Goal: Task Accomplishment & Management: Use online tool/utility

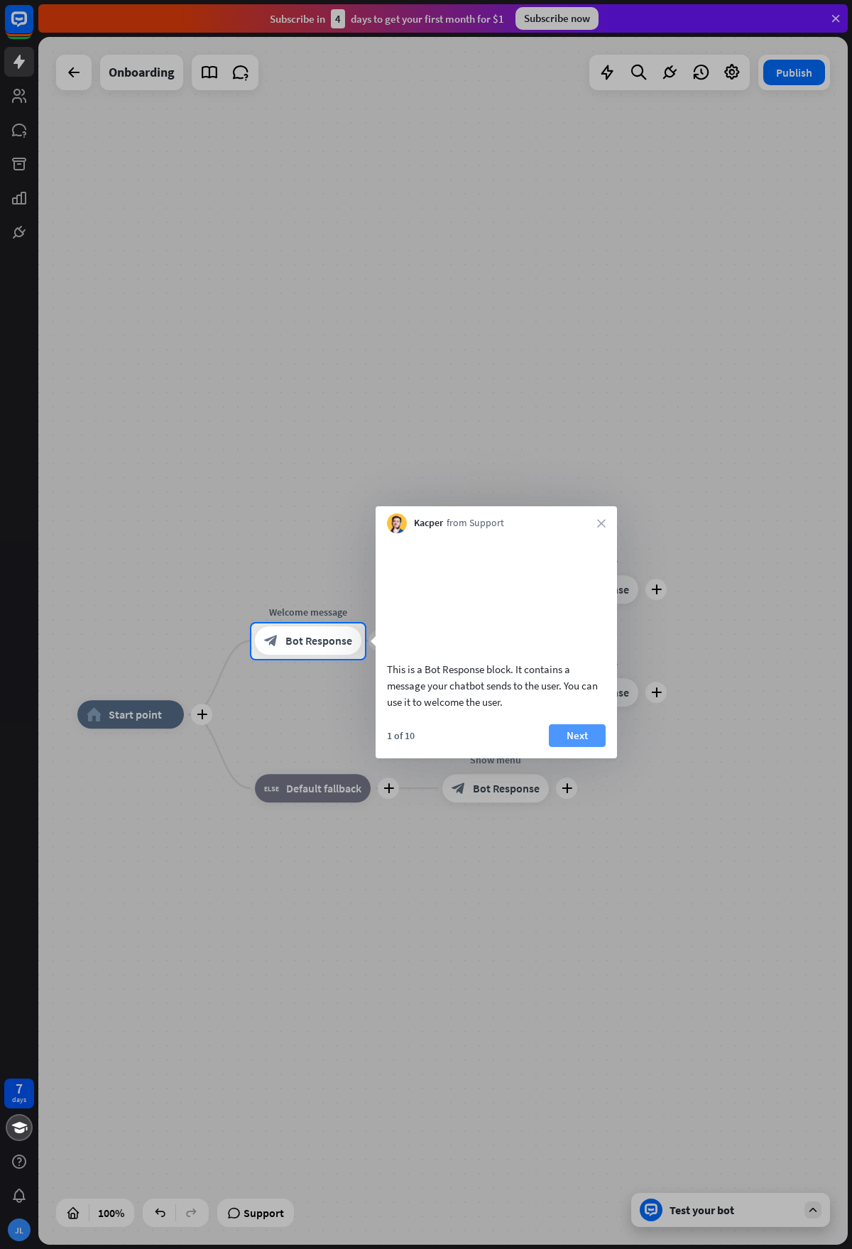
click at [586, 747] on button "Next" at bounding box center [577, 735] width 57 height 23
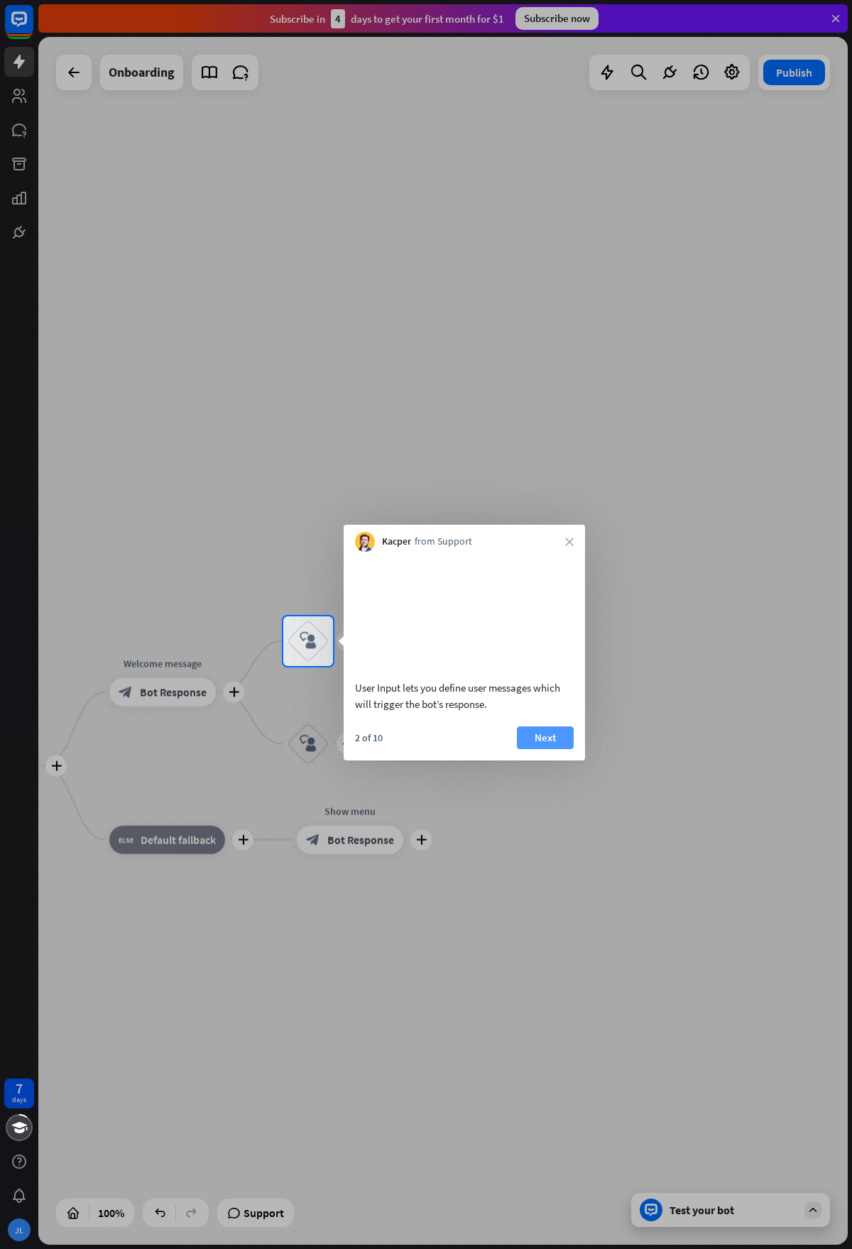
click at [526, 740] on button "Next" at bounding box center [545, 737] width 57 height 23
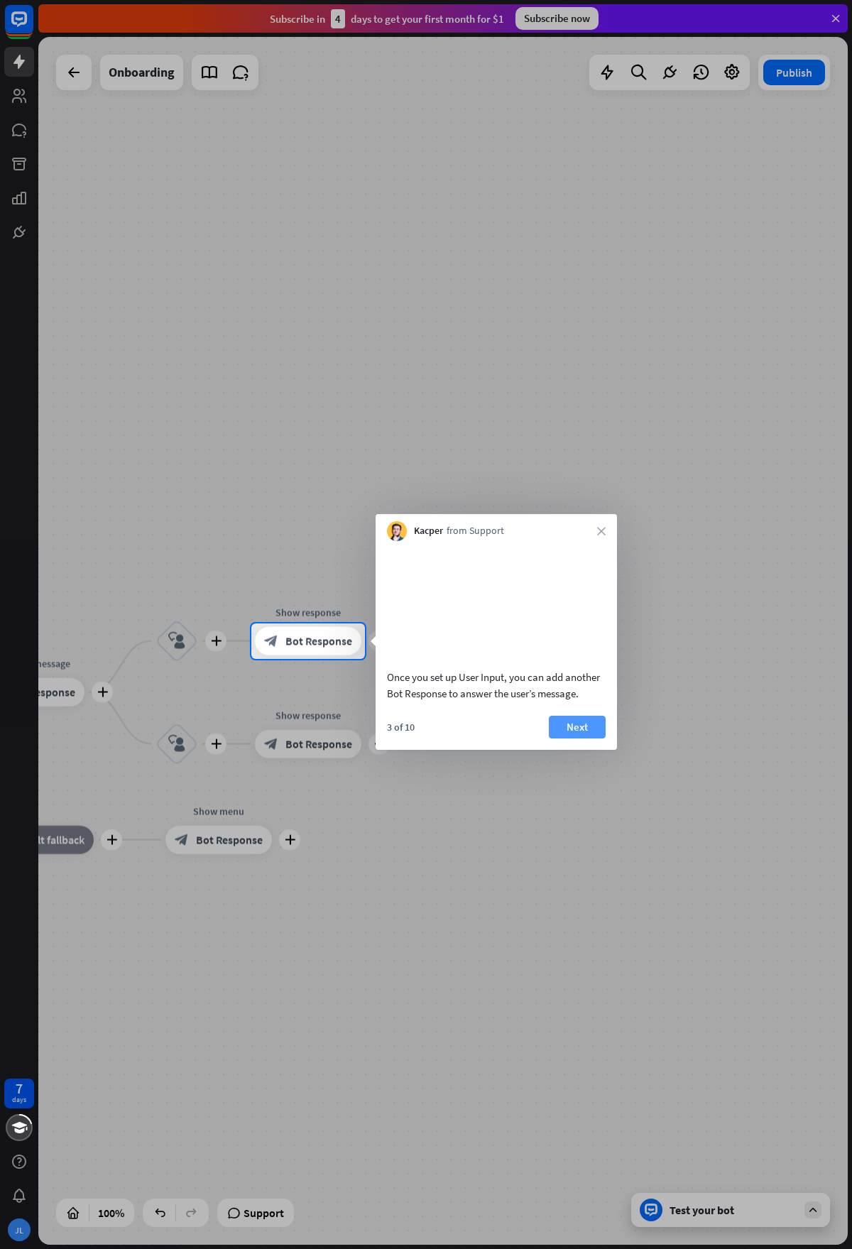
click at [564, 736] on button "Next" at bounding box center [577, 727] width 57 height 23
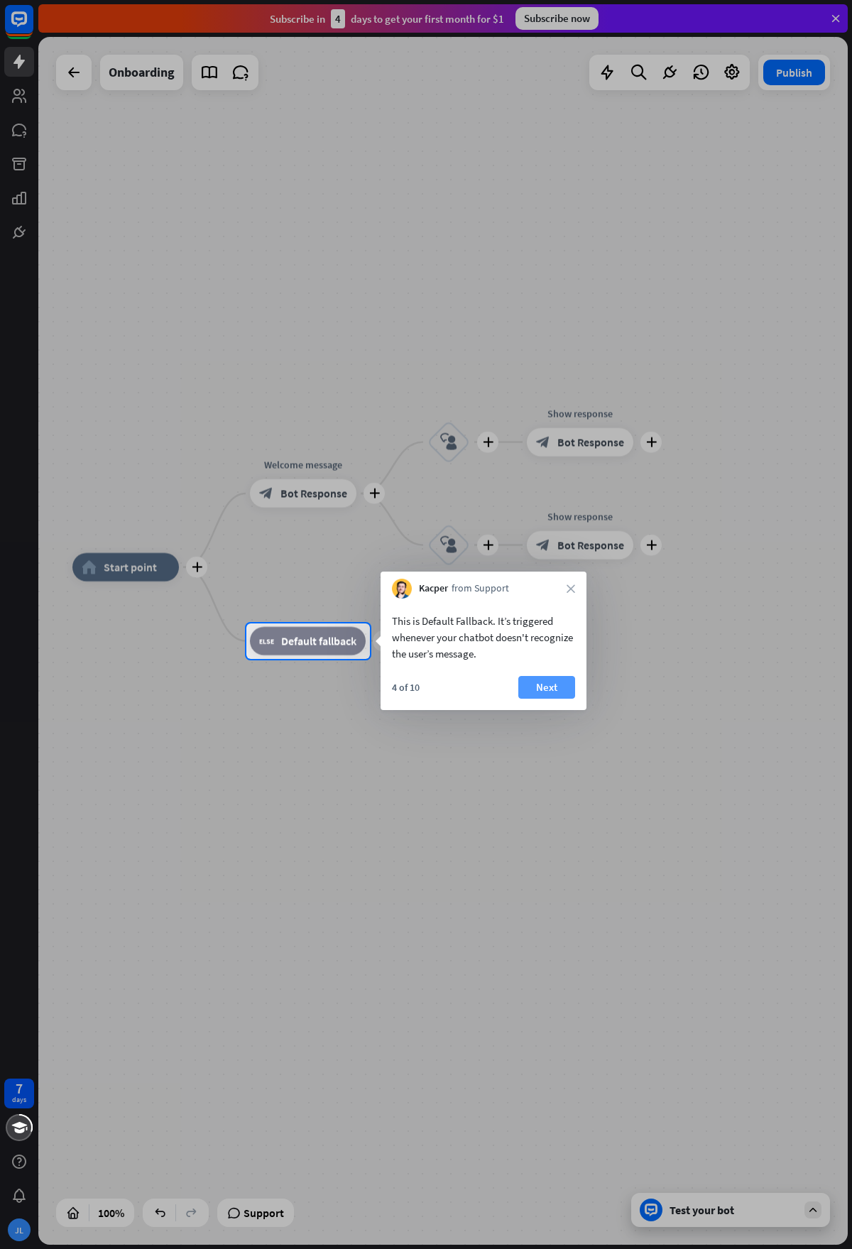
click at [538, 683] on button "Next" at bounding box center [546, 687] width 57 height 23
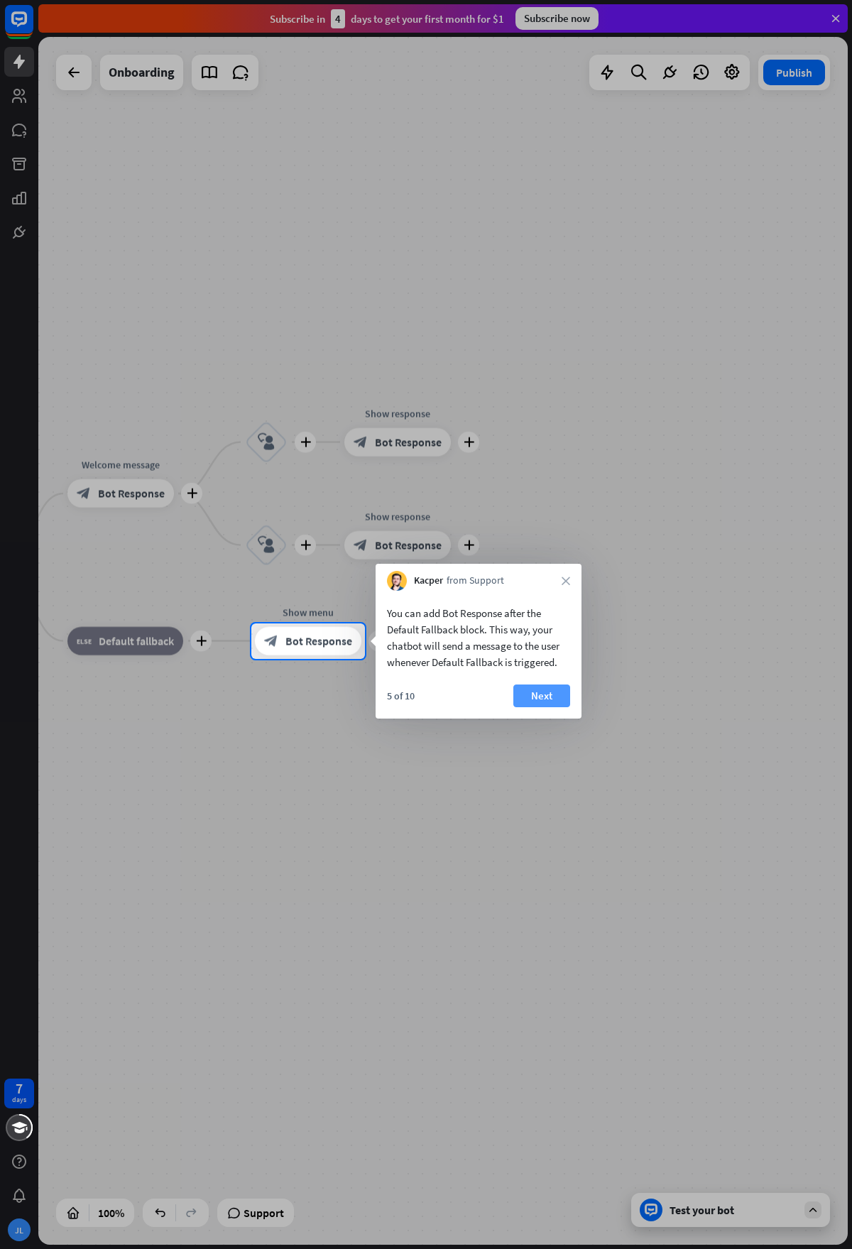
click at [557, 700] on button "Next" at bounding box center [541, 695] width 57 height 23
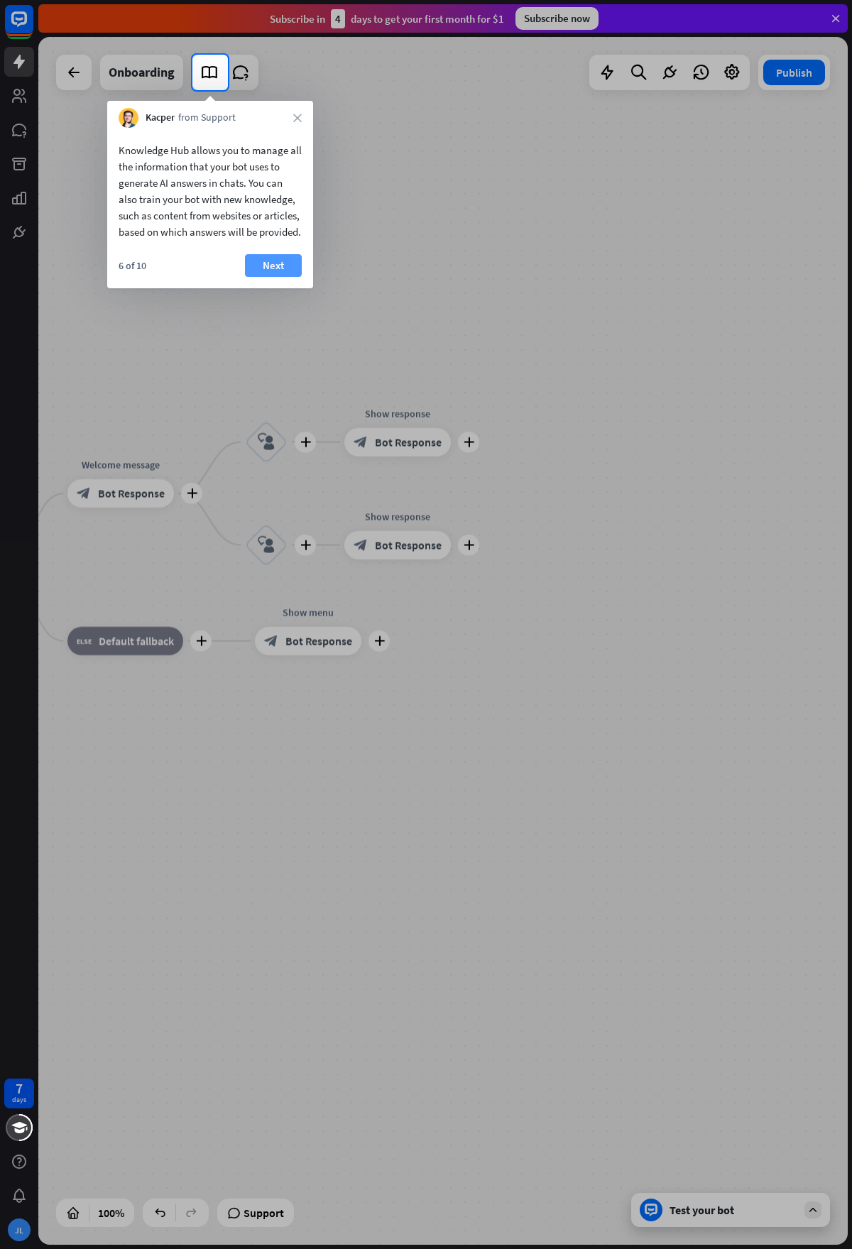
click at [275, 275] on button "Next" at bounding box center [273, 265] width 57 height 23
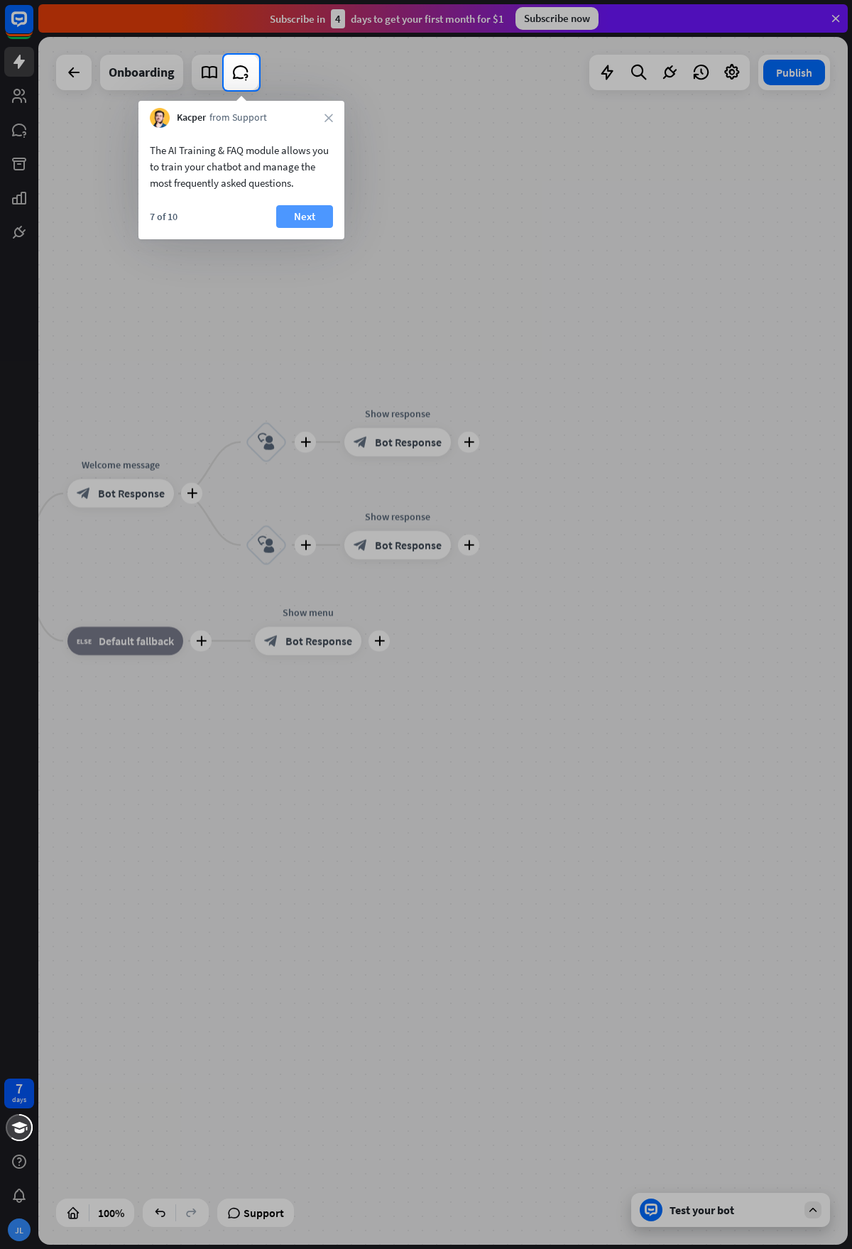
click at [317, 221] on button "Next" at bounding box center [304, 216] width 57 height 23
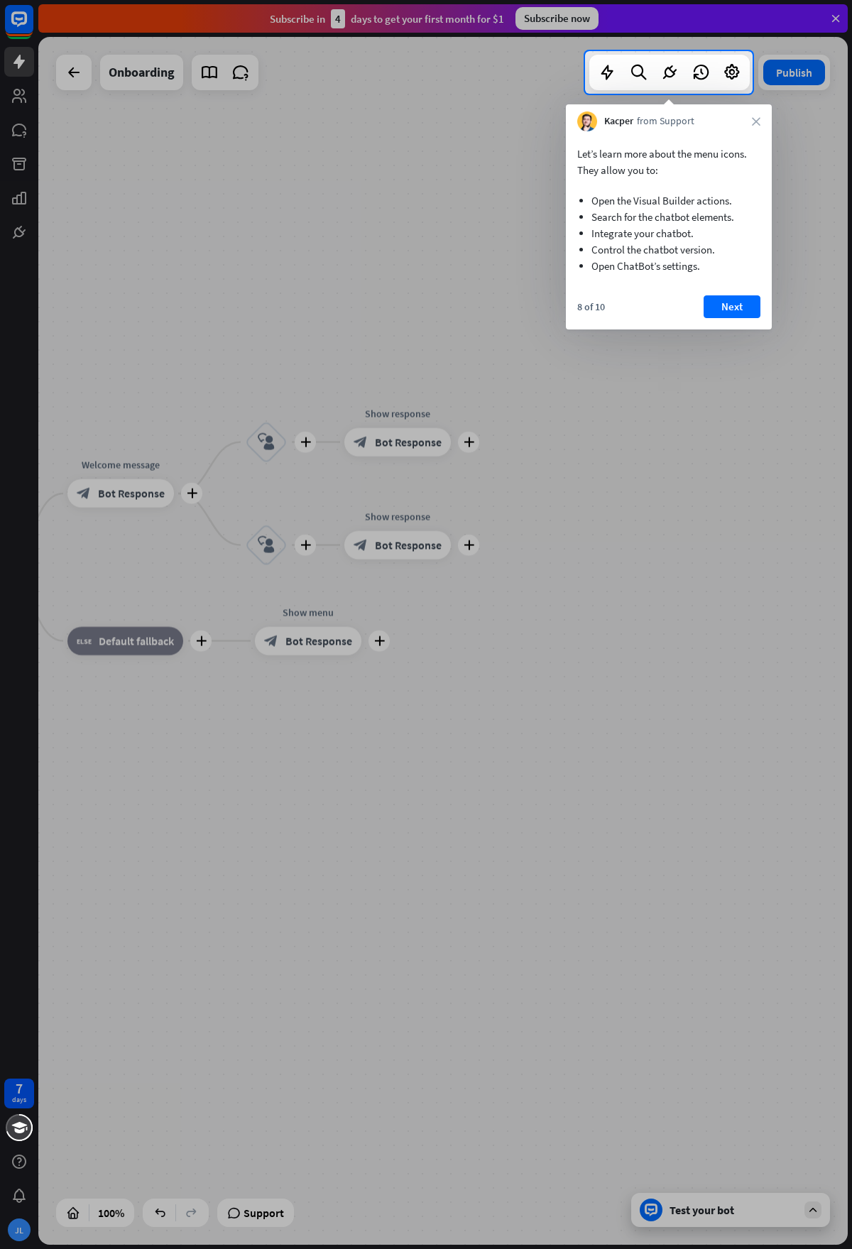
click at [743, 293] on div "Let’s learn more about the menu icons. They allow you to: Open the Visual Build…" at bounding box center [669, 230] width 206 height 198
click at [738, 304] on button "Next" at bounding box center [732, 306] width 57 height 23
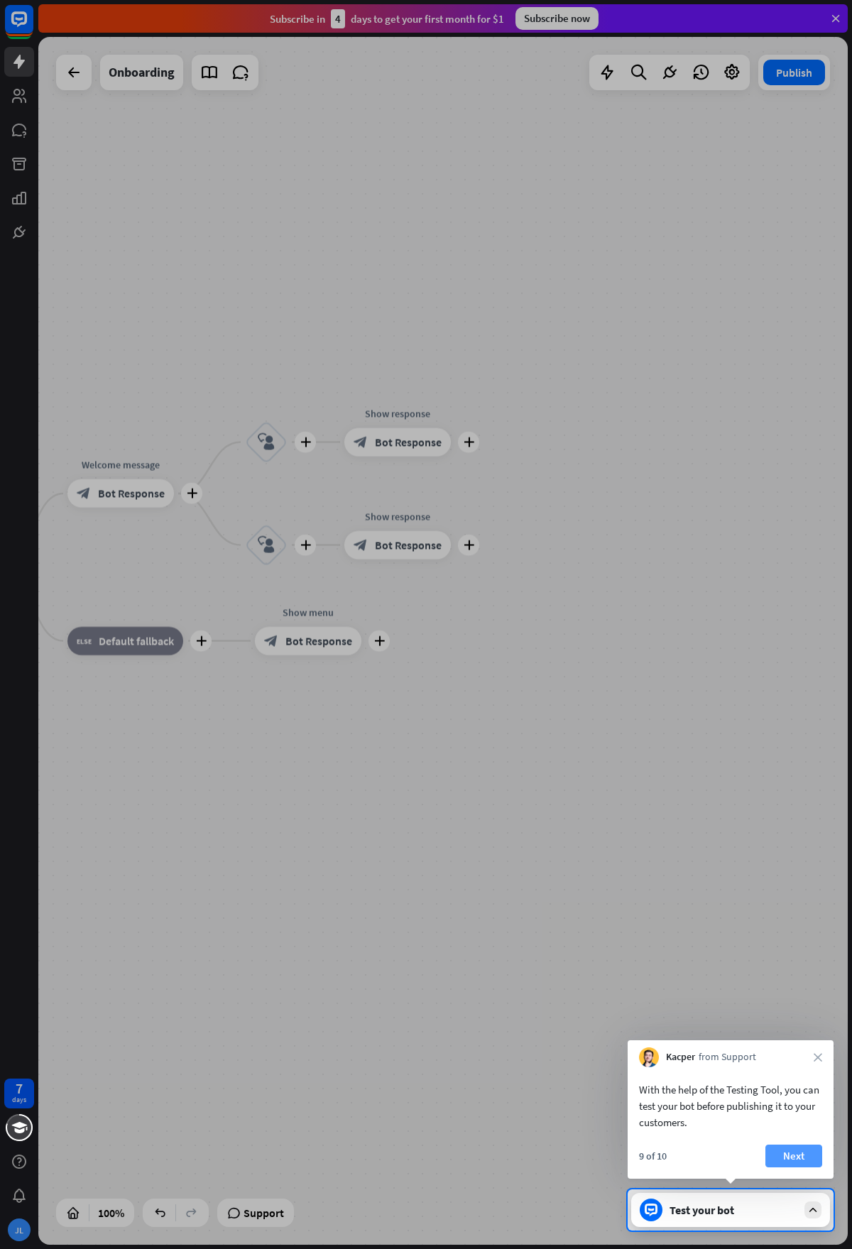
click at [798, 1154] on button "Next" at bounding box center [793, 1155] width 57 height 23
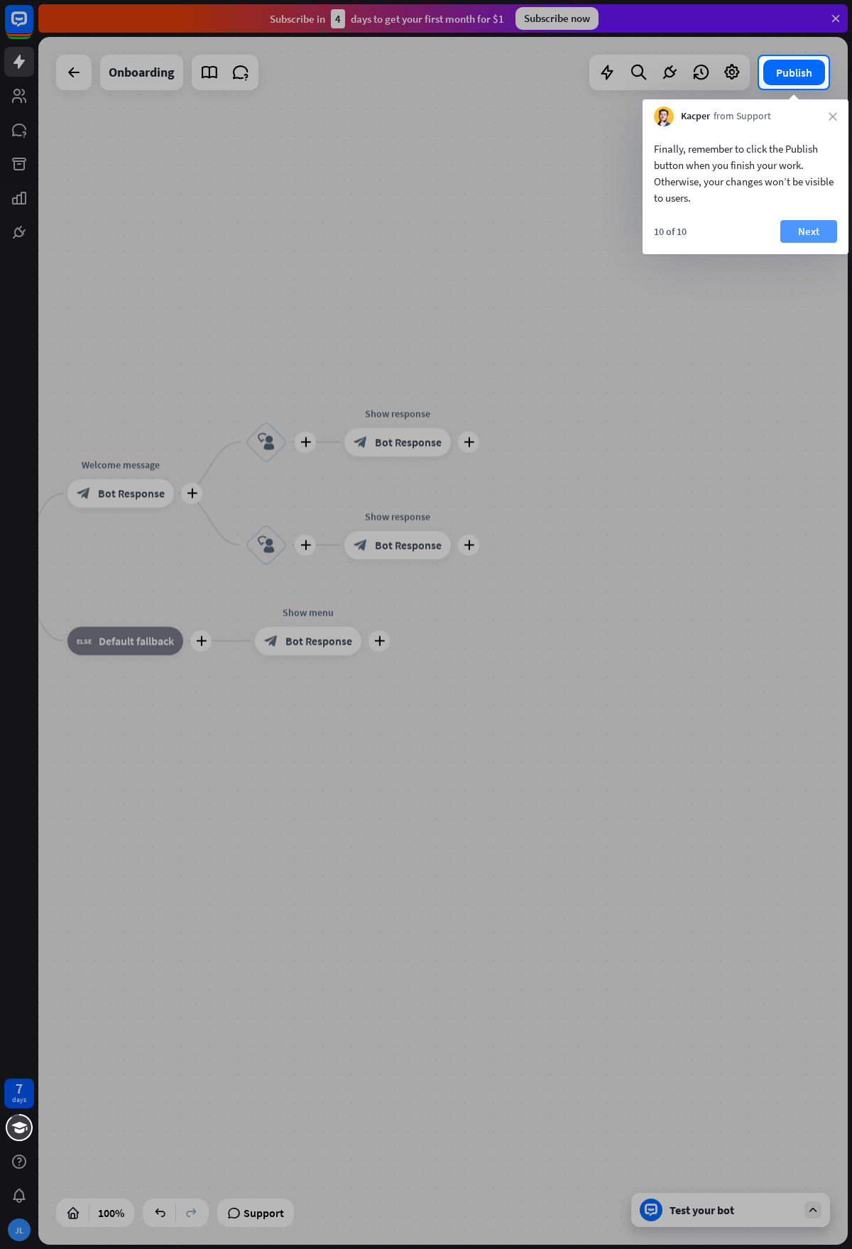
click at [785, 233] on button "Next" at bounding box center [808, 231] width 57 height 23
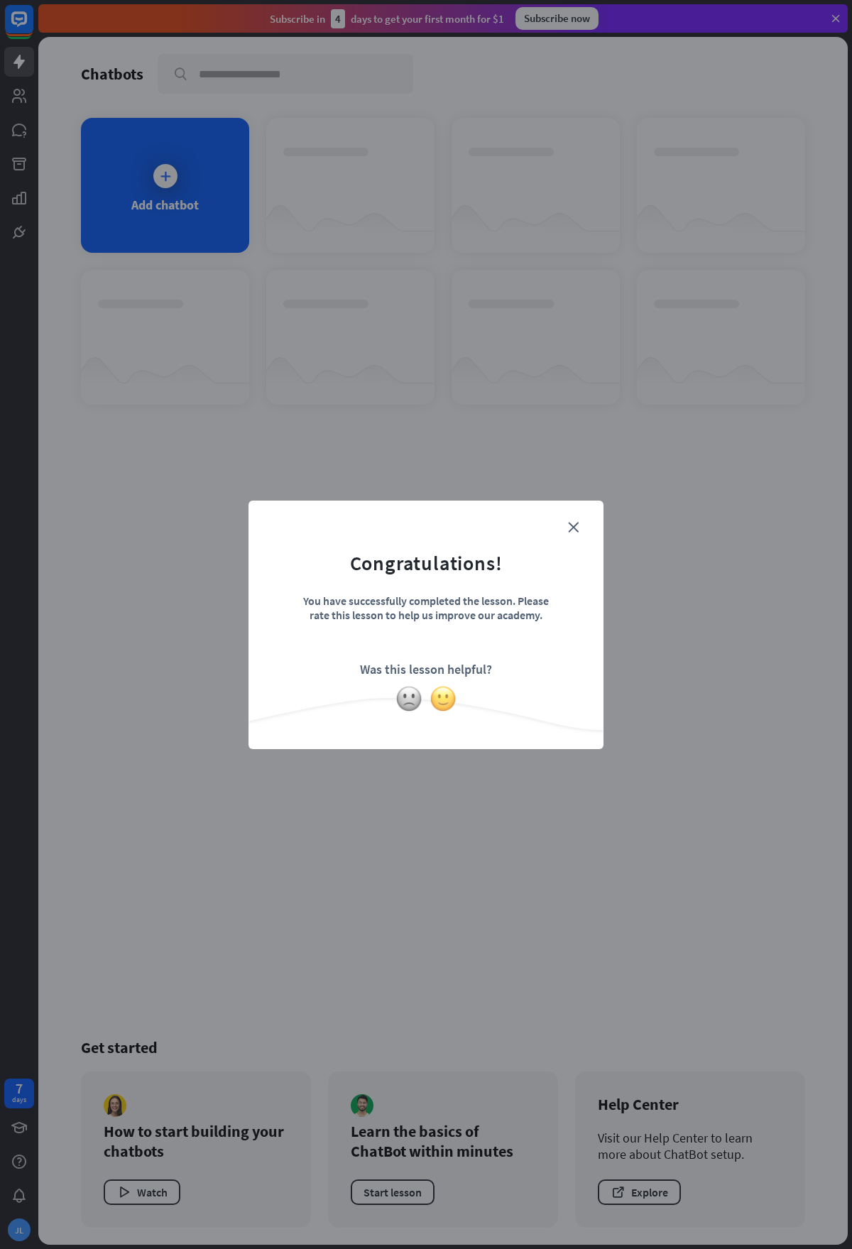
click at [445, 704] on img at bounding box center [442, 698] width 27 height 27
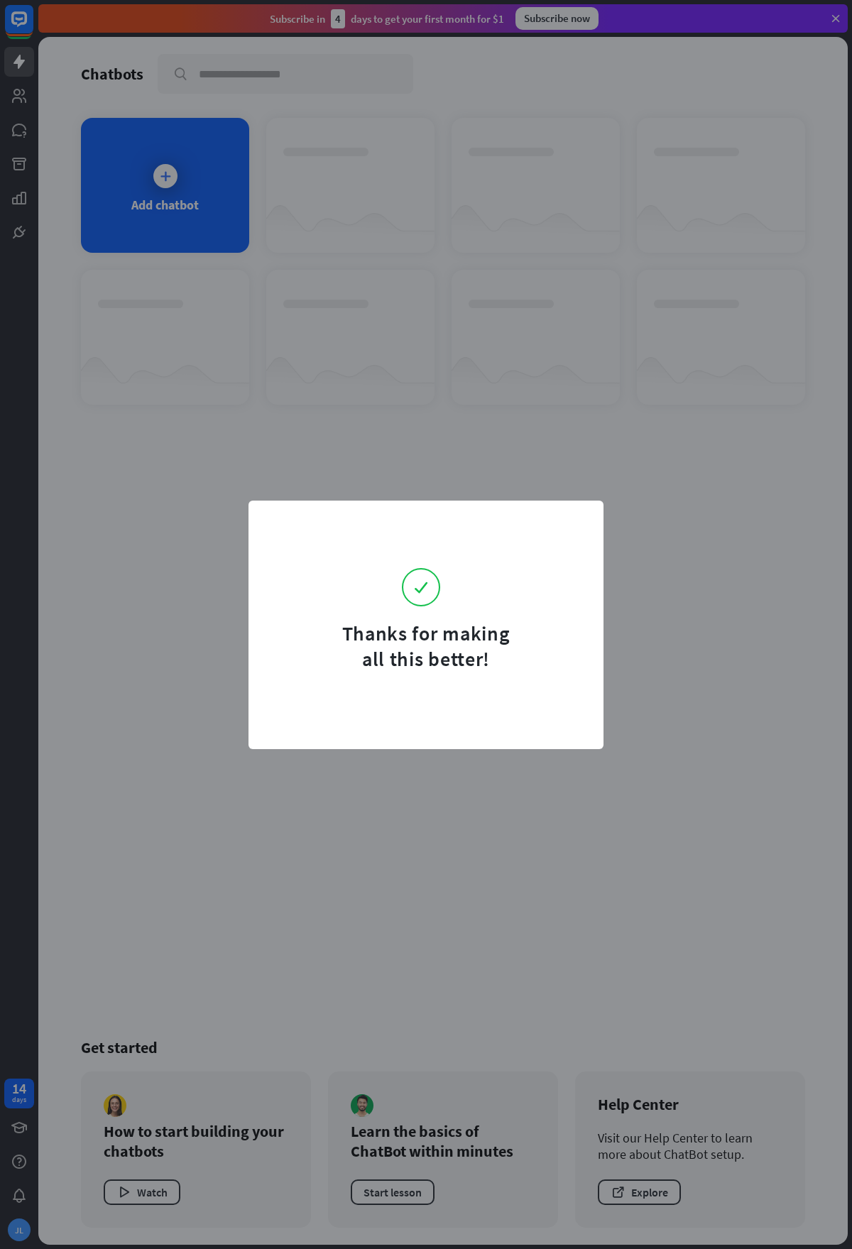
click at [146, 209] on div "Thanks for making all this better!" at bounding box center [426, 624] width 852 height 1249
drag, startPoint x: 163, startPoint y: 179, endPoint x: 195, endPoint y: 208, distance: 43.2
click at [164, 179] on div "Thanks for making all this better!" at bounding box center [426, 624] width 852 height 1249
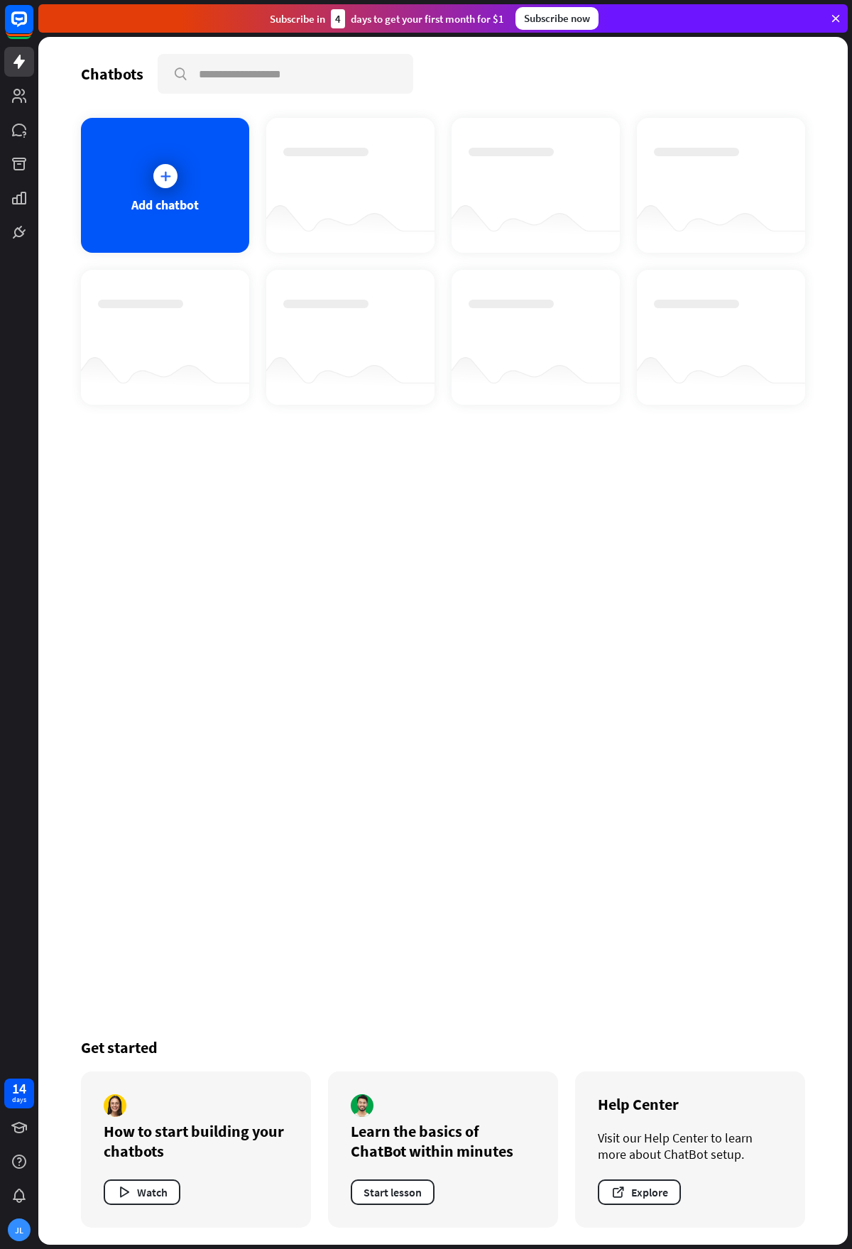
click at [305, 226] on div at bounding box center [350, 224] width 168 height 55
click at [168, 197] on div "Add chatbot" at bounding box center [164, 205] width 67 height 16
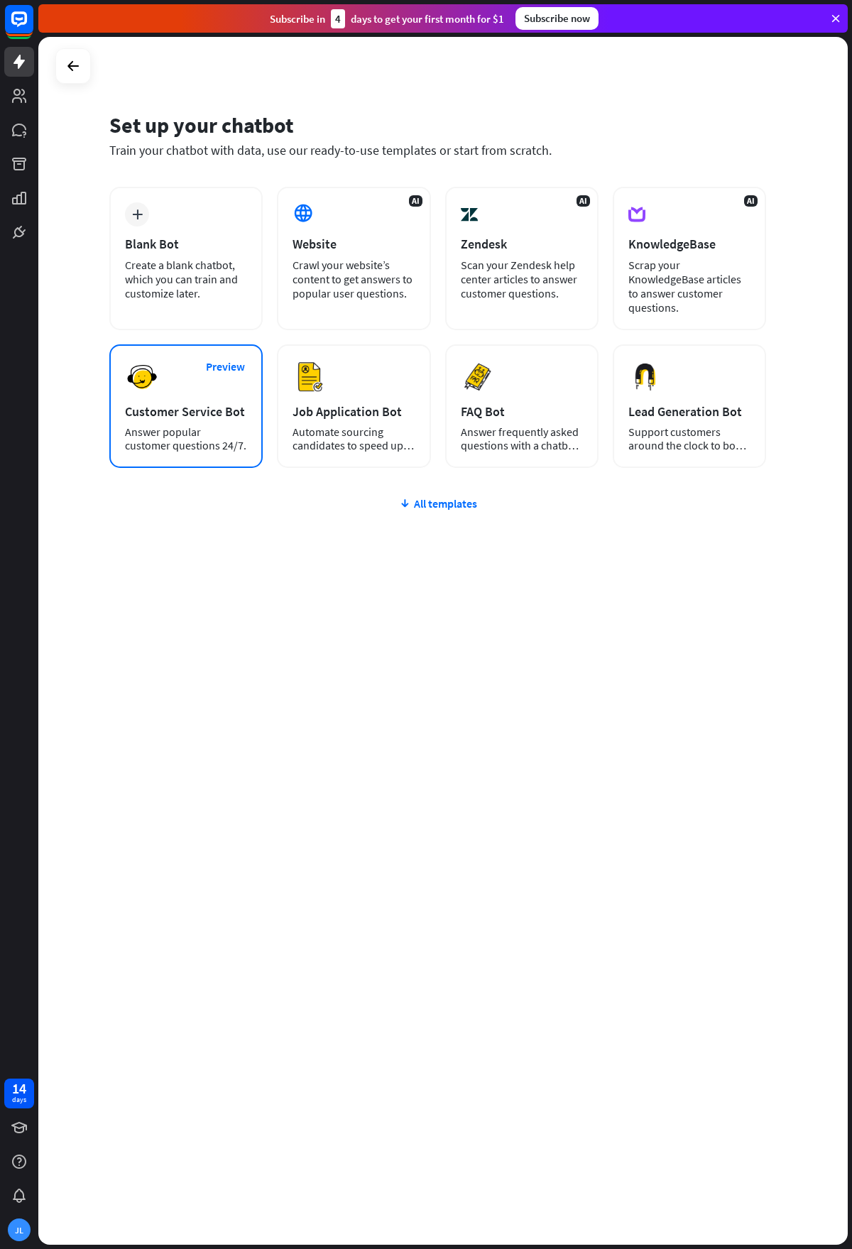
click at [179, 378] on div "Preview Customer Service Bot Answer popular customer questions 24/7." at bounding box center [185, 406] width 153 height 124
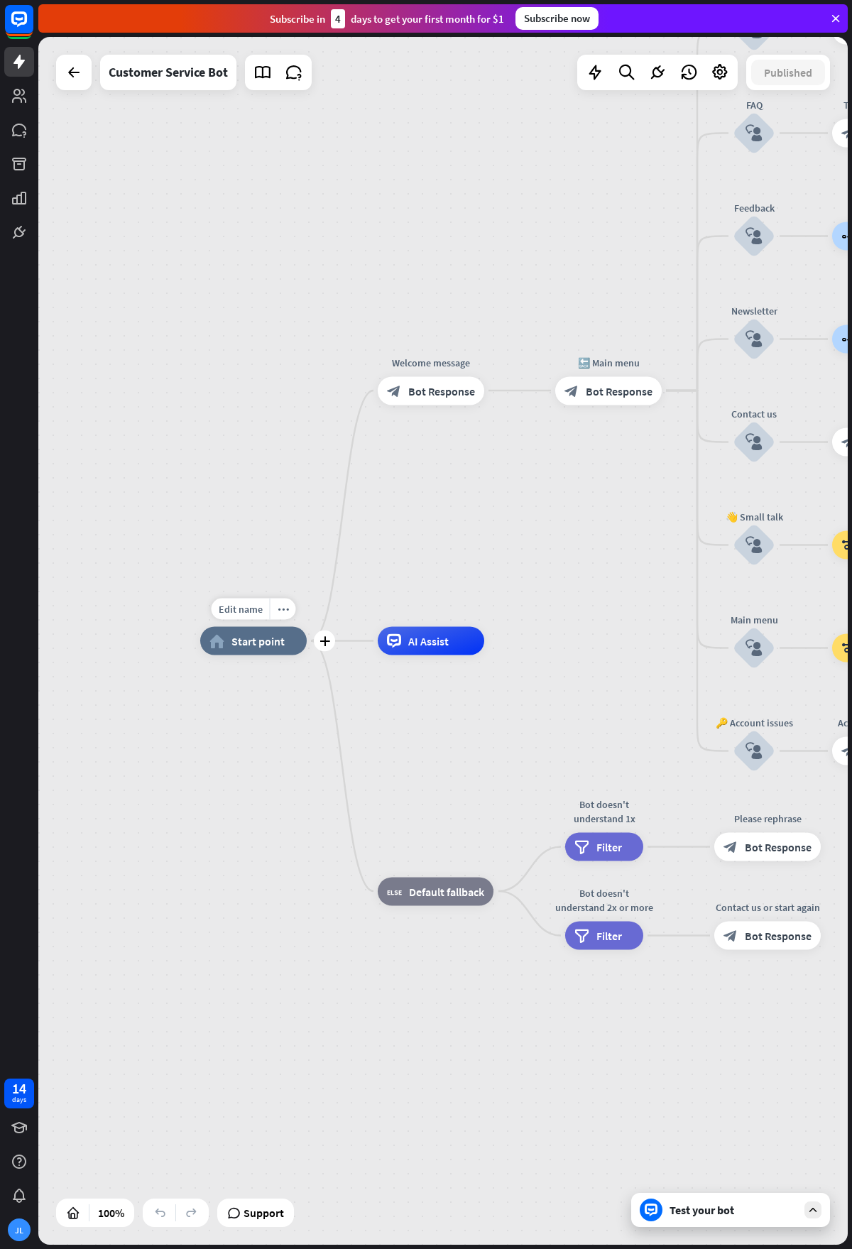
click at [259, 647] on span "Start point" at bounding box center [257, 641] width 53 height 14
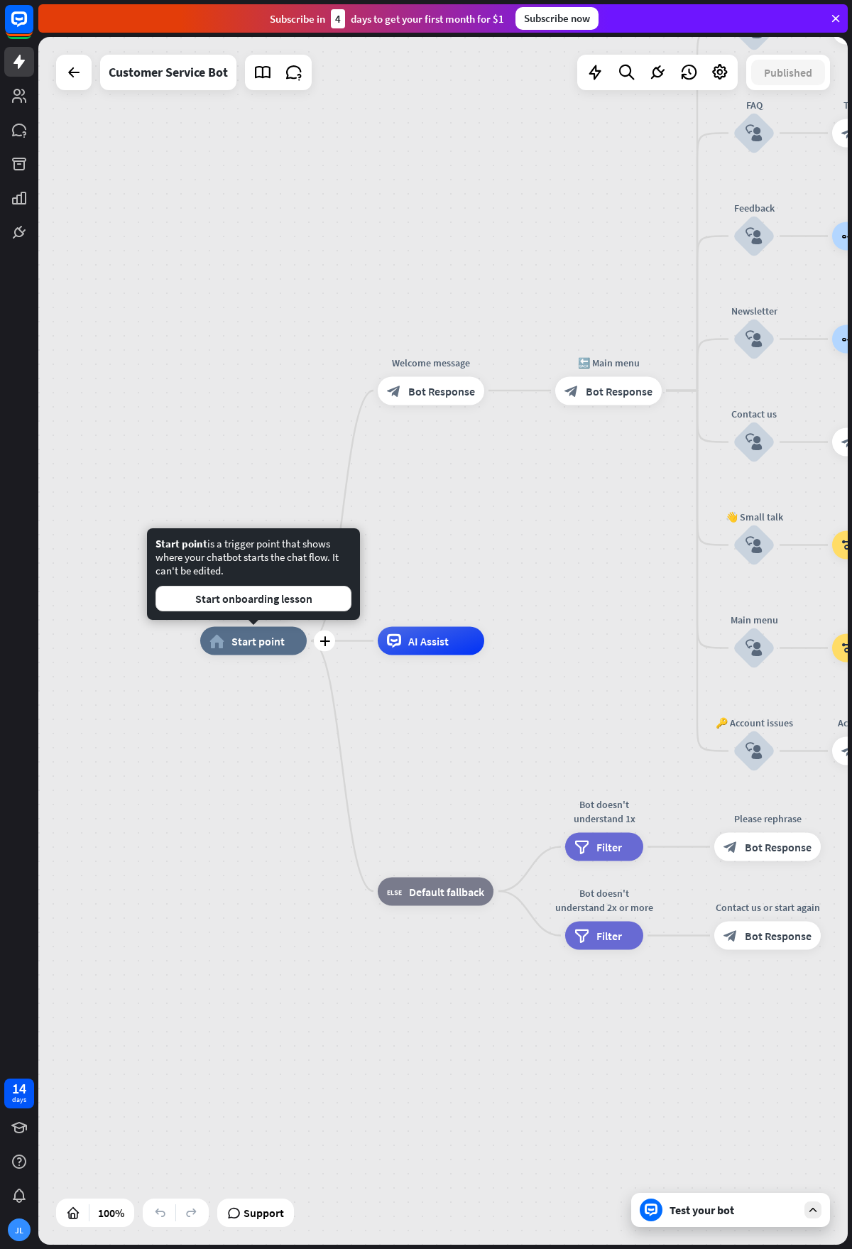
click at [268, 637] on span "Start point" at bounding box center [257, 641] width 53 height 14
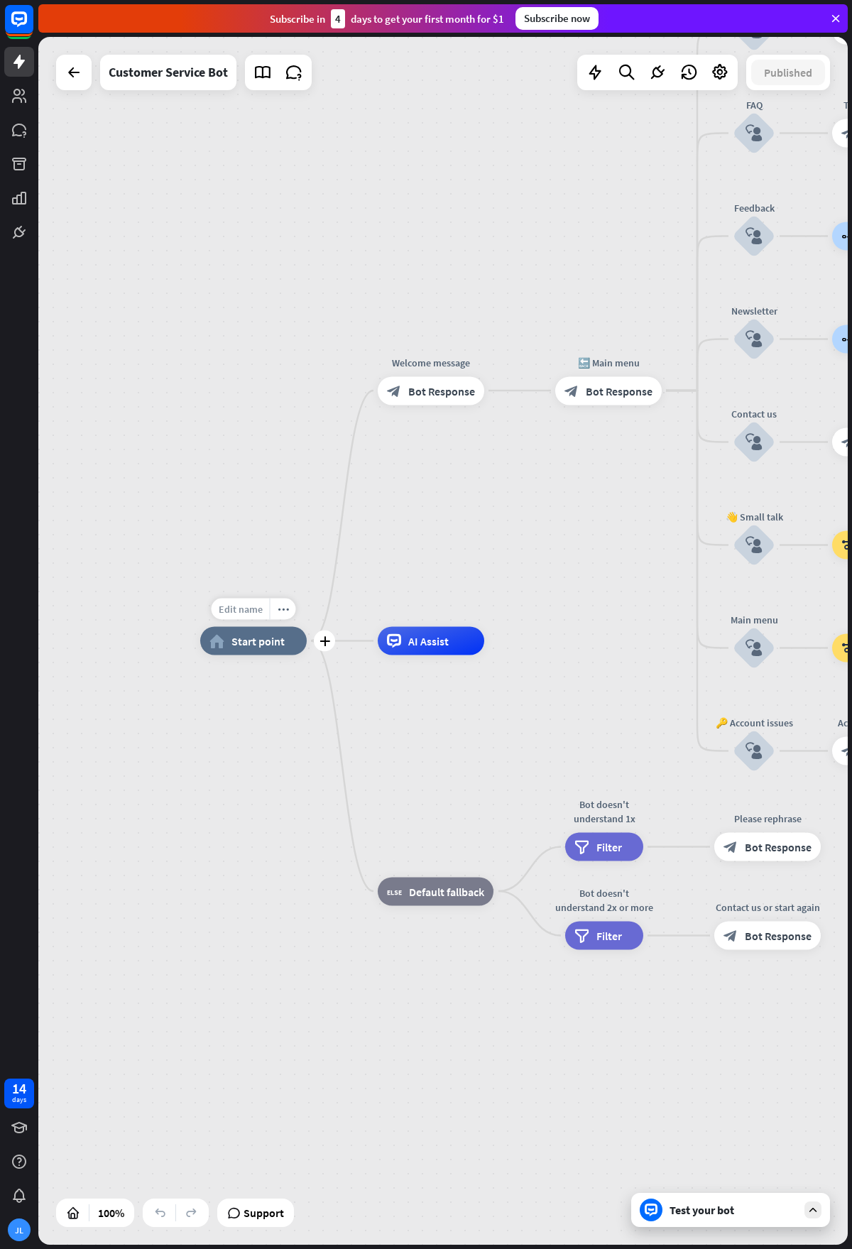
click at [263, 611] on div "Edit name" at bounding box center [241, 608] width 58 height 21
type input "******"
click at [315, 531] on div "****** home_2 Start point Welcome message block_bot_response Bot Response 🔙 Mai…" at bounding box center [442, 641] width 809 height 1208
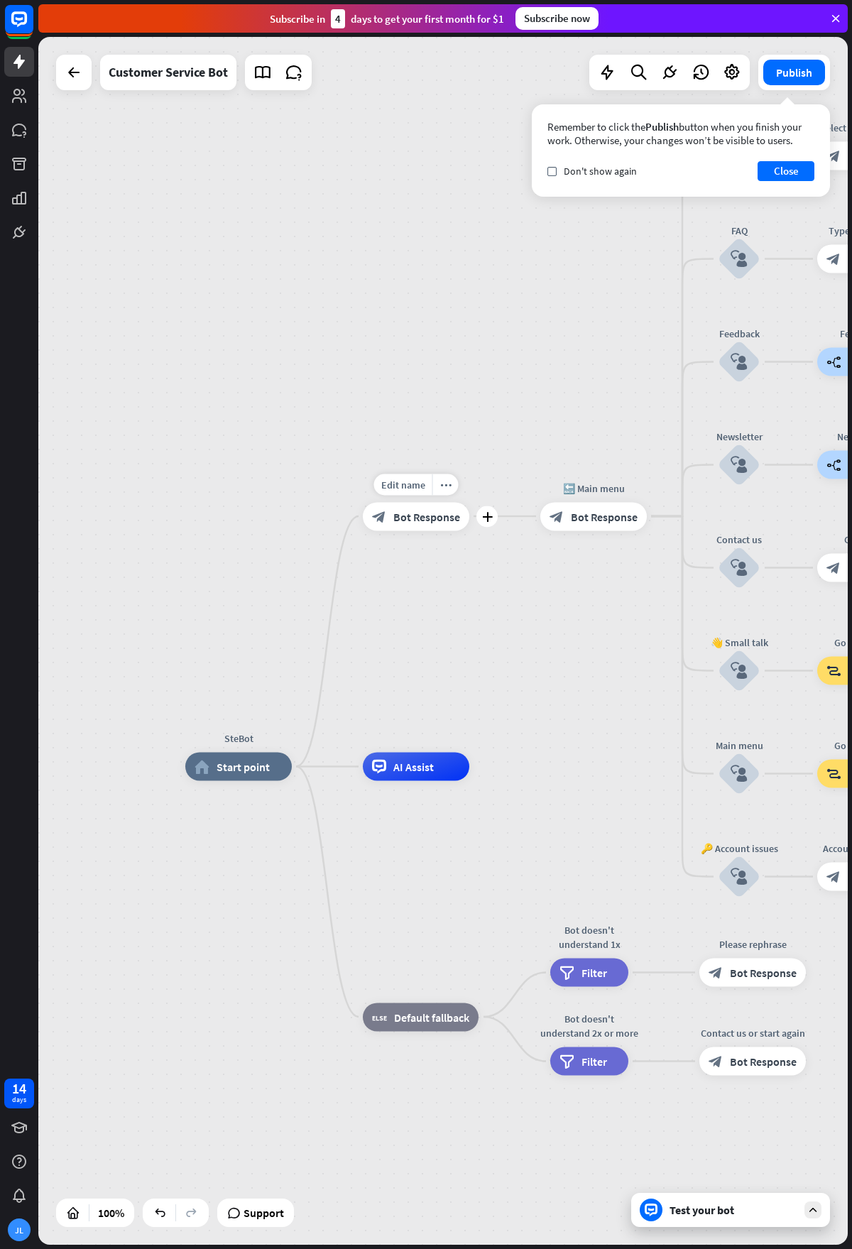
drag, startPoint x: 429, startPoint y: 405, endPoint x: 415, endPoint y: 531, distance: 126.5
click at [415, 530] on div "Edit name more_horiz plus block_bot_response Bot Response" at bounding box center [416, 516] width 106 height 28
click at [412, 483] on span "Edit name" at bounding box center [403, 484] width 44 height 13
drag, startPoint x: 459, startPoint y: 491, endPoint x: 351, endPoint y: 496, distance: 108.1
click at [363, 502] on div "**********" at bounding box center [416, 516] width 106 height 28
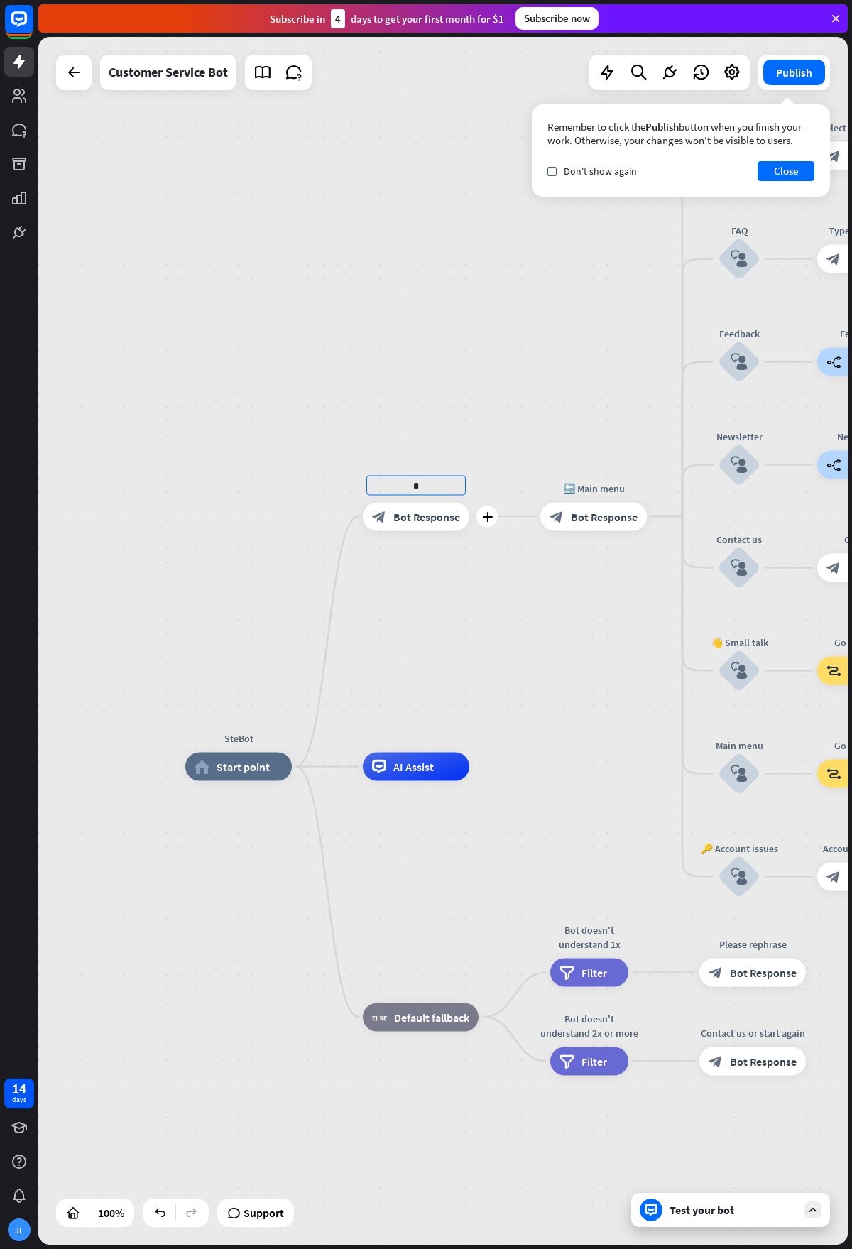
type input "*"
click at [352, 496] on div "SteBot home_2 Start point * plus block_bot_response Bot Response 🔙 Main menu bl…" at bounding box center [442, 641] width 809 height 1208
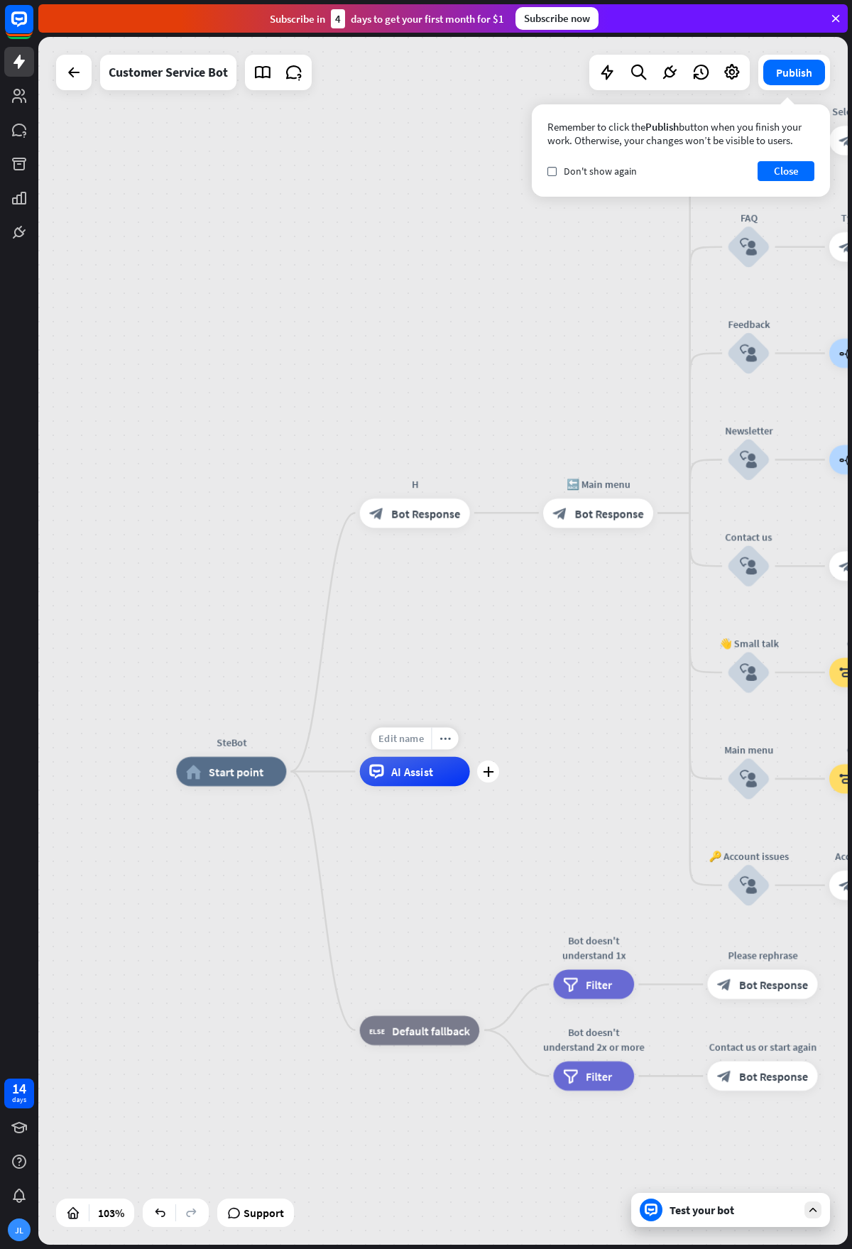
click at [411, 745] on span "Edit name" at bounding box center [400, 738] width 45 height 13
type input "*"
type input "******"
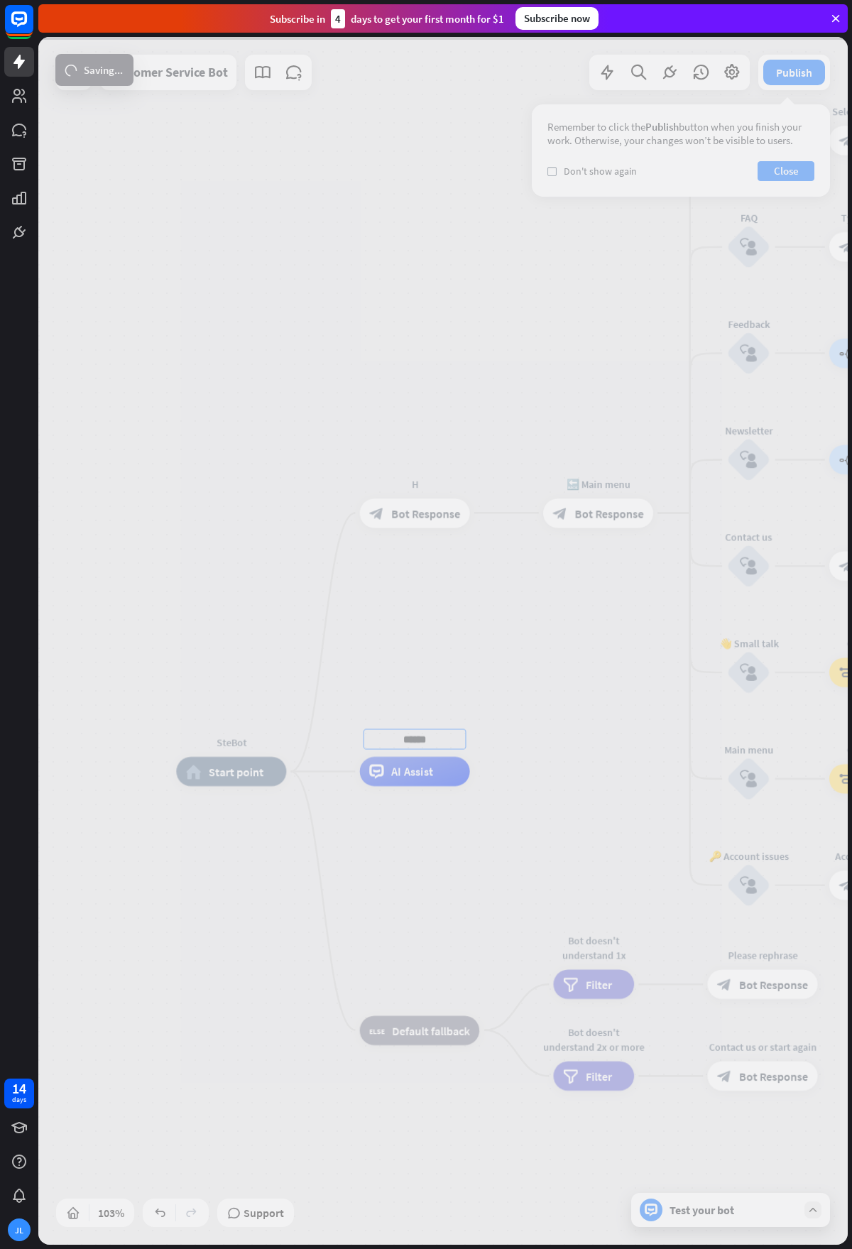
click at [583, 658] on div "SteBot home_2 Start point H block_bot_response Bot Response 🔙 Main menu block_b…" at bounding box center [442, 641] width 809 height 1208
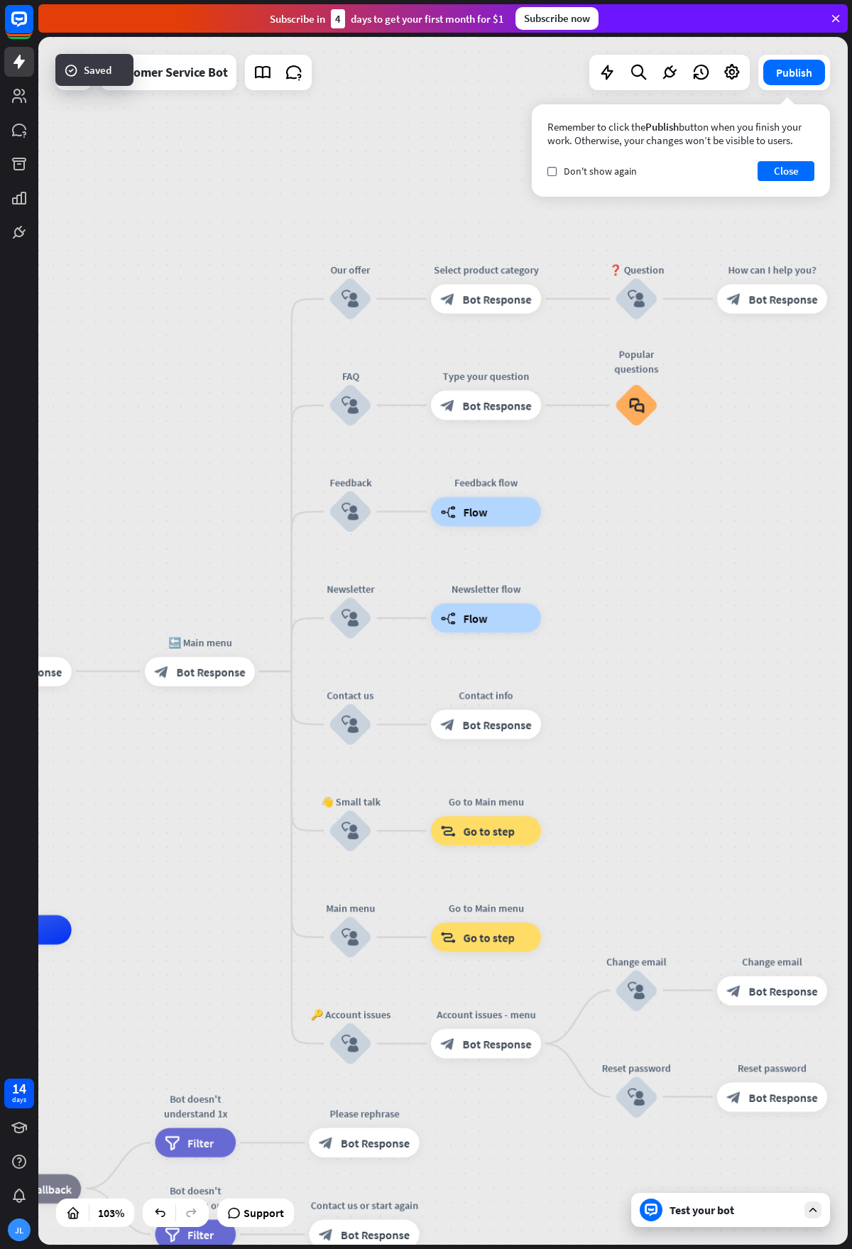
drag, startPoint x: 542, startPoint y: 669, endPoint x: 170, endPoint y: 818, distance: 401.4
click at [159, 821] on div "SteBot home_2 Start point H block_bot_response Bot Response 🔙 Main menu block_b…" at bounding box center [442, 641] width 809 height 1208
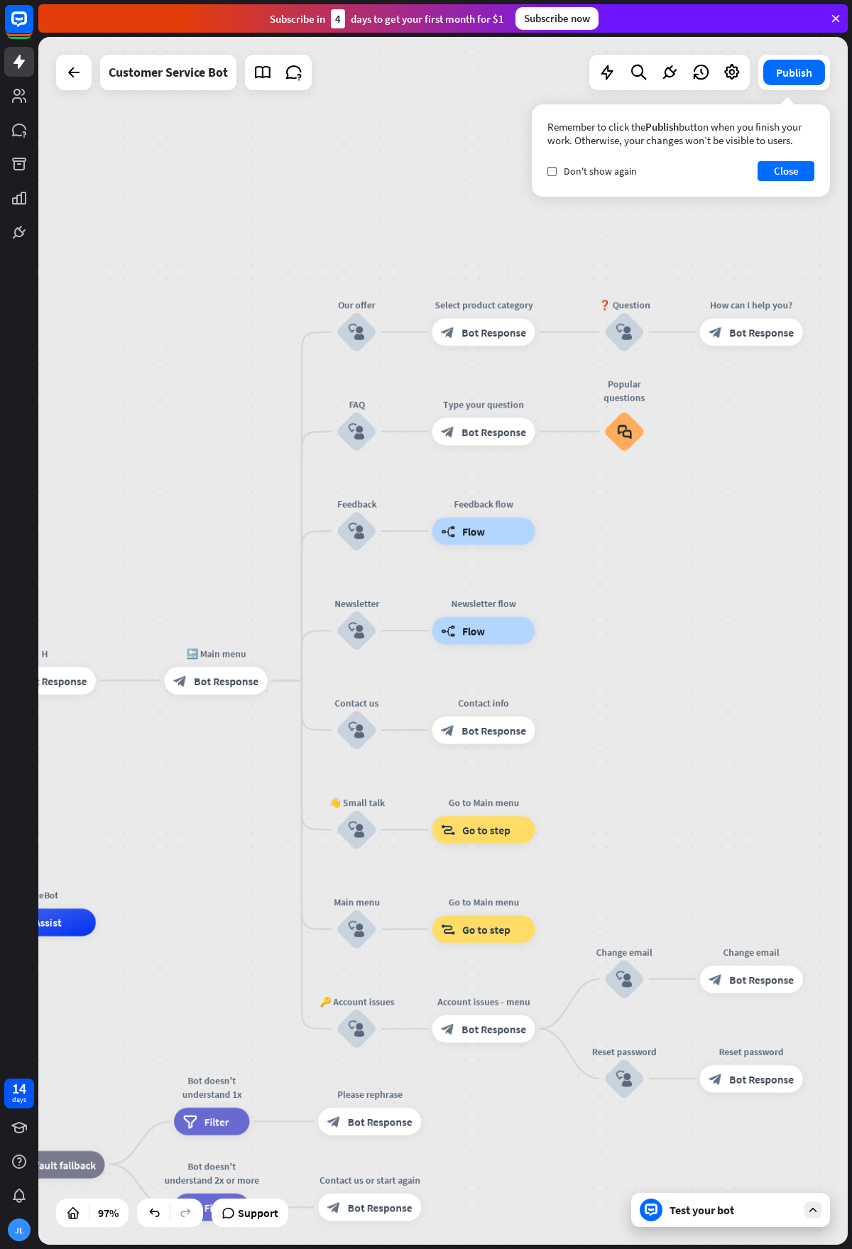
drag, startPoint x: 704, startPoint y: 693, endPoint x: 287, endPoint y: 682, distance: 416.8
click at [247, 691] on div "SteBot home_2 Start point H block_bot_response Bot Response 🔙 Main menu block_b…" at bounding box center [442, 641] width 809 height 1208
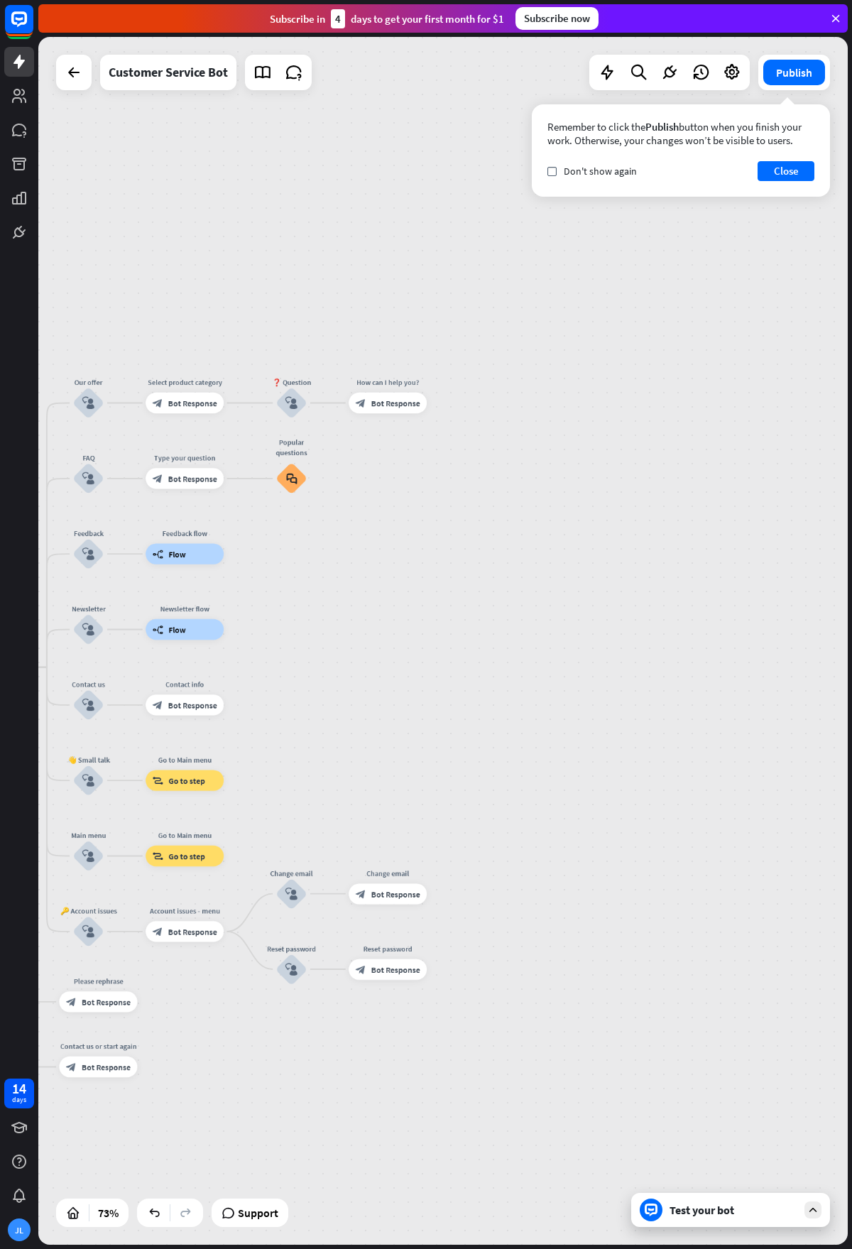
drag, startPoint x: 352, startPoint y: 697, endPoint x: 398, endPoint y: 689, distance: 46.2
click at [398, 687] on div "SteBot home_2 Start point H block_bot_response Bot Response 🔙 Main menu block_b…" at bounding box center [442, 641] width 809 height 1208
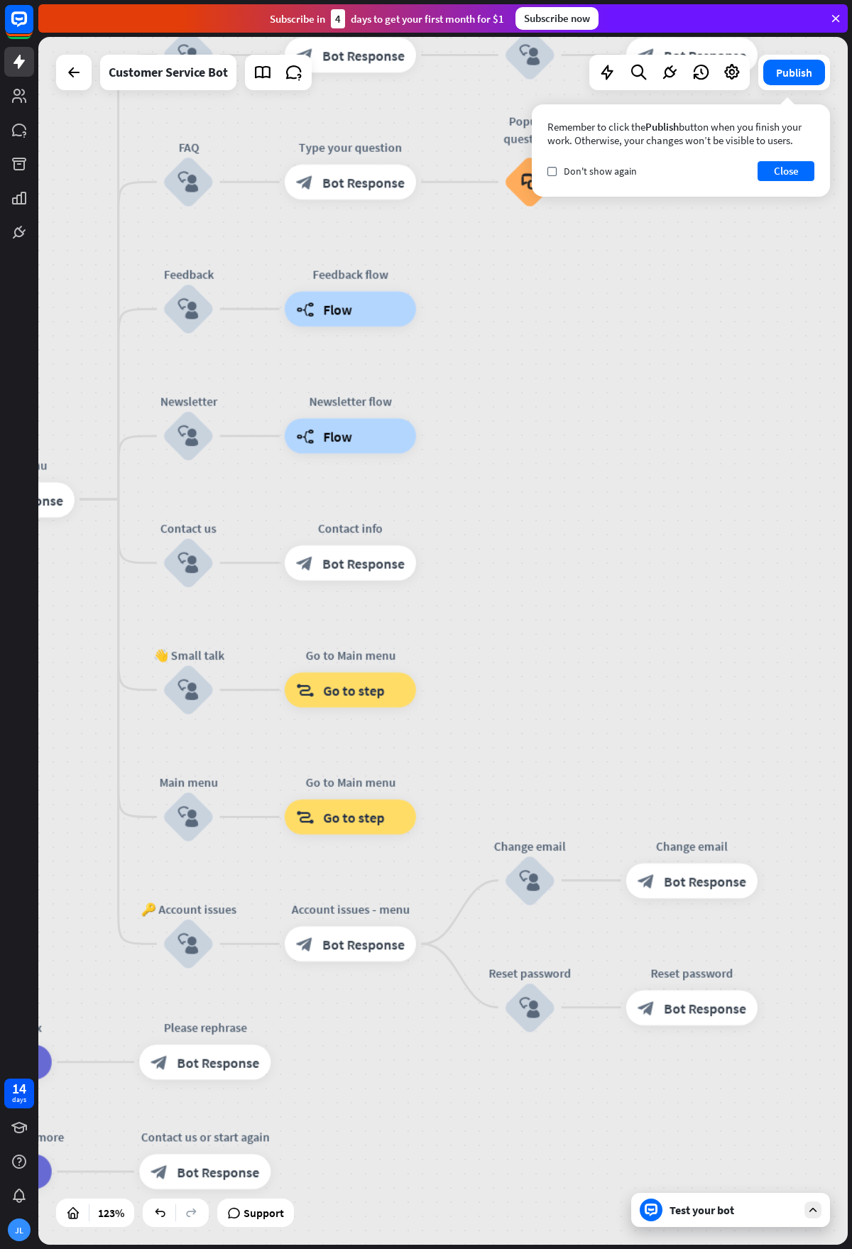
drag, startPoint x: 327, startPoint y: 806, endPoint x: 608, endPoint y: 720, distance: 293.9
click at [609, 720] on div "SteBot home_2 Start point H block_bot_response Bot Response 🔙 Main menu block_b…" at bounding box center [442, 641] width 809 height 1208
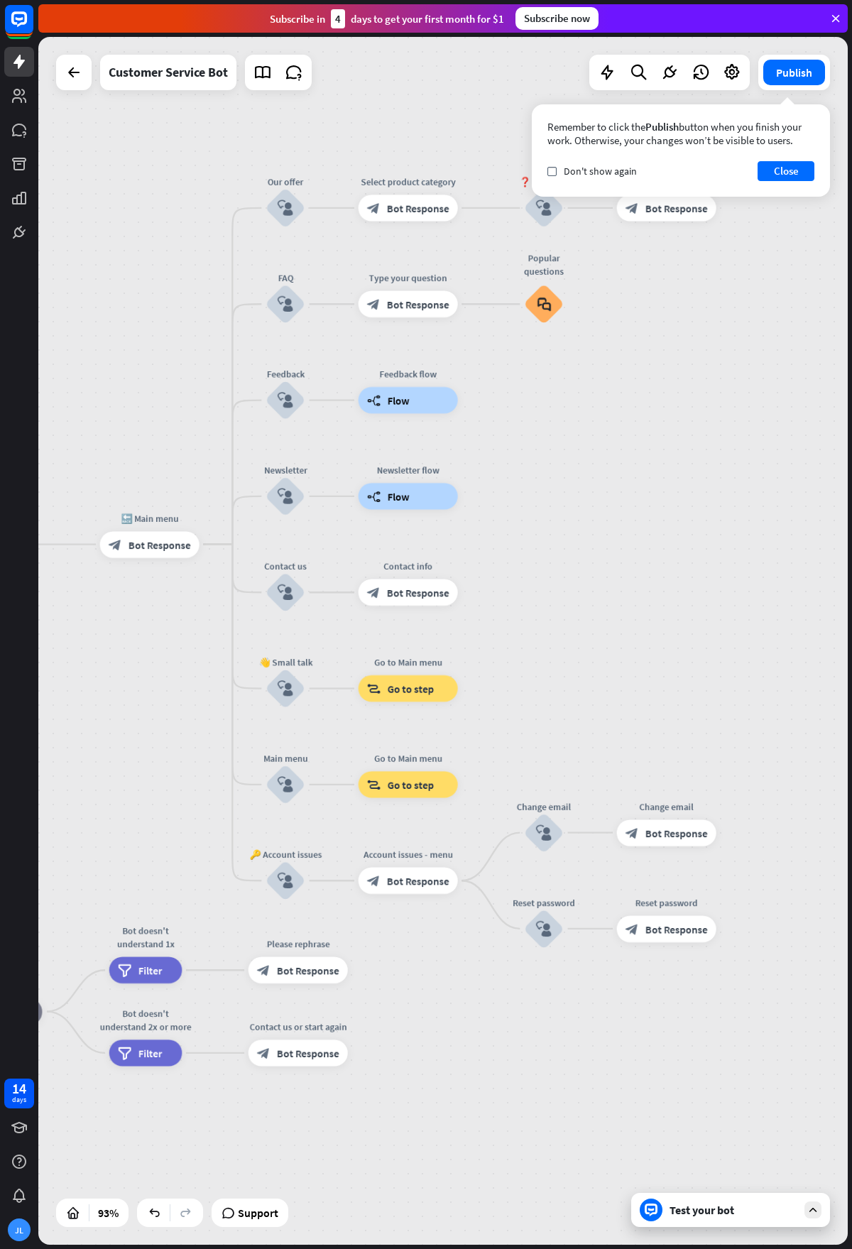
drag, startPoint x: 131, startPoint y: 812, endPoint x: 251, endPoint y: 821, distance: 120.3
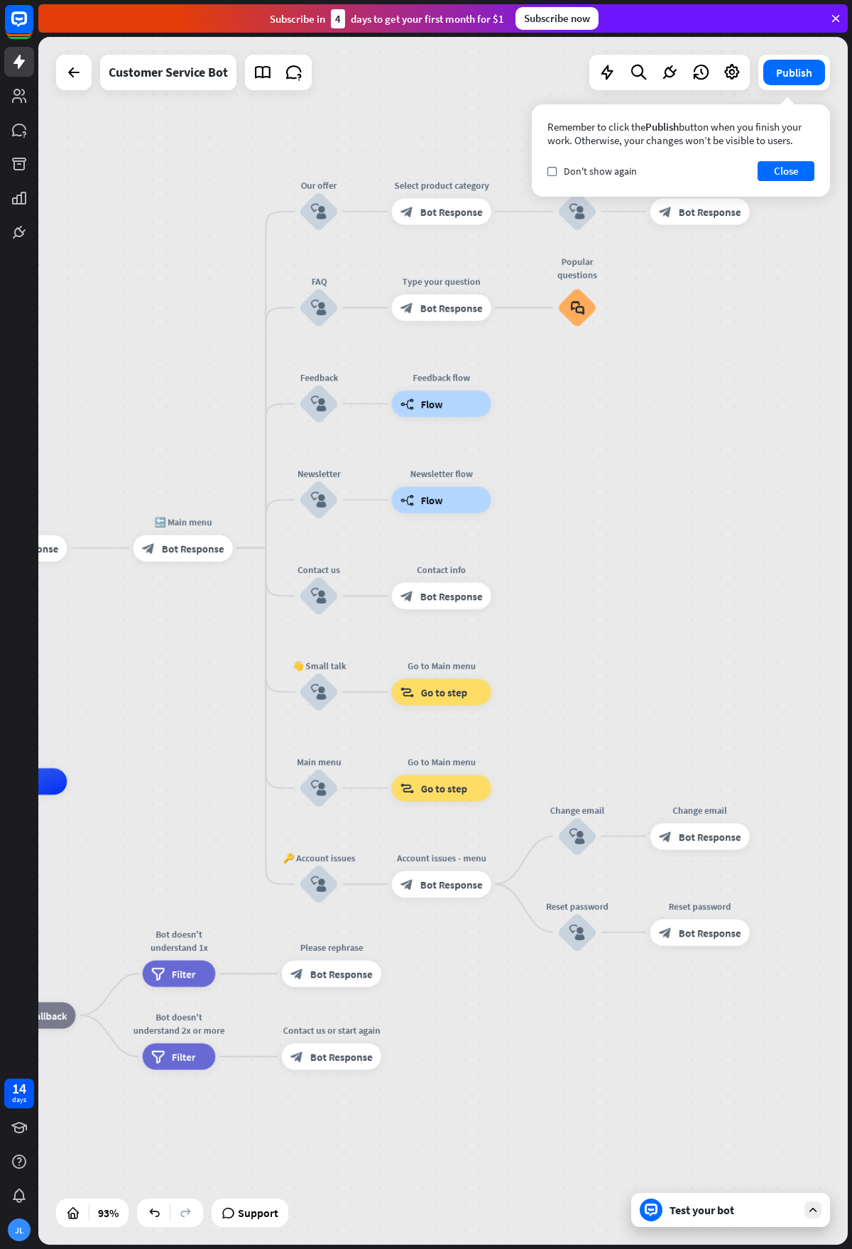
drag, startPoint x: 243, startPoint y: 859, endPoint x: 239, endPoint y: 880, distance: 21.9
click at [82, 72] on icon at bounding box center [73, 72] width 17 height 17
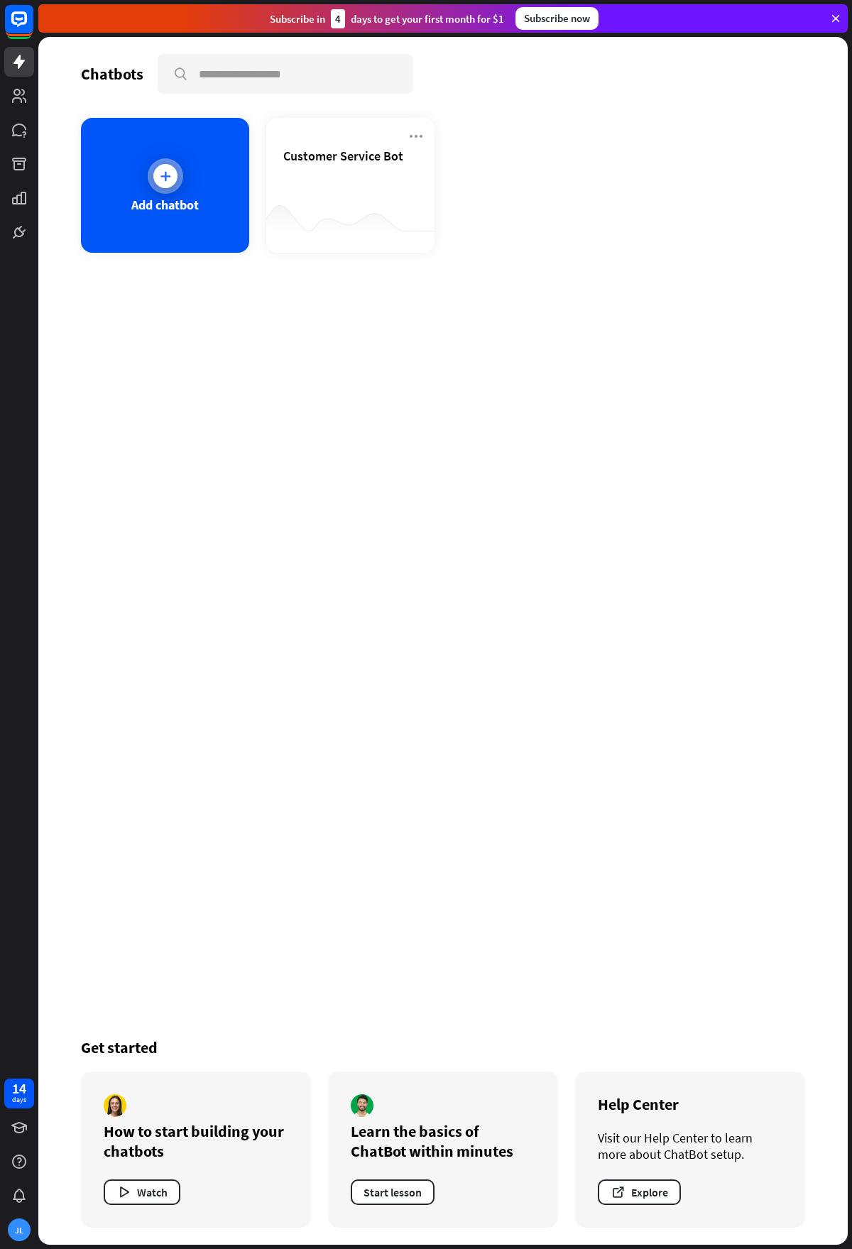
click at [178, 191] on div "Add chatbot" at bounding box center [165, 185] width 168 height 135
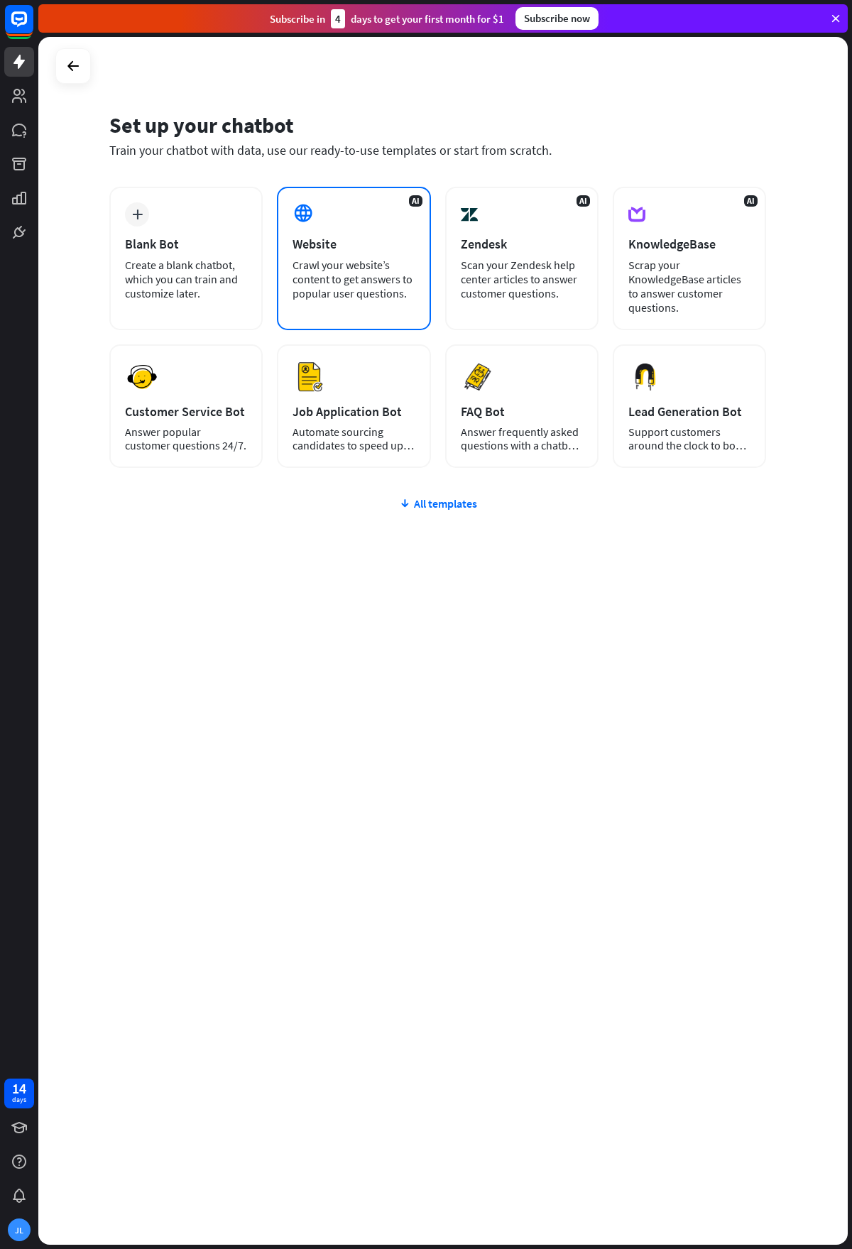
click at [301, 229] on div "AI Website Crawl your website’s content to get answers to popular user question…" at bounding box center [353, 258] width 153 height 143
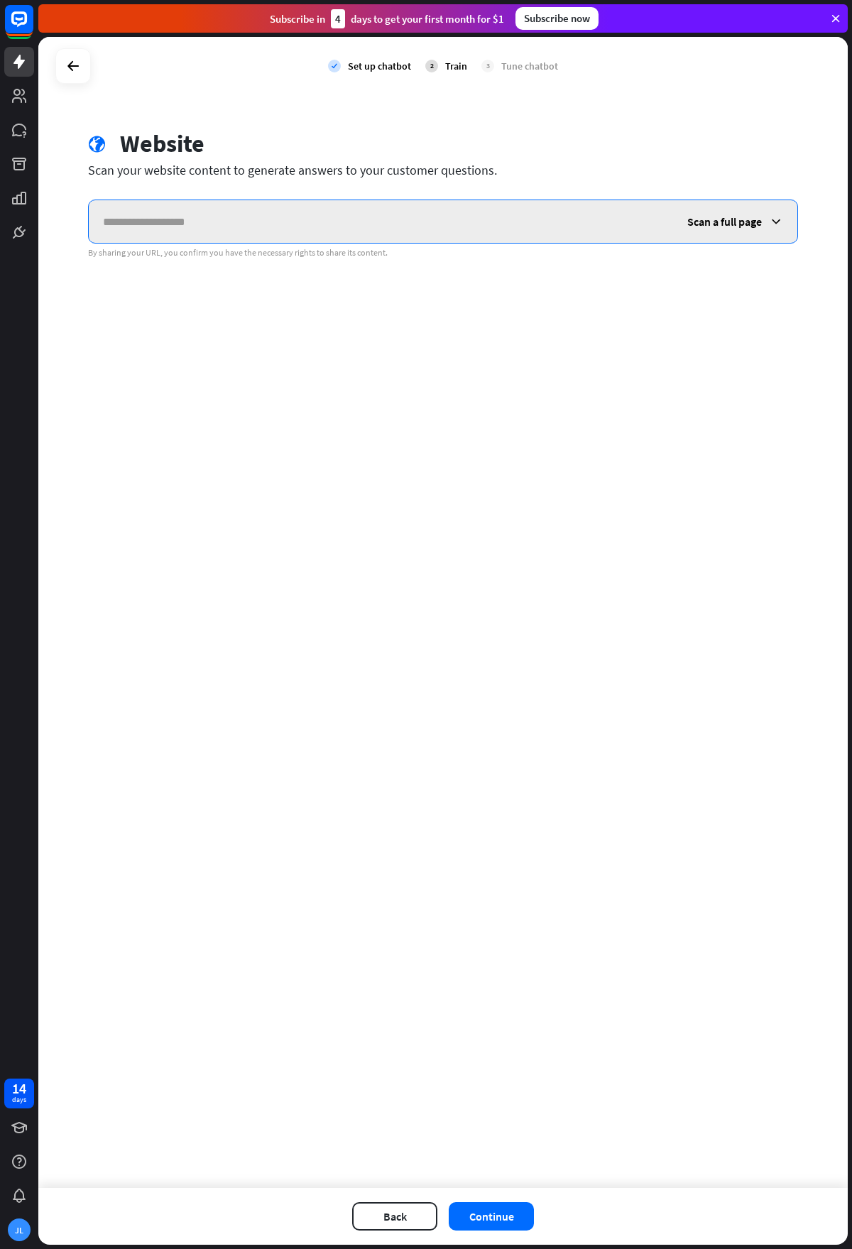
click at [491, 229] on input "text" at bounding box center [381, 221] width 584 height 43
paste input "**********"
click at [219, 222] on input "**********" at bounding box center [381, 221] width 584 height 43
click at [142, 221] on input "**********" at bounding box center [381, 221] width 584 height 43
paste input "**********"
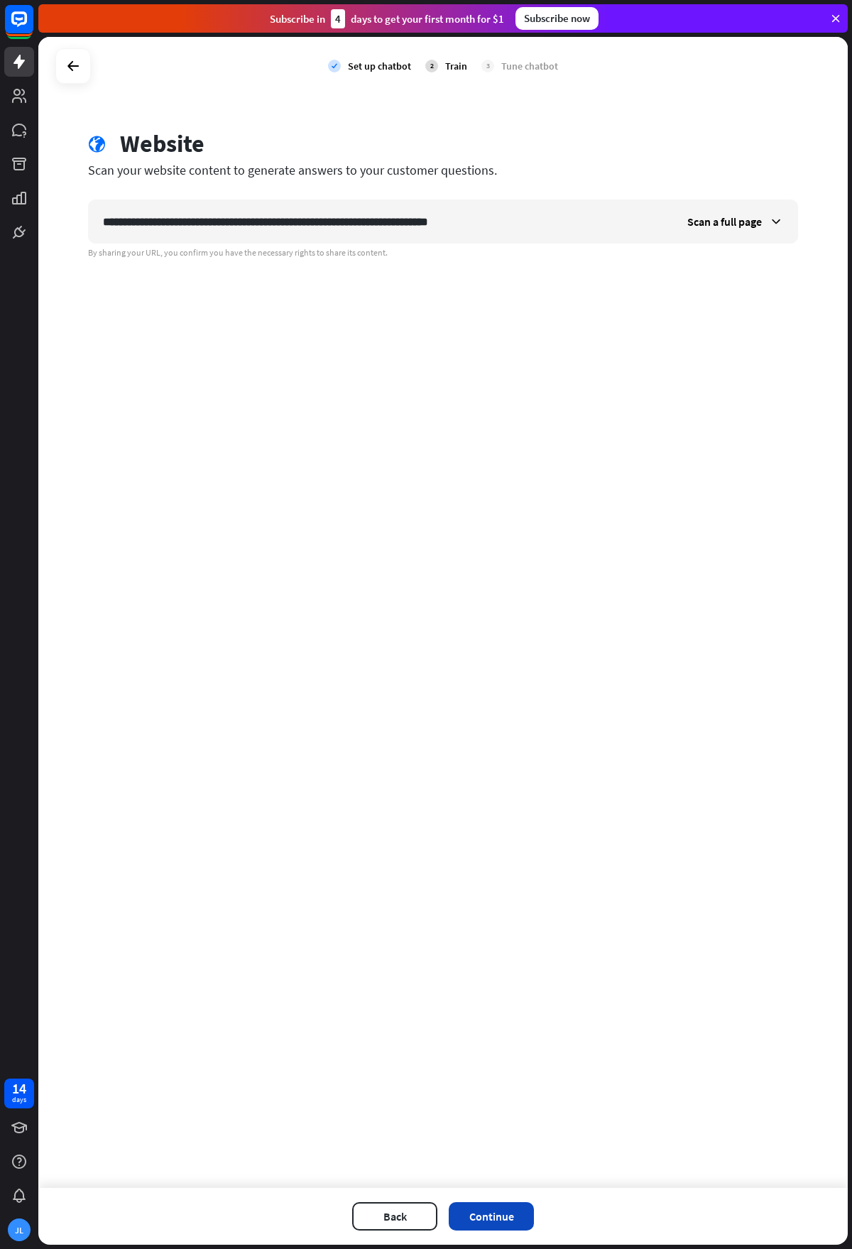
click at [515, 1210] on button "Continue" at bounding box center [491, 1216] width 85 height 28
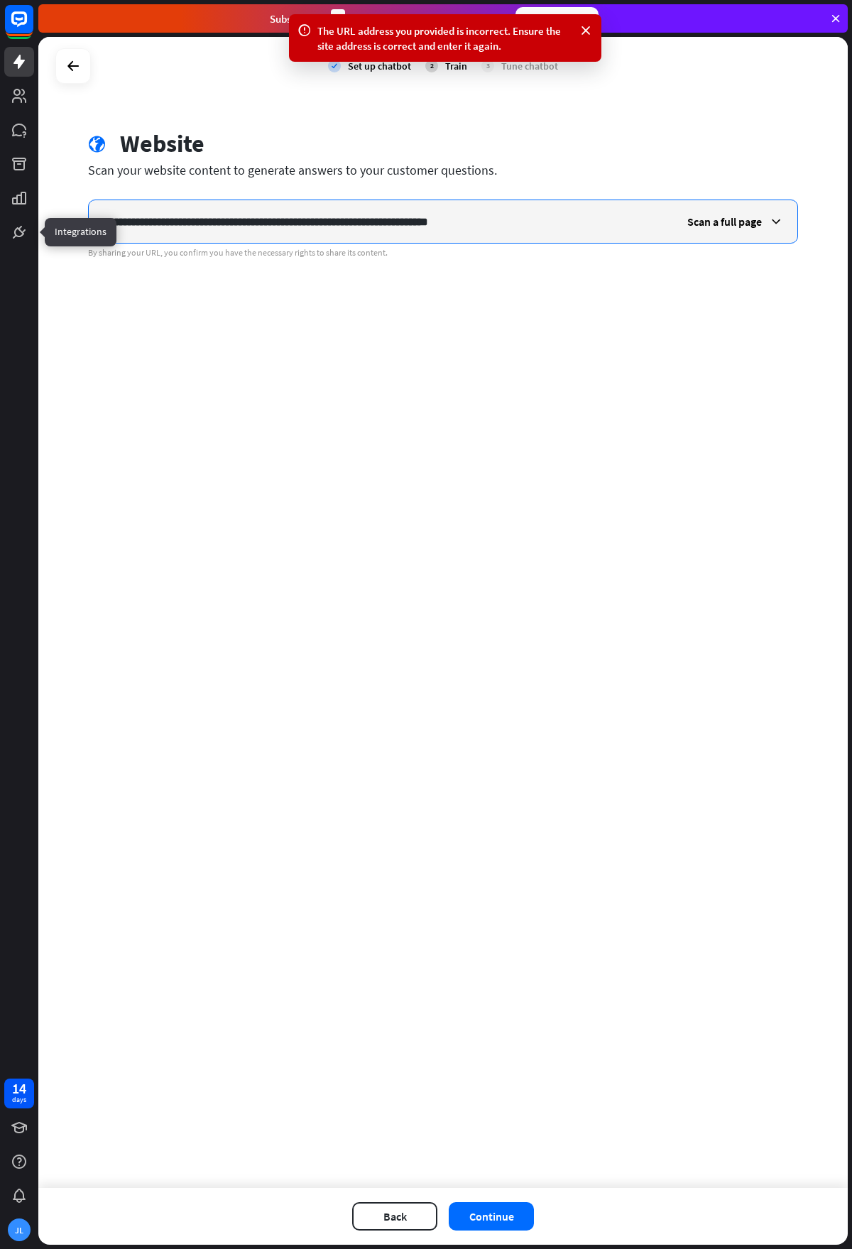
drag, startPoint x: 564, startPoint y: 236, endPoint x: 0, endPoint y: 237, distance: 563.7
click at [0, 237] on div "14 days JL The URL address you provided is incorrect. Ensure the site address i…" at bounding box center [426, 624] width 852 height 1249
paste input "text"
type input "**********"
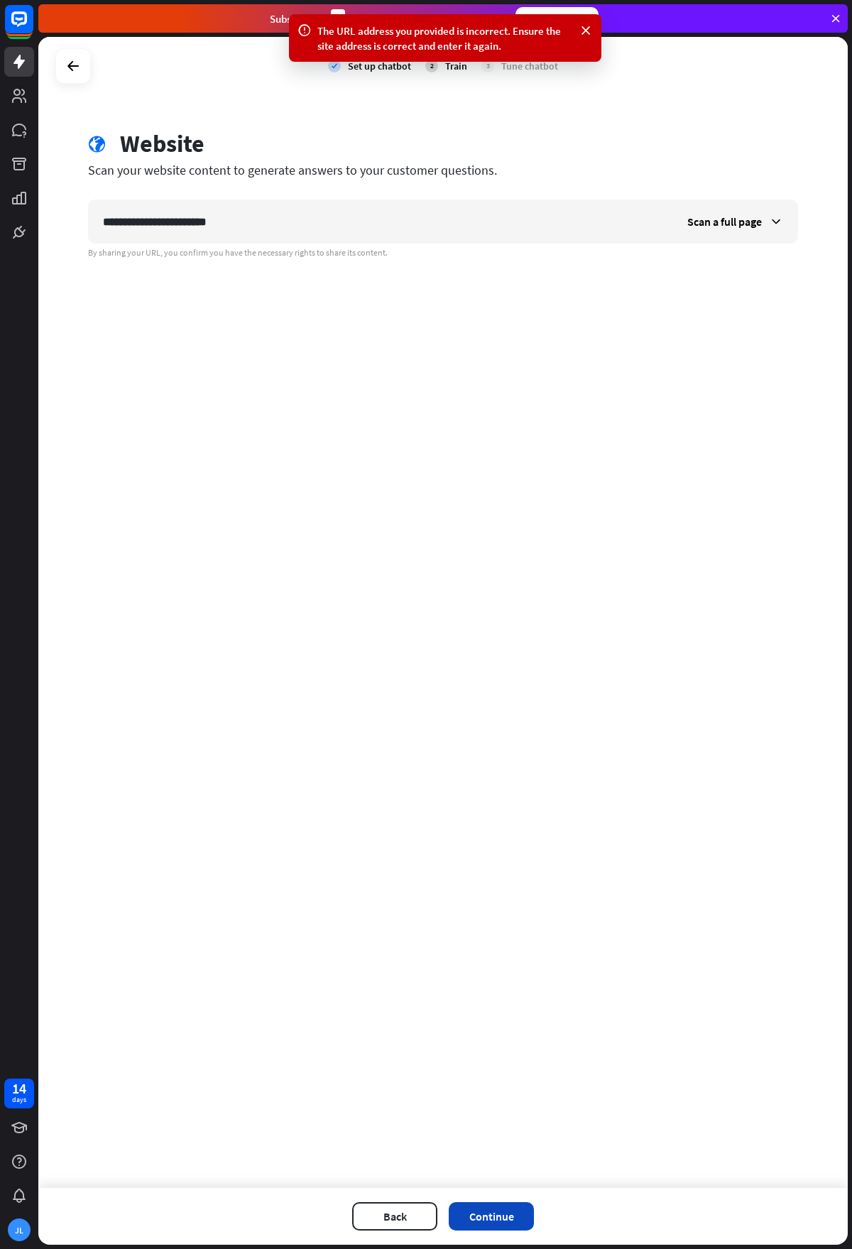
click at [522, 1213] on button "Continue" at bounding box center [491, 1216] width 85 height 28
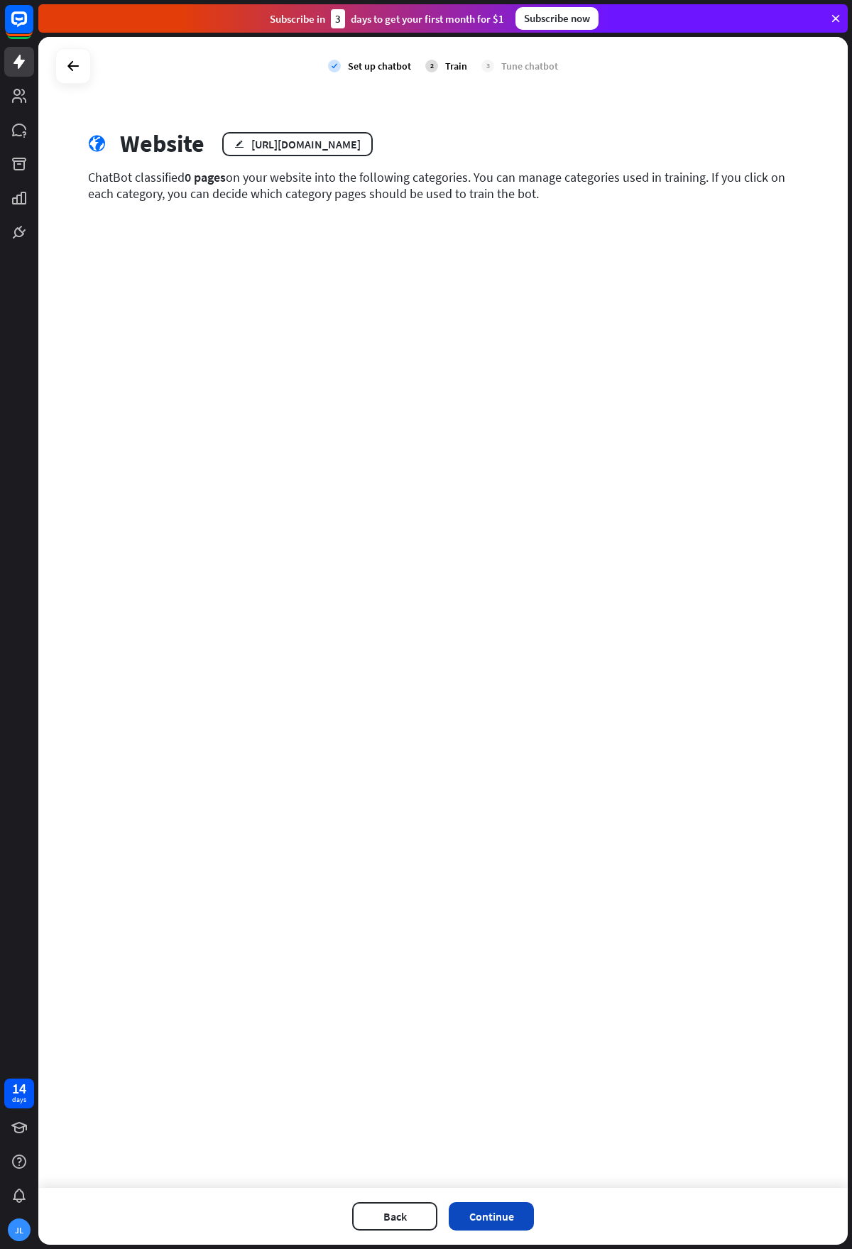
click at [523, 1208] on button "Continue" at bounding box center [491, 1216] width 85 height 28
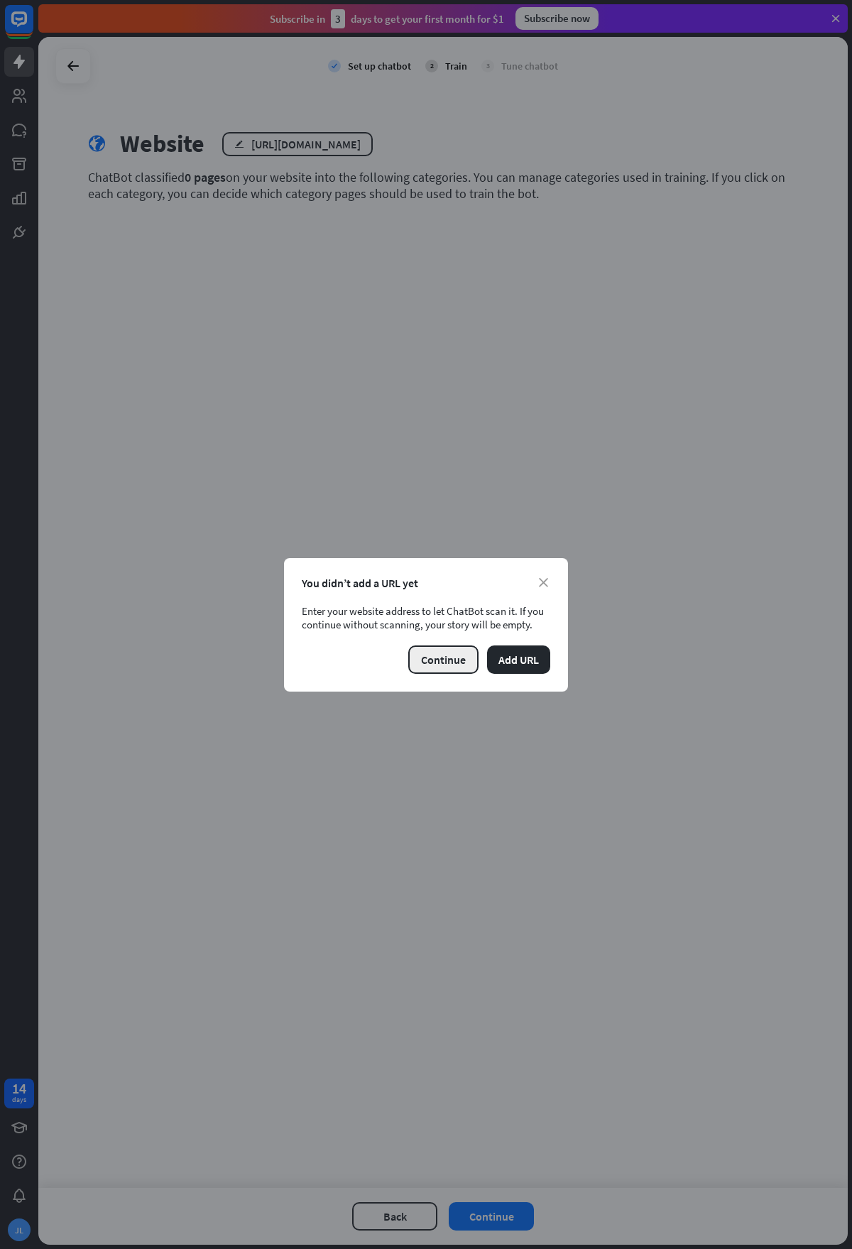
click at [454, 656] on button "Continue" at bounding box center [443, 659] width 70 height 28
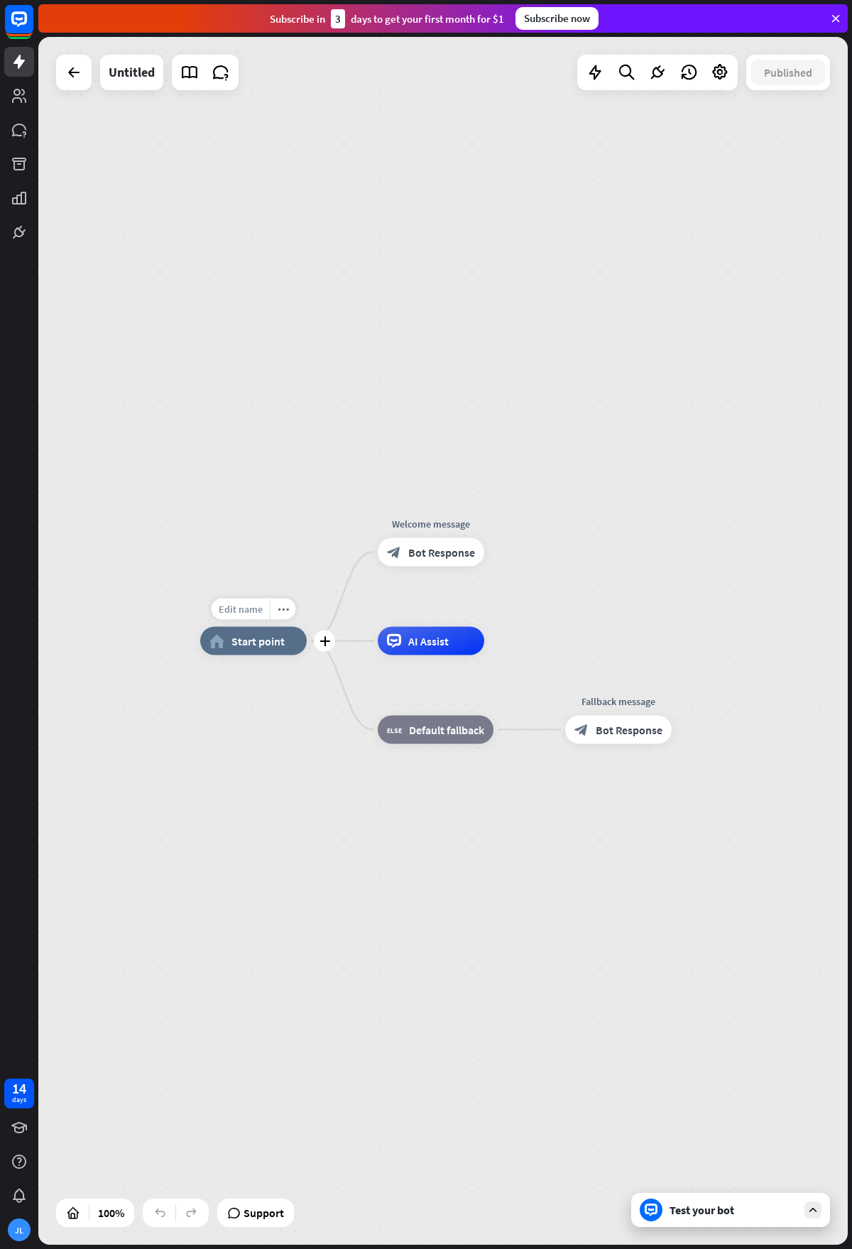
click at [257, 612] on span "Edit name" at bounding box center [241, 609] width 44 height 13
type input "********"
click at [428, 618] on div "******** home_2 Start point Welcome message block_bot_response Bot Response Edi…" at bounding box center [442, 641] width 809 height 1208
click at [432, 614] on span "Edit name" at bounding box center [418, 609] width 44 height 13
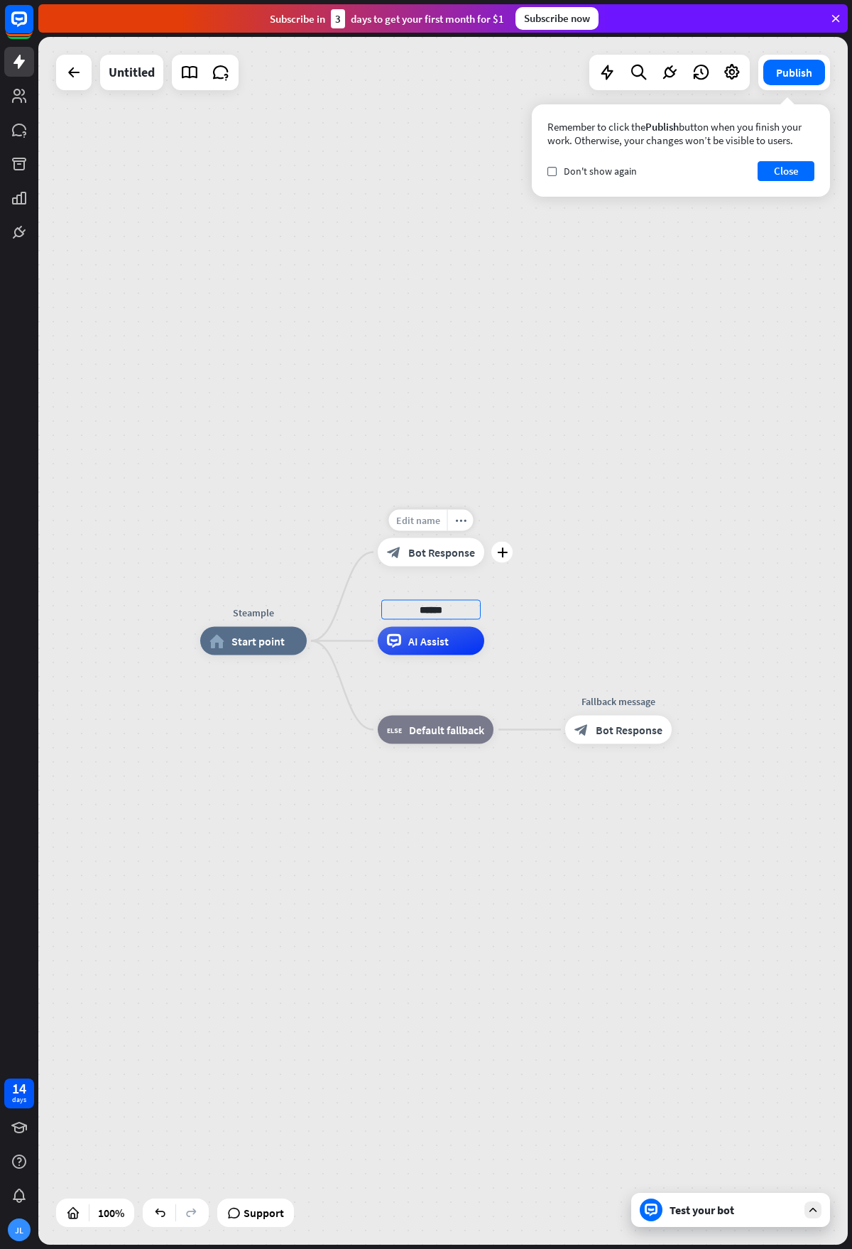
type input "******"
click at [436, 518] on div "Steample home_2 Start point Edit name more_horiz Welcome message block_bot_resp…" at bounding box center [442, 641] width 809 height 1208
click at [429, 518] on span "Edit name" at bounding box center [418, 520] width 44 height 13
type input "*"
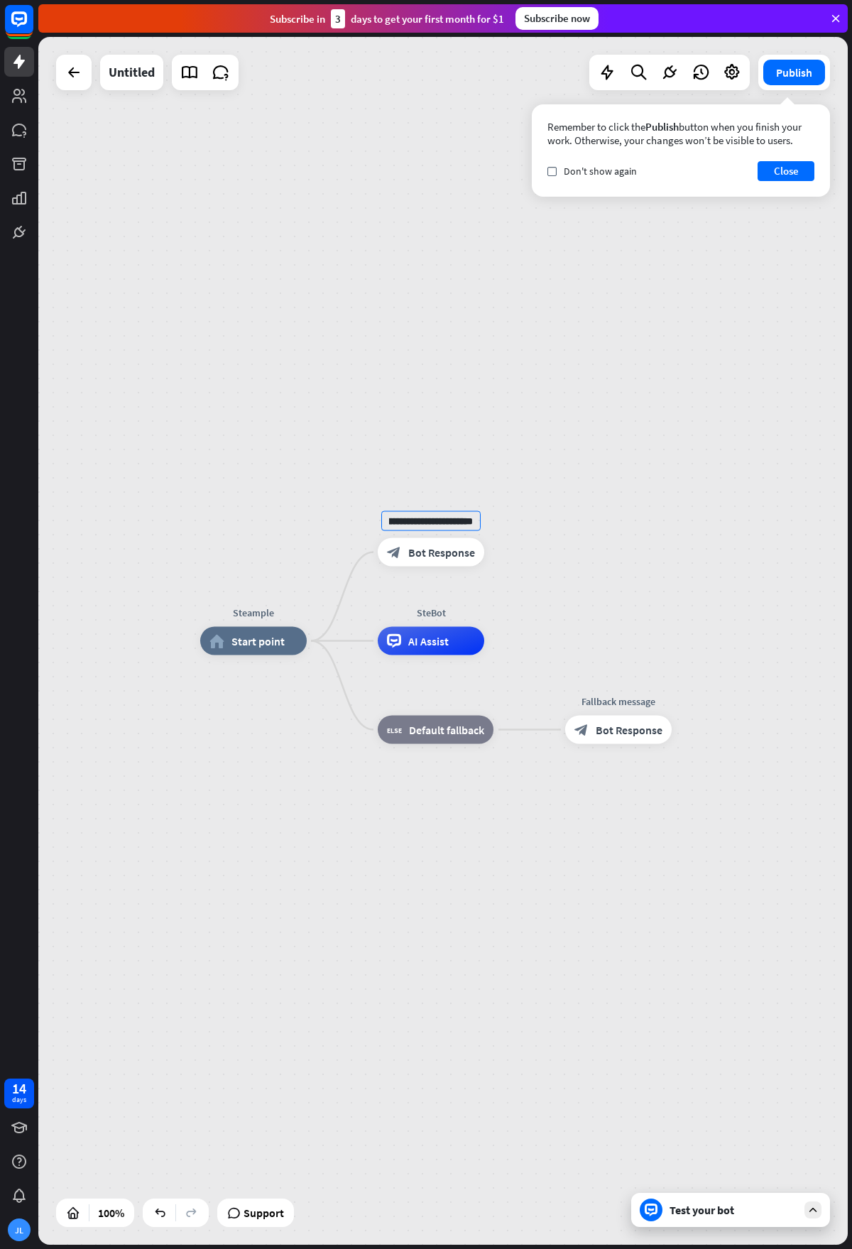
type input "**********"
click at [620, 694] on span "Edit name" at bounding box center [606, 697] width 44 height 13
type input "*"
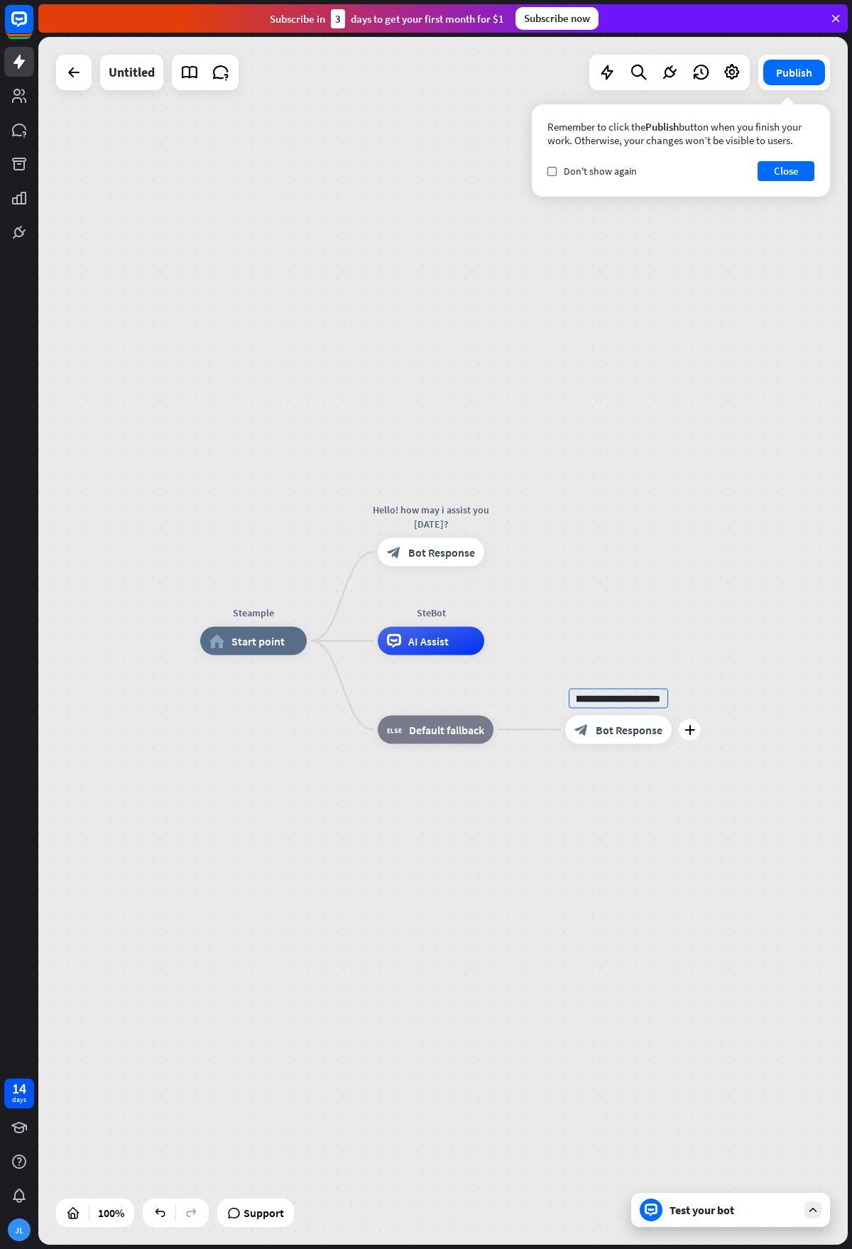
type input "**********"
drag, startPoint x: 611, startPoint y: 635, endPoint x: 505, endPoint y: 552, distance: 133.9
click at [608, 627] on div "**********" at bounding box center [442, 641] width 809 height 1208
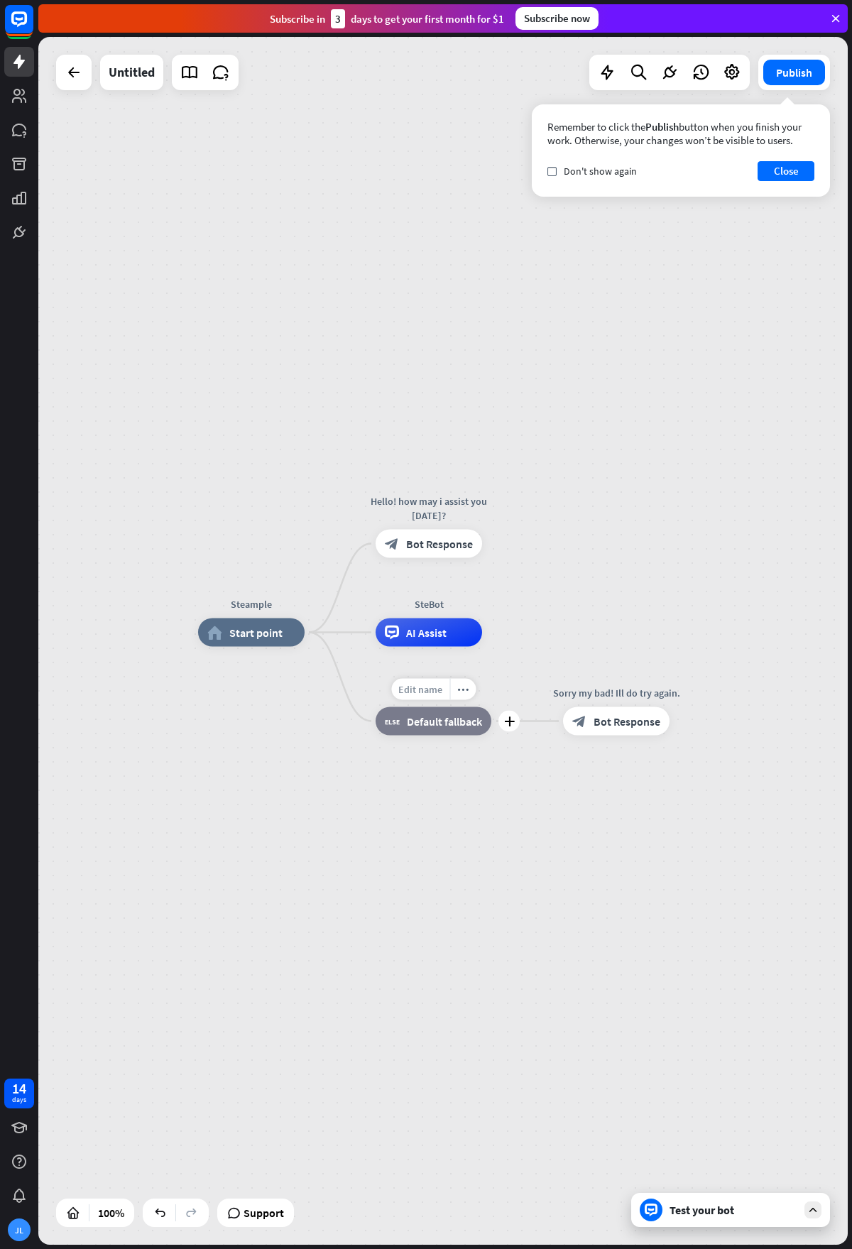
click at [439, 694] on span "Edit name" at bounding box center [420, 689] width 44 height 13
type input "**********"
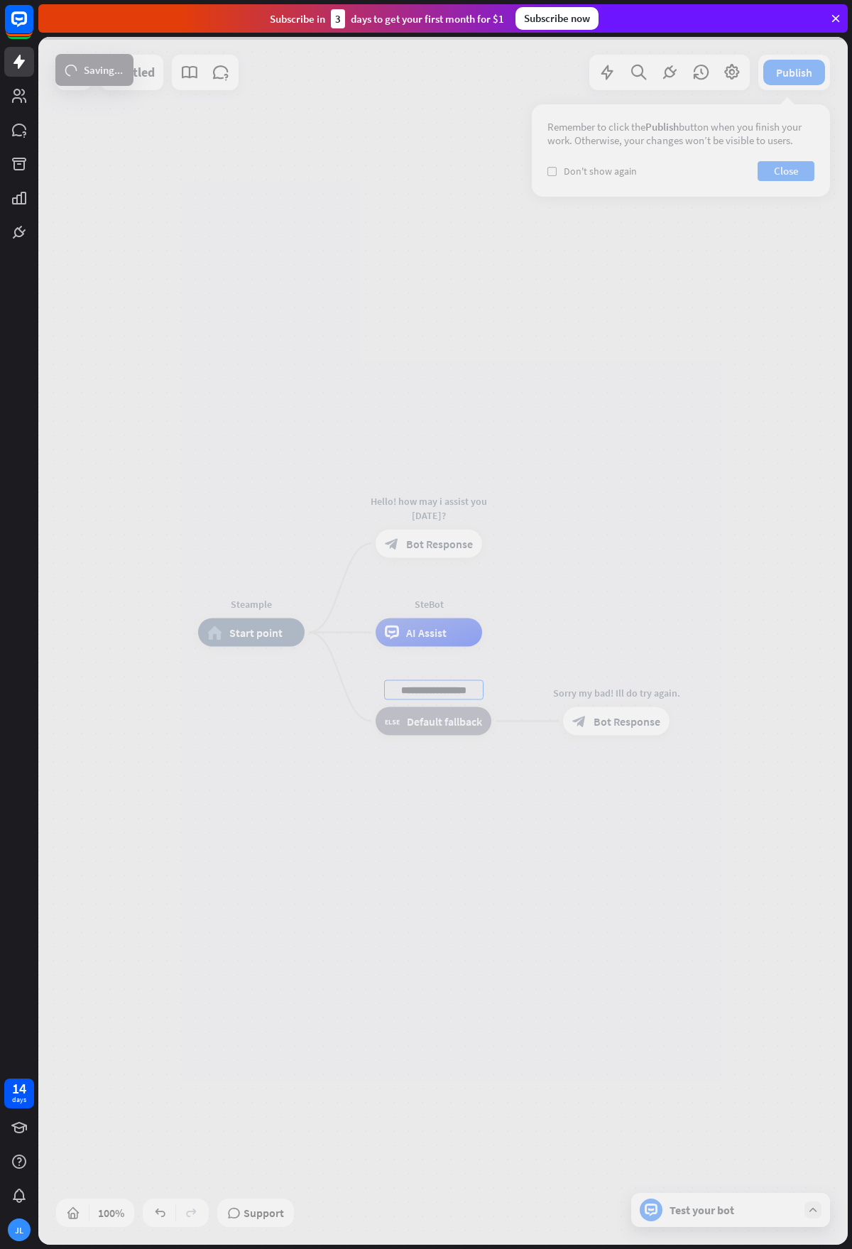
click at [695, 618] on div "**********" at bounding box center [442, 641] width 809 height 1208
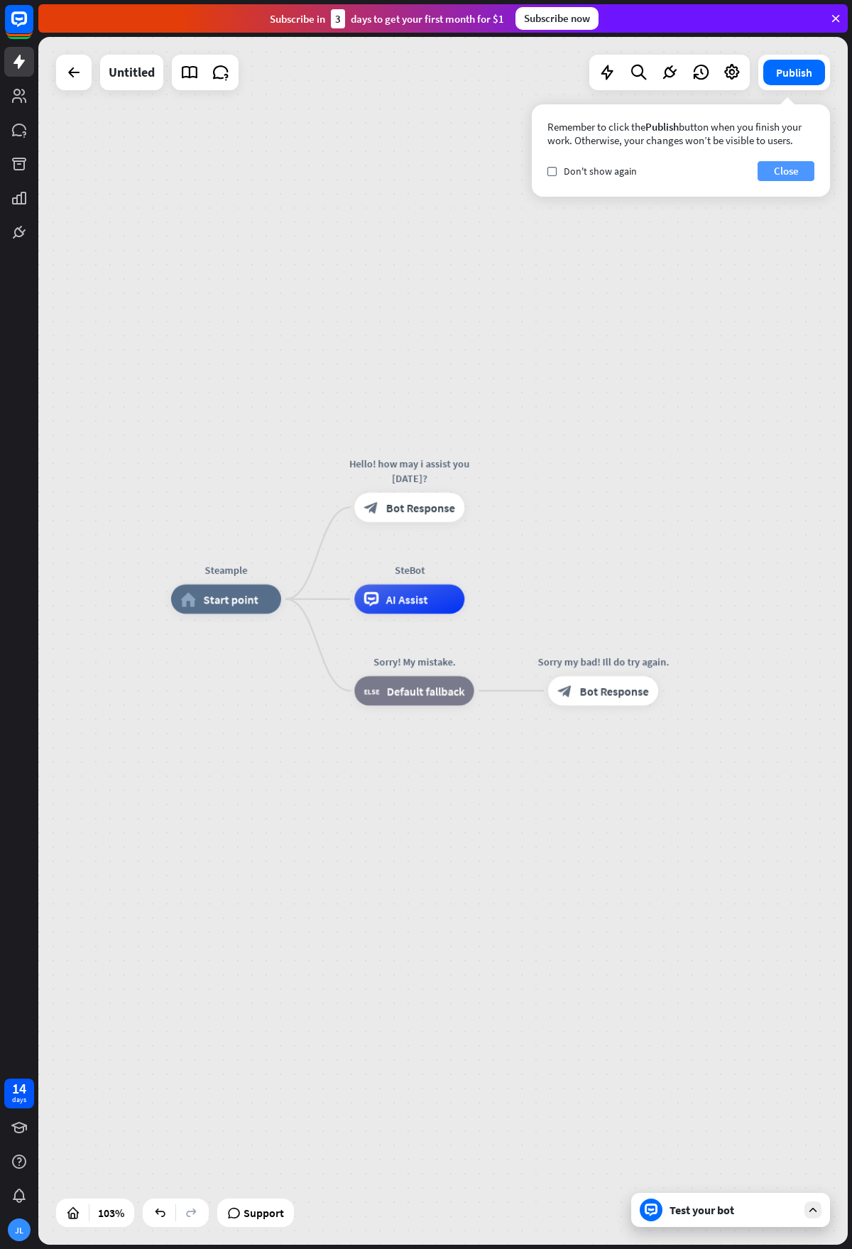
click at [794, 177] on button "Close" at bounding box center [785, 171] width 57 height 20
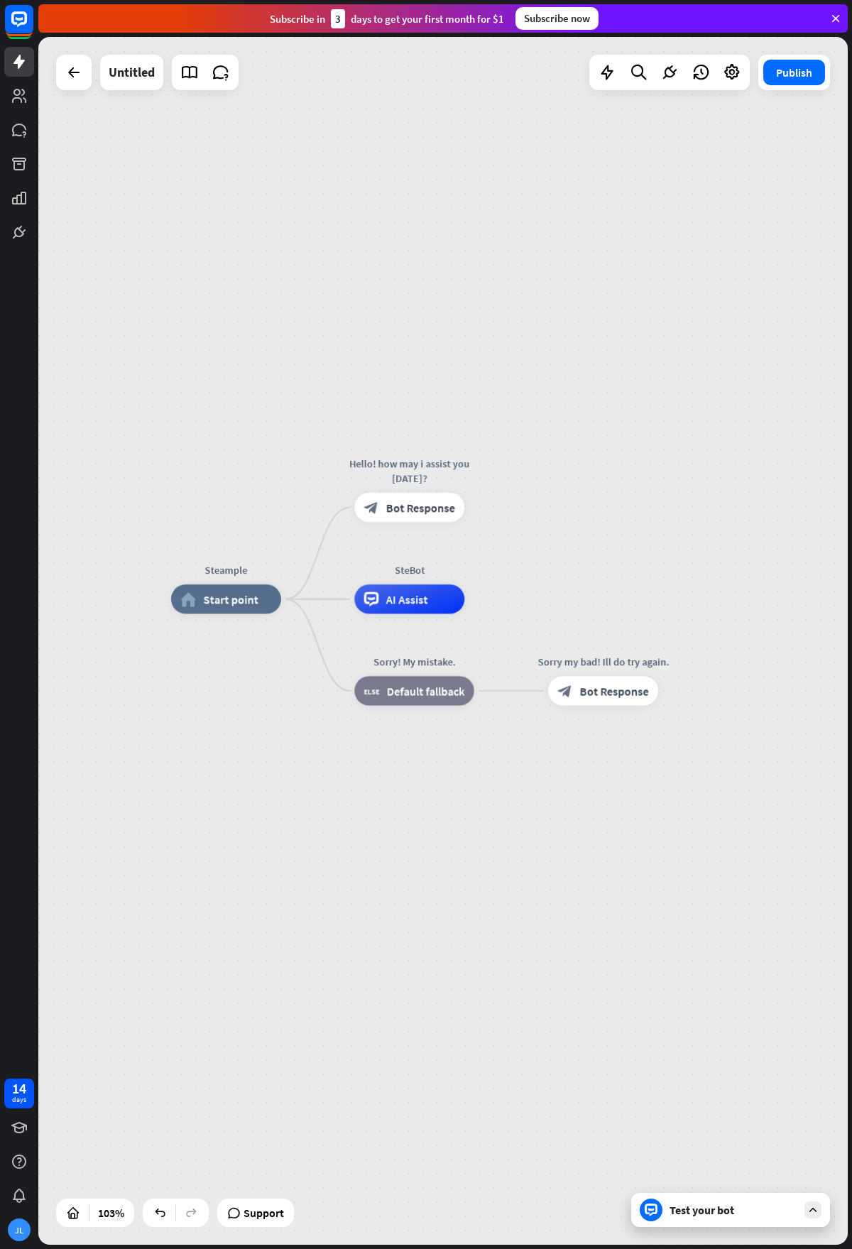
click at [718, 1210] on div "Test your bot" at bounding box center [733, 1210] width 128 height 14
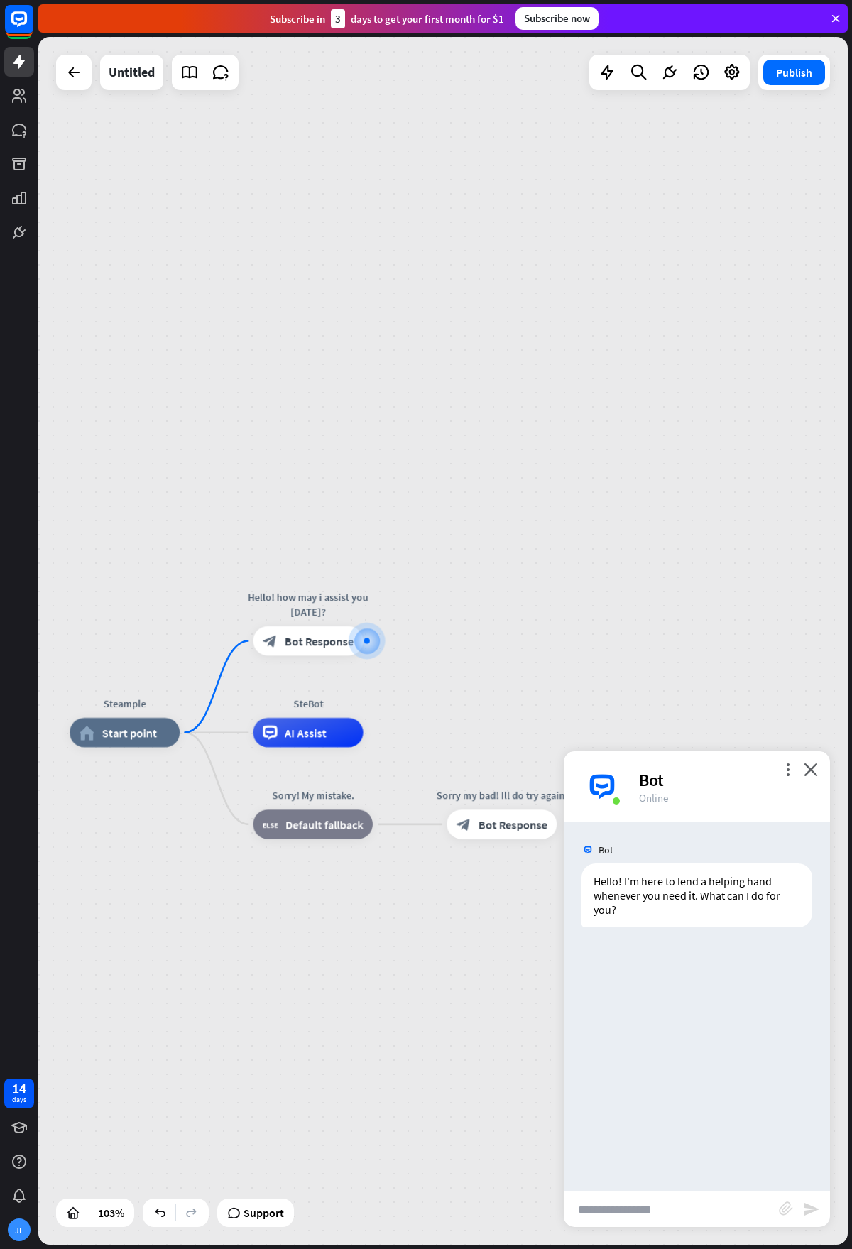
click at [711, 1218] on input "text" at bounding box center [671, 1208] width 215 height 35
type input "**********"
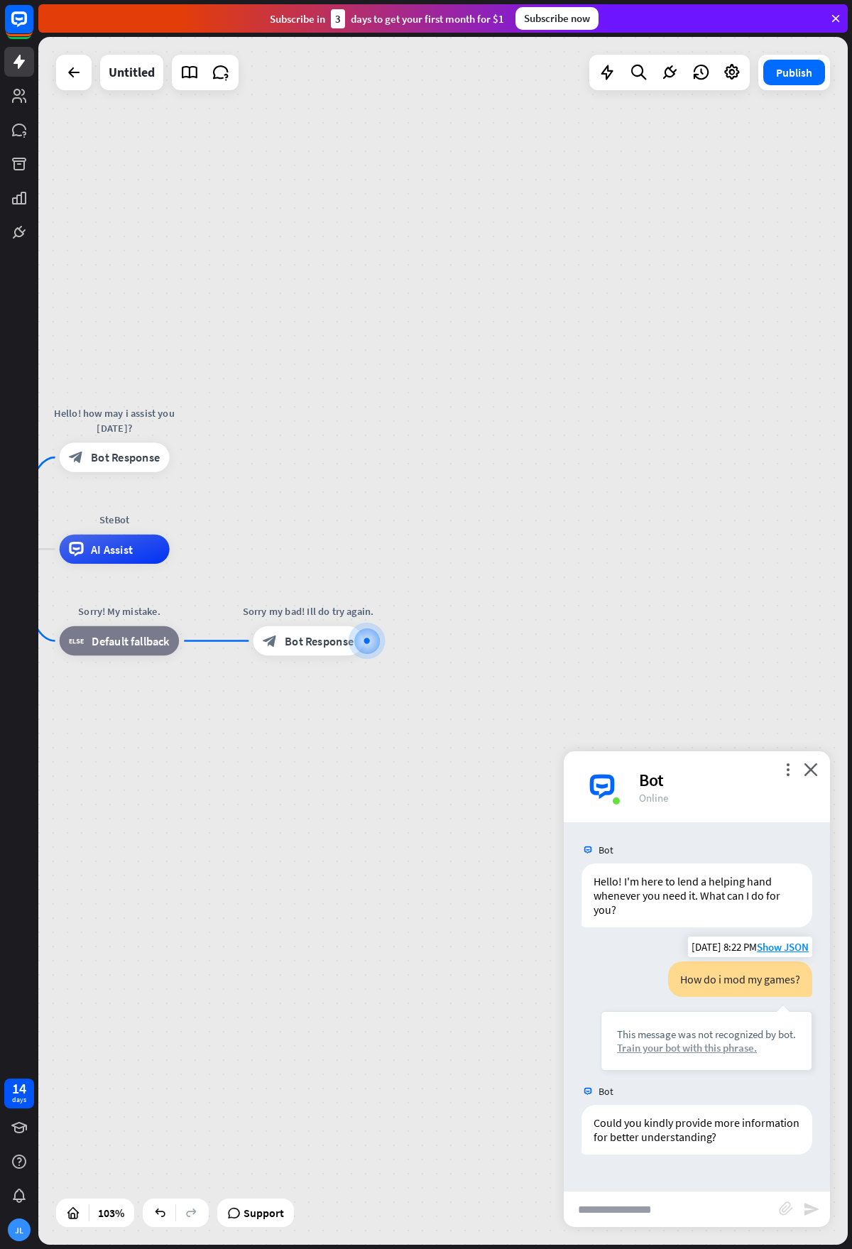
click at [726, 1051] on div "Train your bot with this phrase." at bounding box center [706, 1047] width 179 height 13
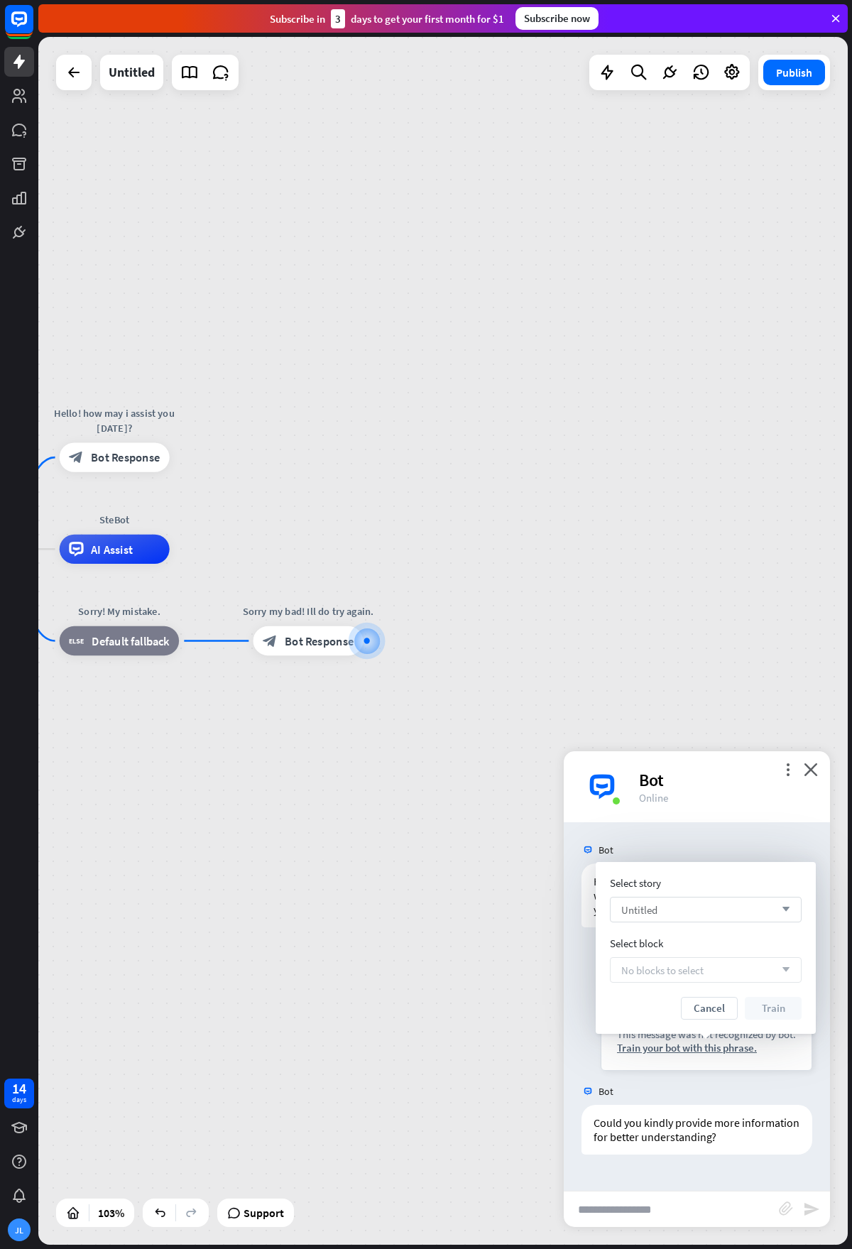
click at [696, 906] on div "Untitled arrow_down" at bounding box center [706, 910] width 192 height 26
click at [720, 973] on span "Customer Service Bot" at bounding box center [673, 974] width 94 height 13
click at [721, 971] on div "Select block arrow_down" at bounding box center [706, 970] width 192 height 26
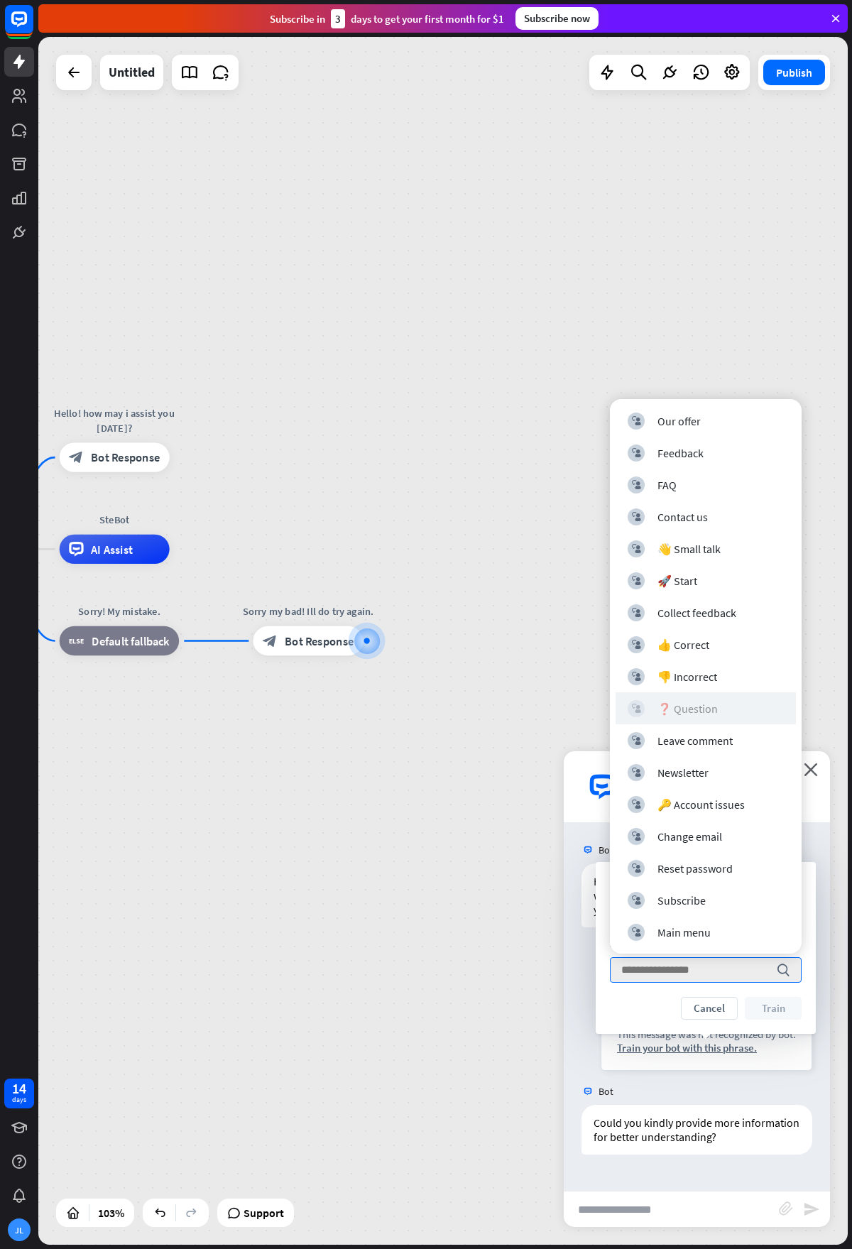
click at [689, 714] on div "❓ Question" at bounding box center [687, 708] width 60 height 14
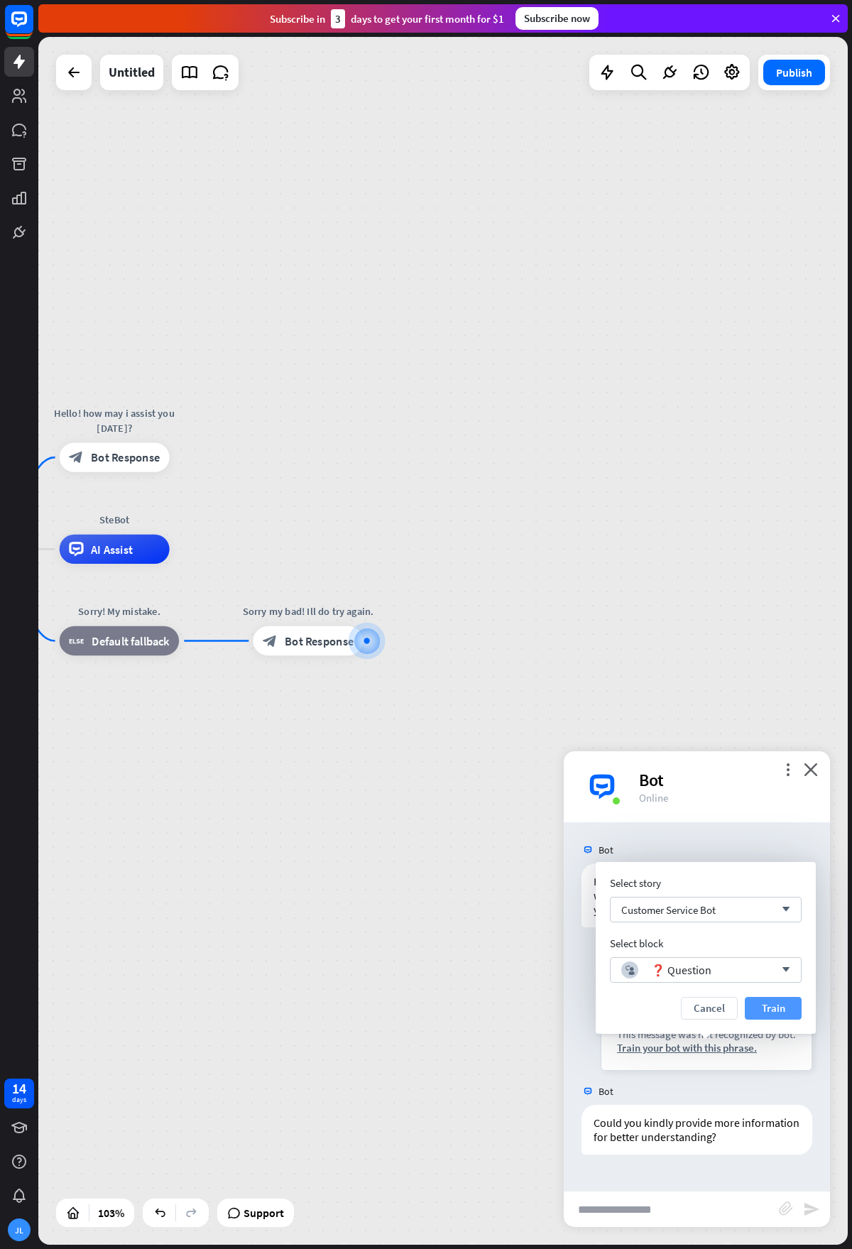
click at [764, 1008] on button "Train" at bounding box center [773, 1008] width 57 height 23
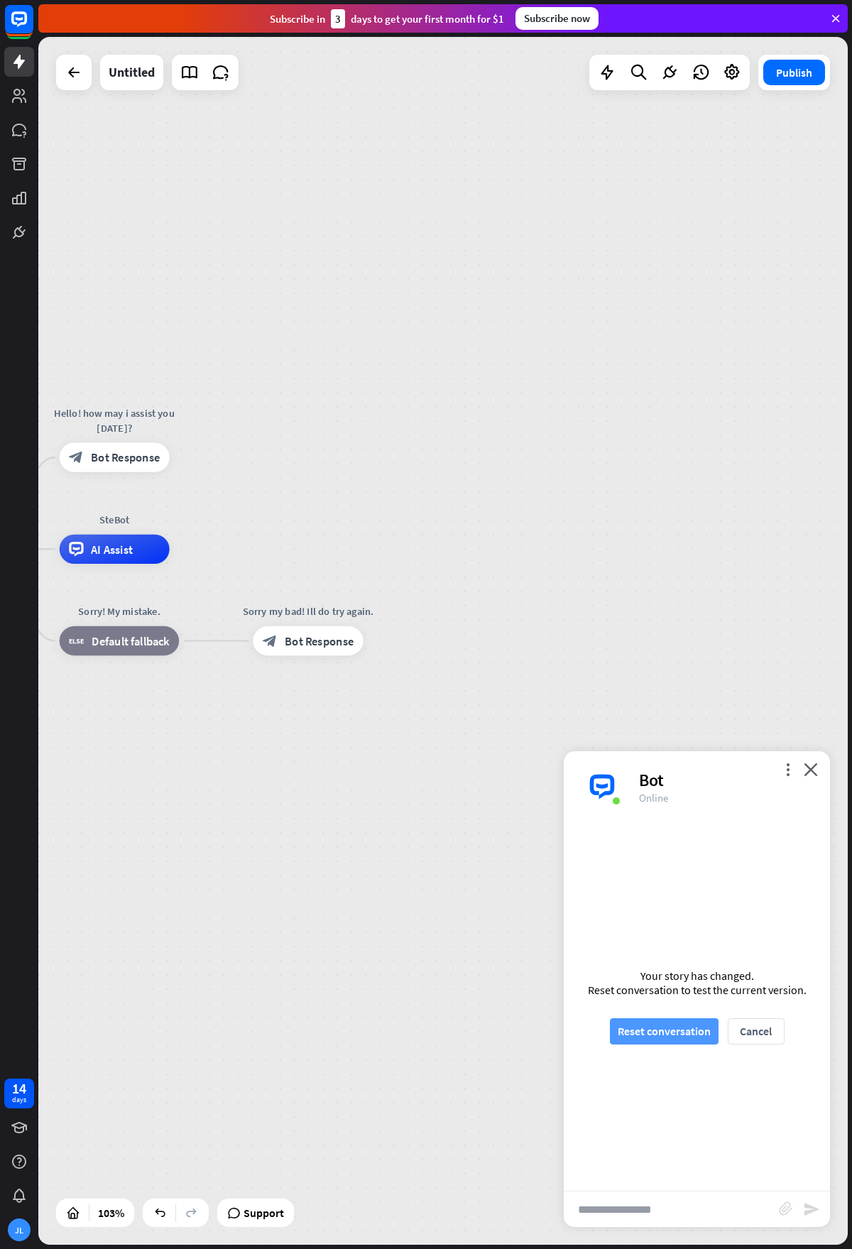
click at [694, 1032] on button "Reset conversation" at bounding box center [664, 1031] width 109 height 26
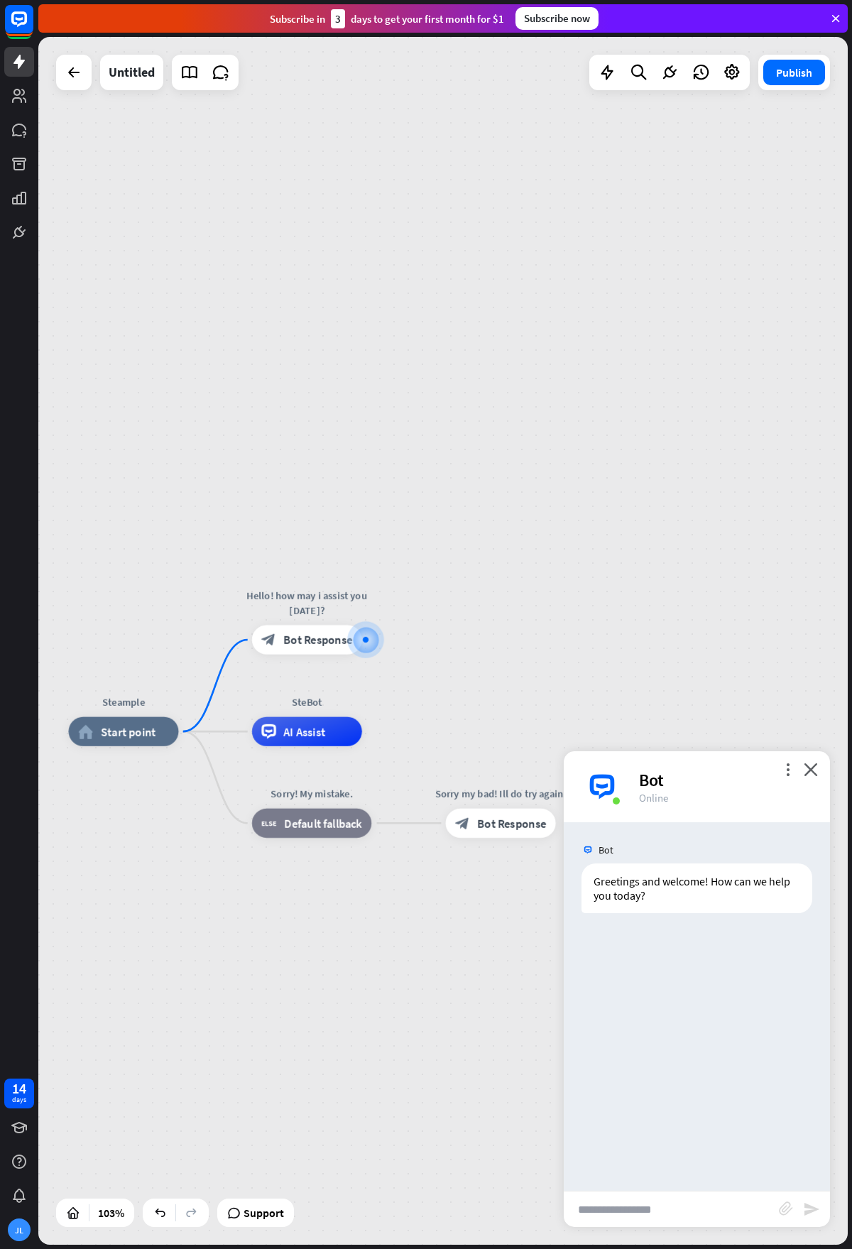
click at [686, 1219] on input "text" at bounding box center [671, 1208] width 215 height 35
type input "******"
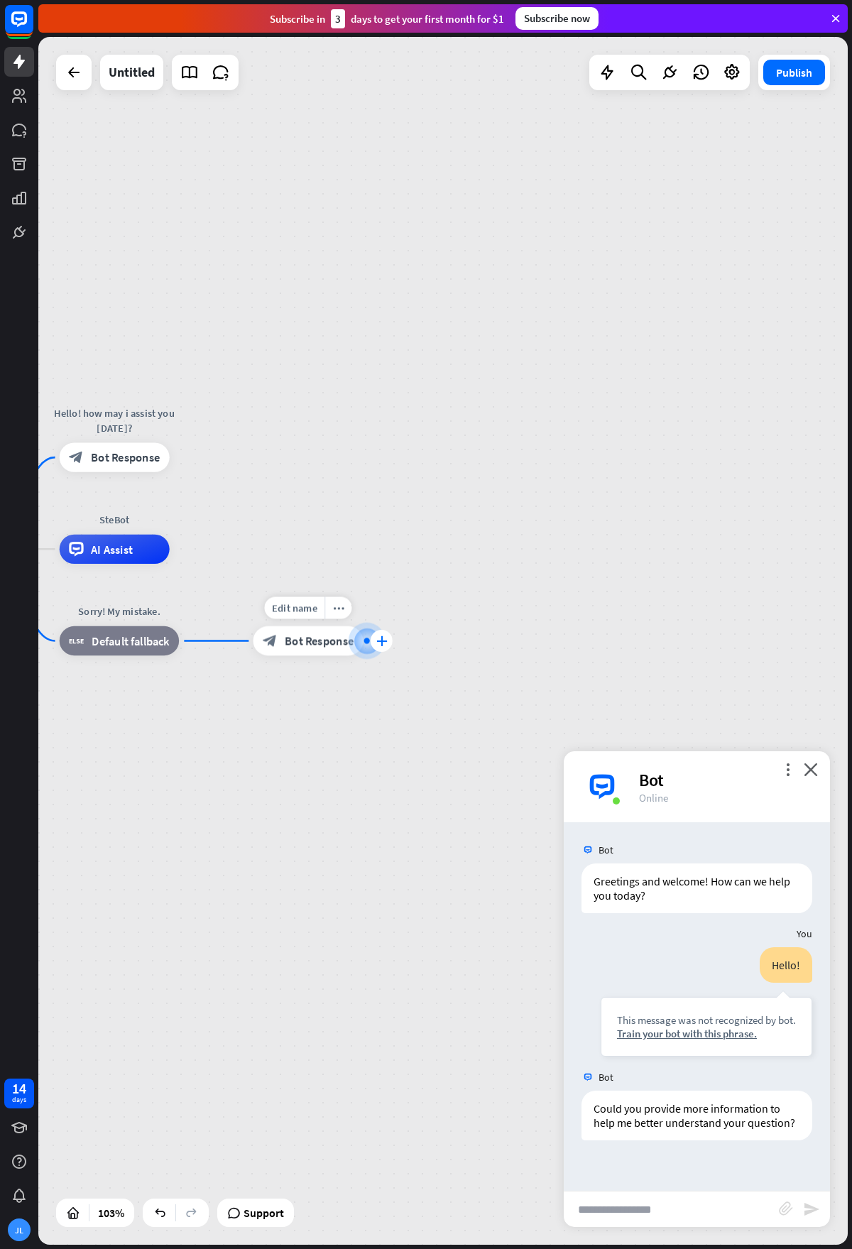
click at [376, 634] on div "plus" at bounding box center [382, 641] width 22 height 22
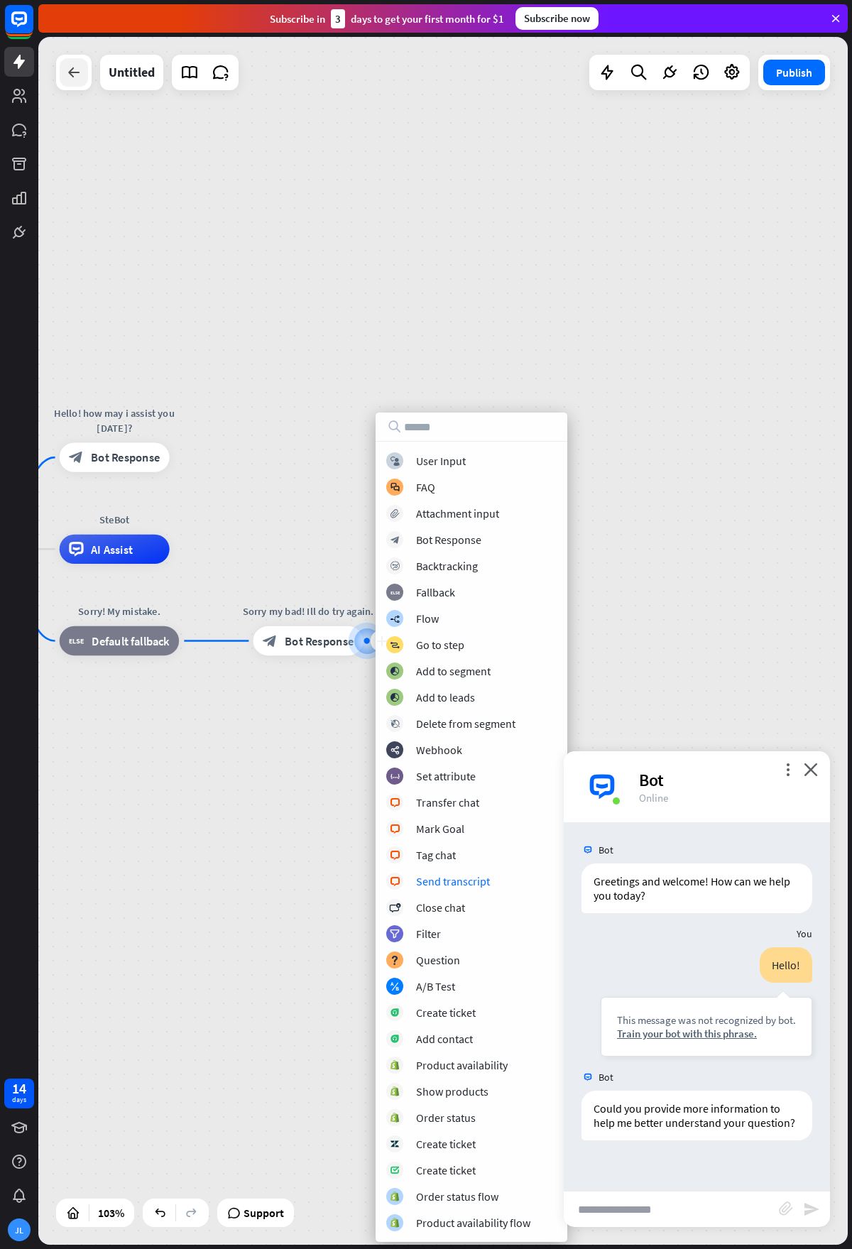
click at [66, 67] on icon at bounding box center [73, 72] width 17 height 17
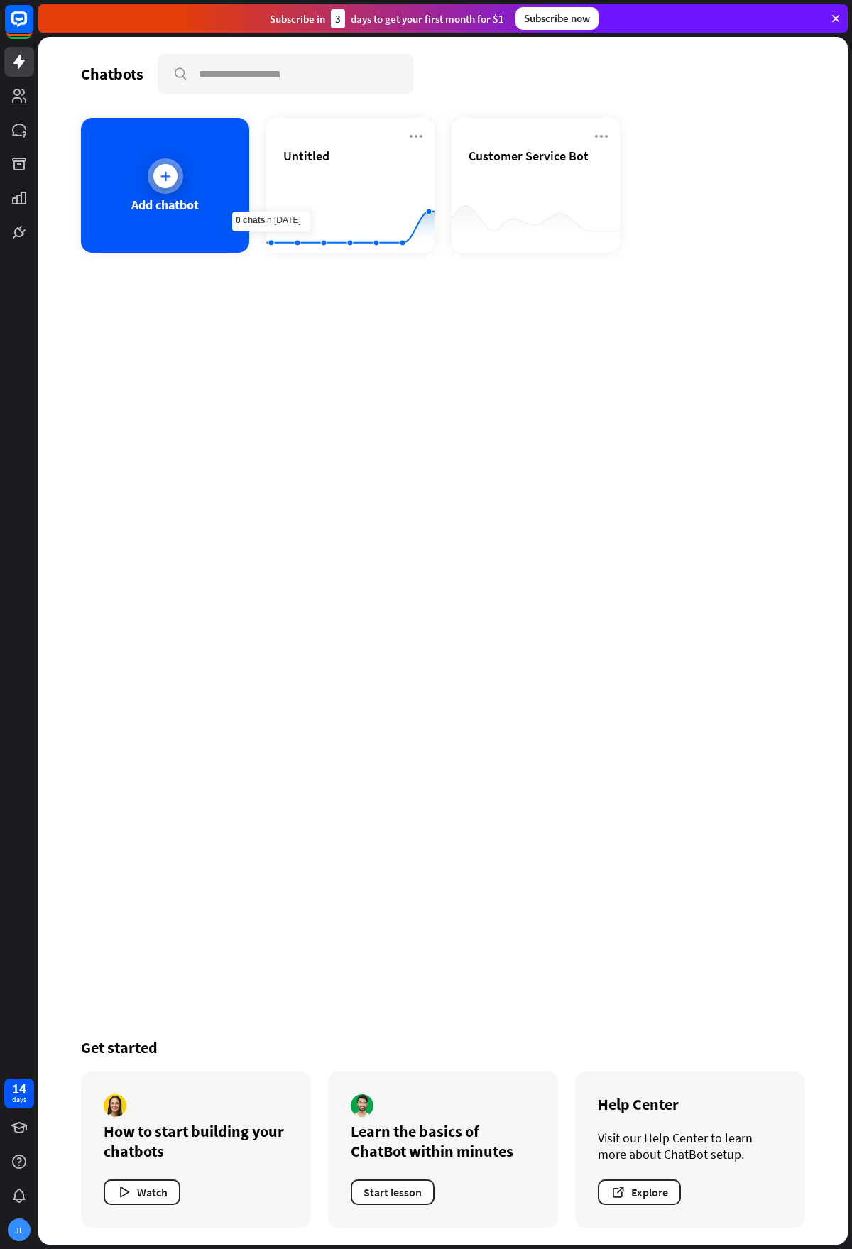
click at [181, 187] on div "Add chatbot" at bounding box center [165, 185] width 168 height 135
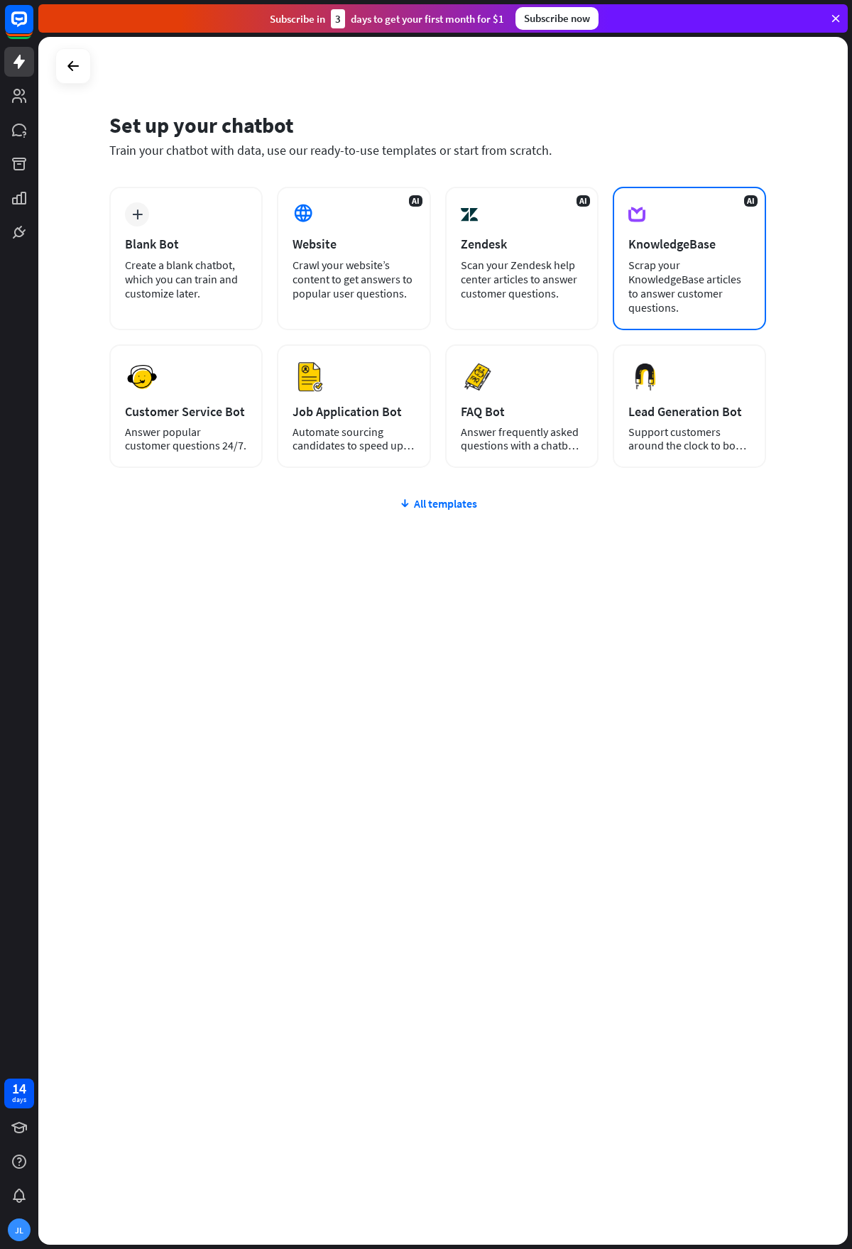
click at [694, 224] on div "AI KnowledgeBase Scrap your KnowledgeBase articles to answer customer questions." at bounding box center [689, 258] width 153 height 143
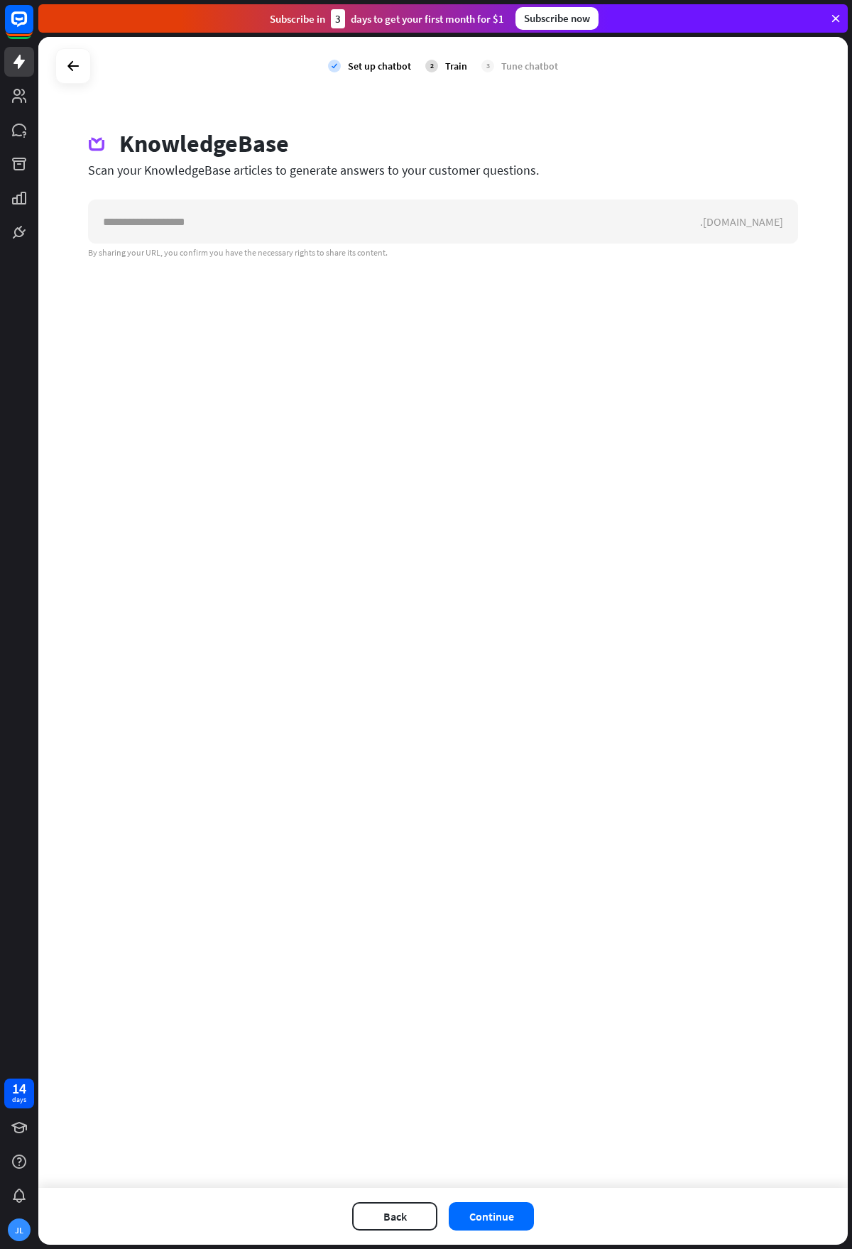
click at [465, 193] on div "KnowledgeBase Scan your KnowledgeBase articles to generate answers to your cust…" at bounding box center [443, 193] width 744 height 129
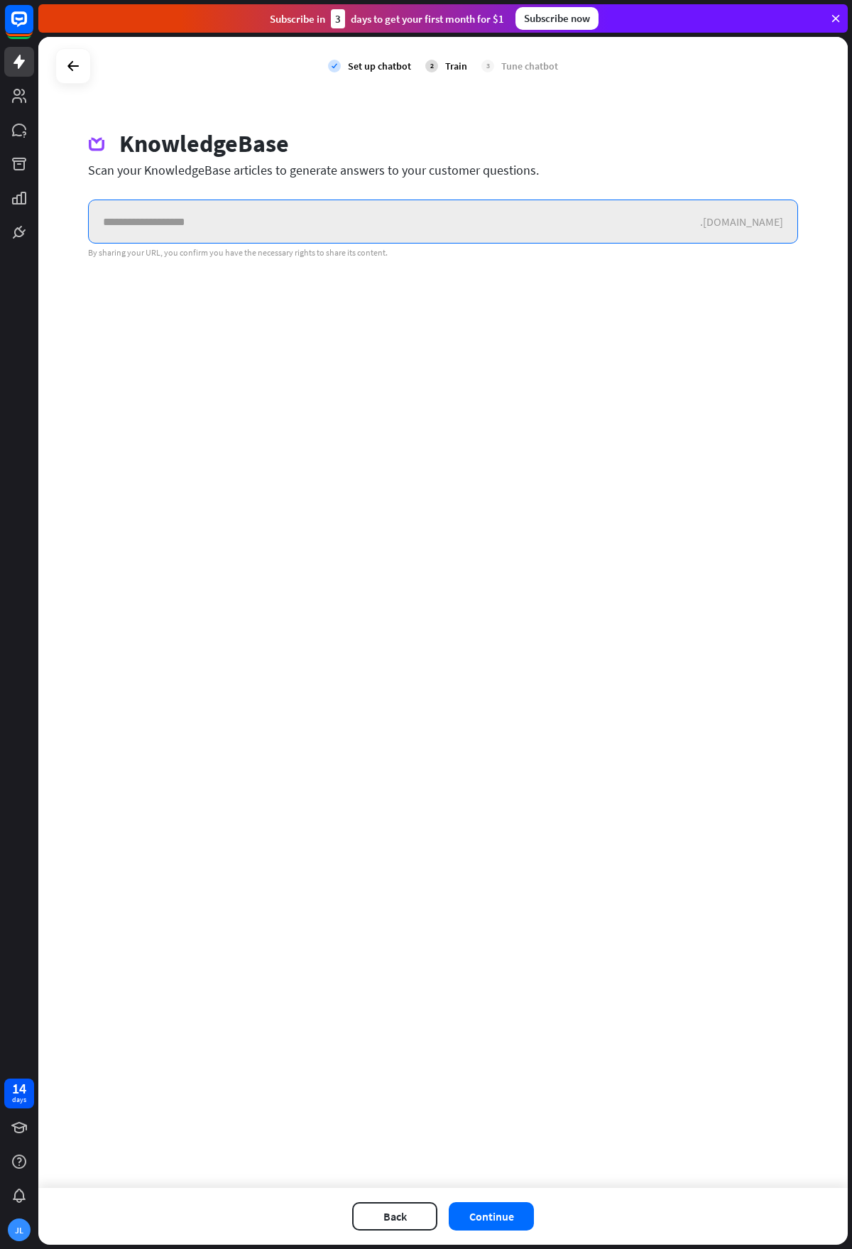
click at [422, 219] on input "text" at bounding box center [394, 221] width 611 height 43
paste input "**********"
type input "**********"
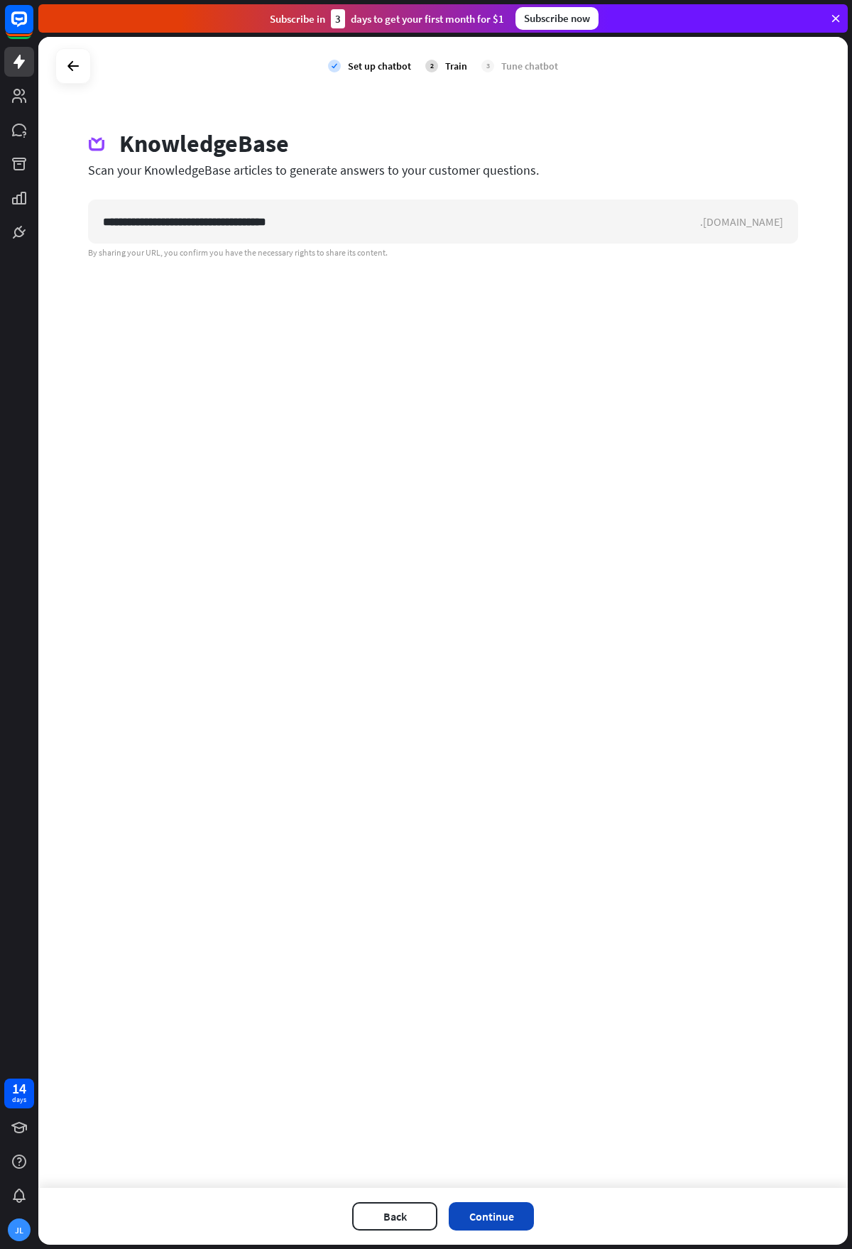
click at [511, 1211] on button "Continue" at bounding box center [491, 1216] width 85 height 28
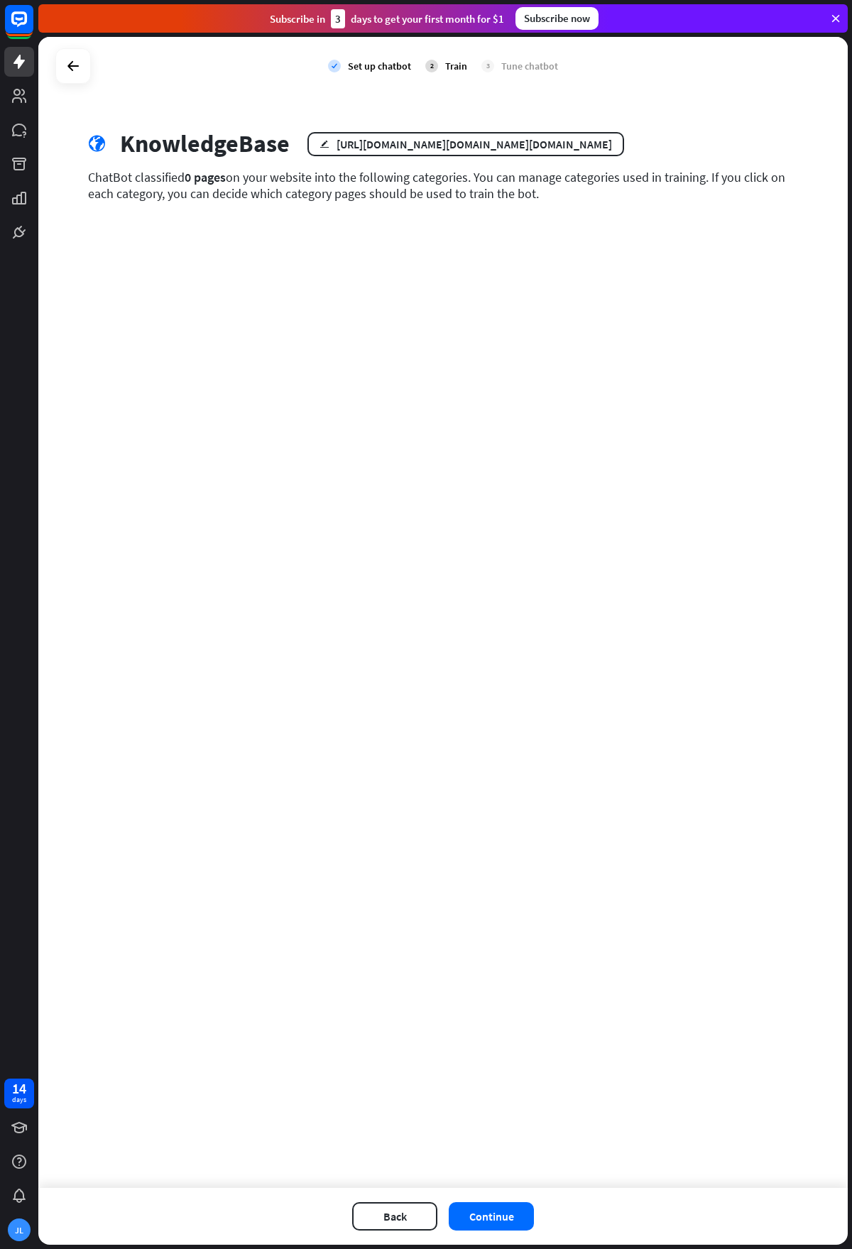
drag, startPoint x: 249, startPoint y: 358, endPoint x: 253, endPoint y: 555, distance: 196.7
drag, startPoint x: 253, startPoint y: 555, endPoint x: 349, endPoint y: 275, distance: 295.9
drag, startPoint x: 349, startPoint y: 275, endPoint x: 295, endPoint y: 246, distance: 62.3
click at [292, 261] on div "check Set up chatbot 2 Train 3 Tune chatbot globe KnowledgeBase edit [URL][DOMA…" at bounding box center [442, 612] width 809 height 1151
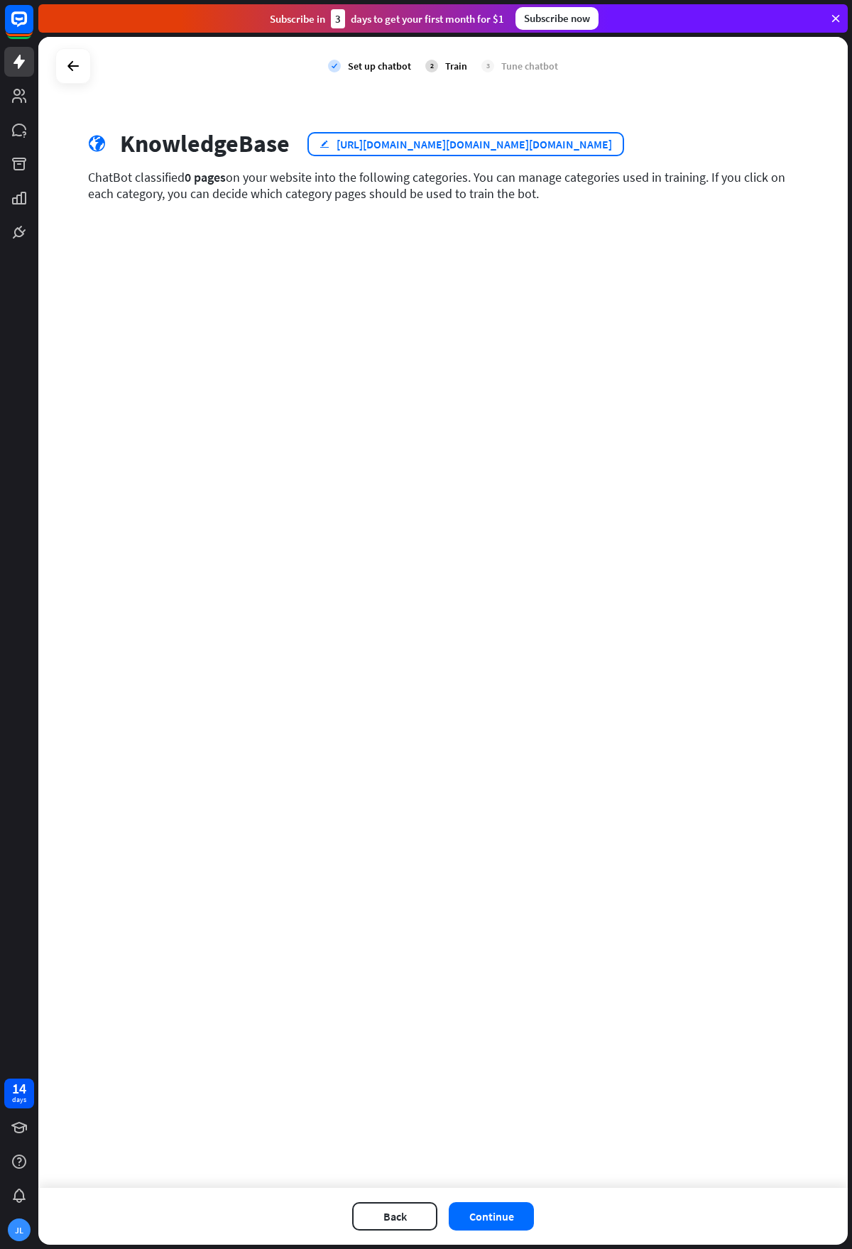
click at [583, 142] on div "[URL][DOMAIN_NAME][DOMAIN_NAME][DOMAIN_NAME]" at bounding box center [473, 144] width 275 height 14
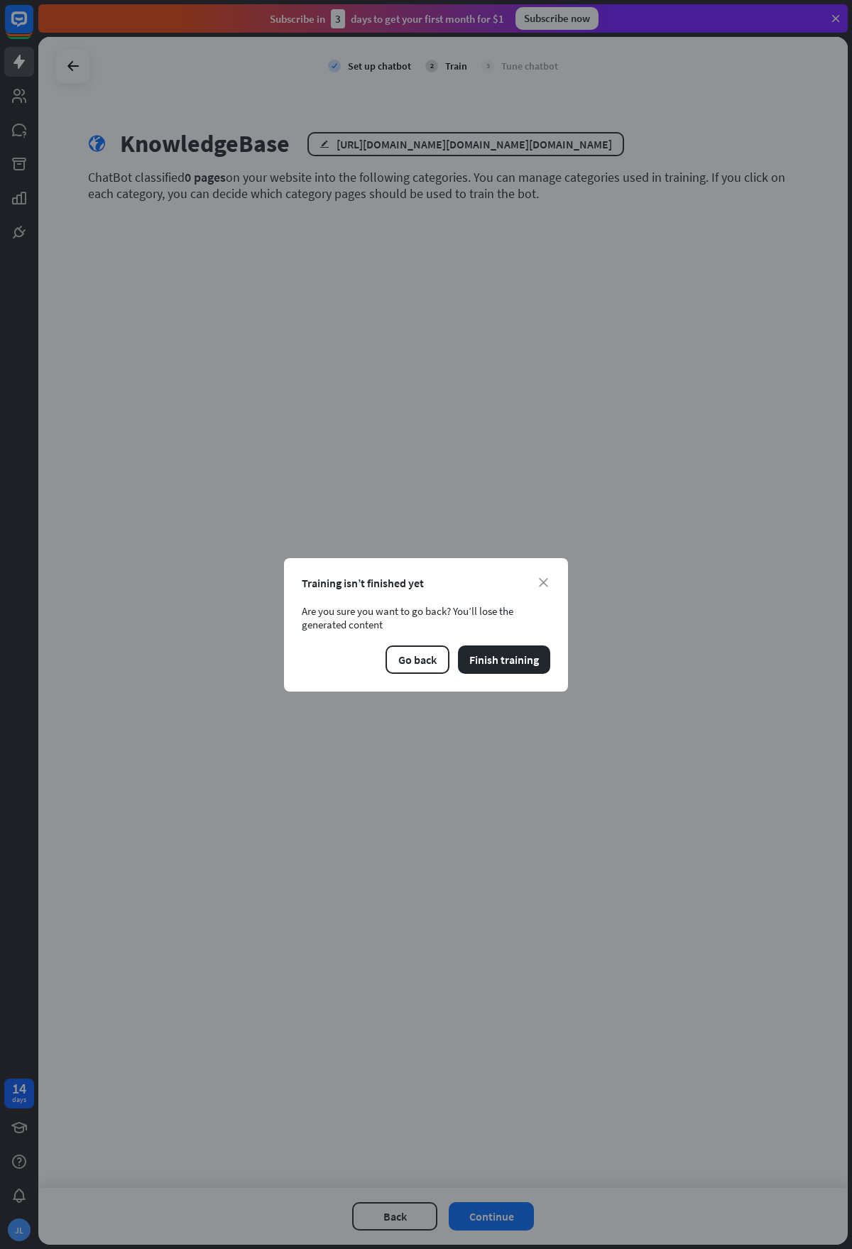
drag, startPoint x: 557, startPoint y: 313, endPoint x: 555, endPoint y: 346, distance: 33.4
click at [557, 317] on div "close Training isn’t finished yet Are you sure you want to go back? You’ll lose…" at bounding box center [426, 624] width 852 height 1249
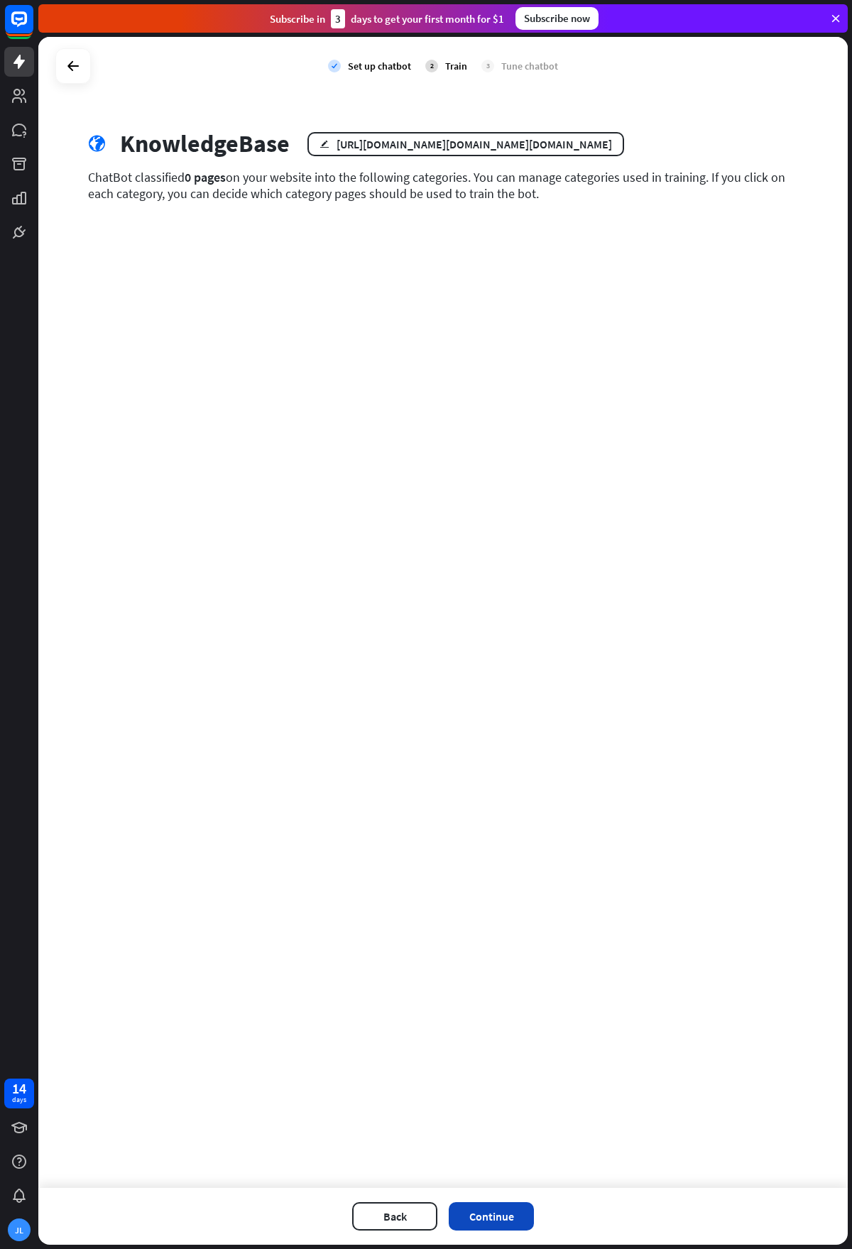
click at [510, 1207] on button "Continue" at bounding box center [491, 1216] width 85 height 28
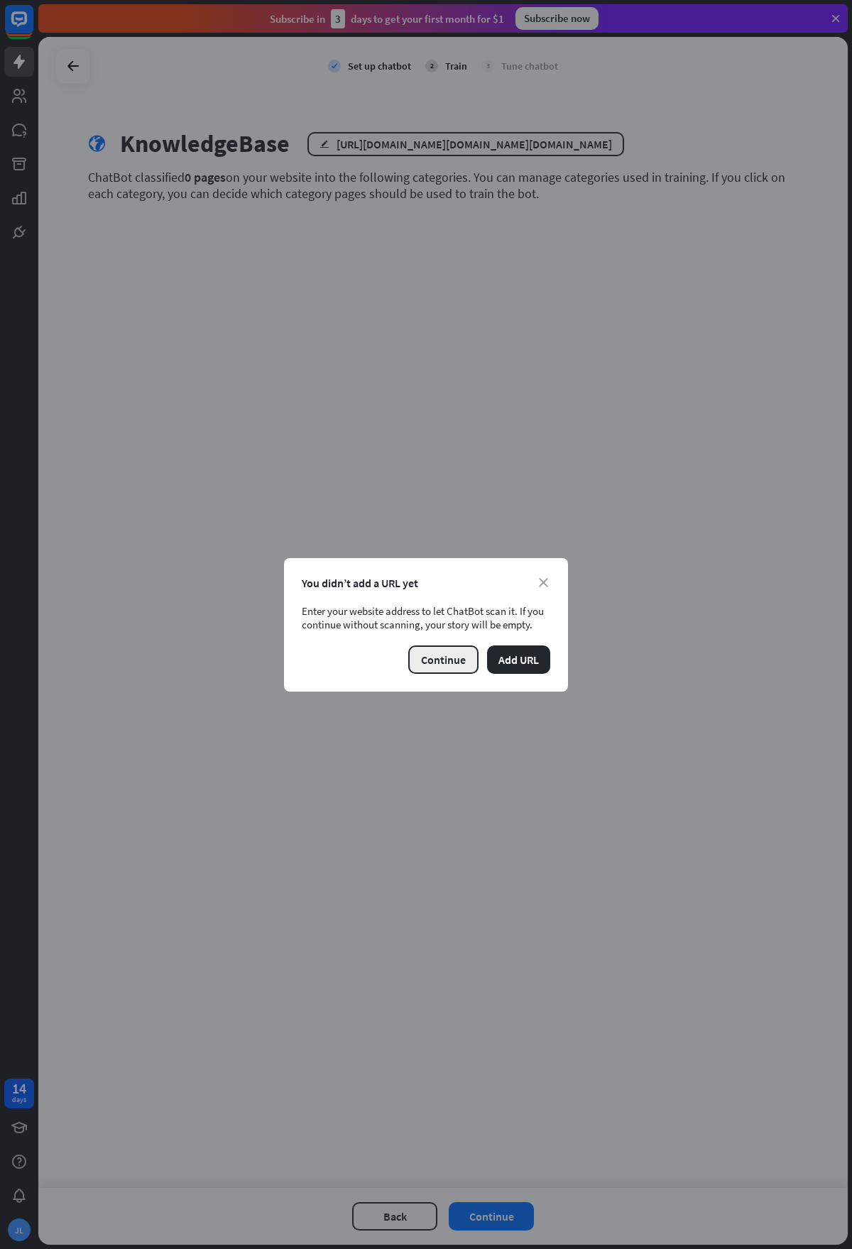
click at [457, 672] on button "Continue" at bounding box center [443, 659] width 70 height 28
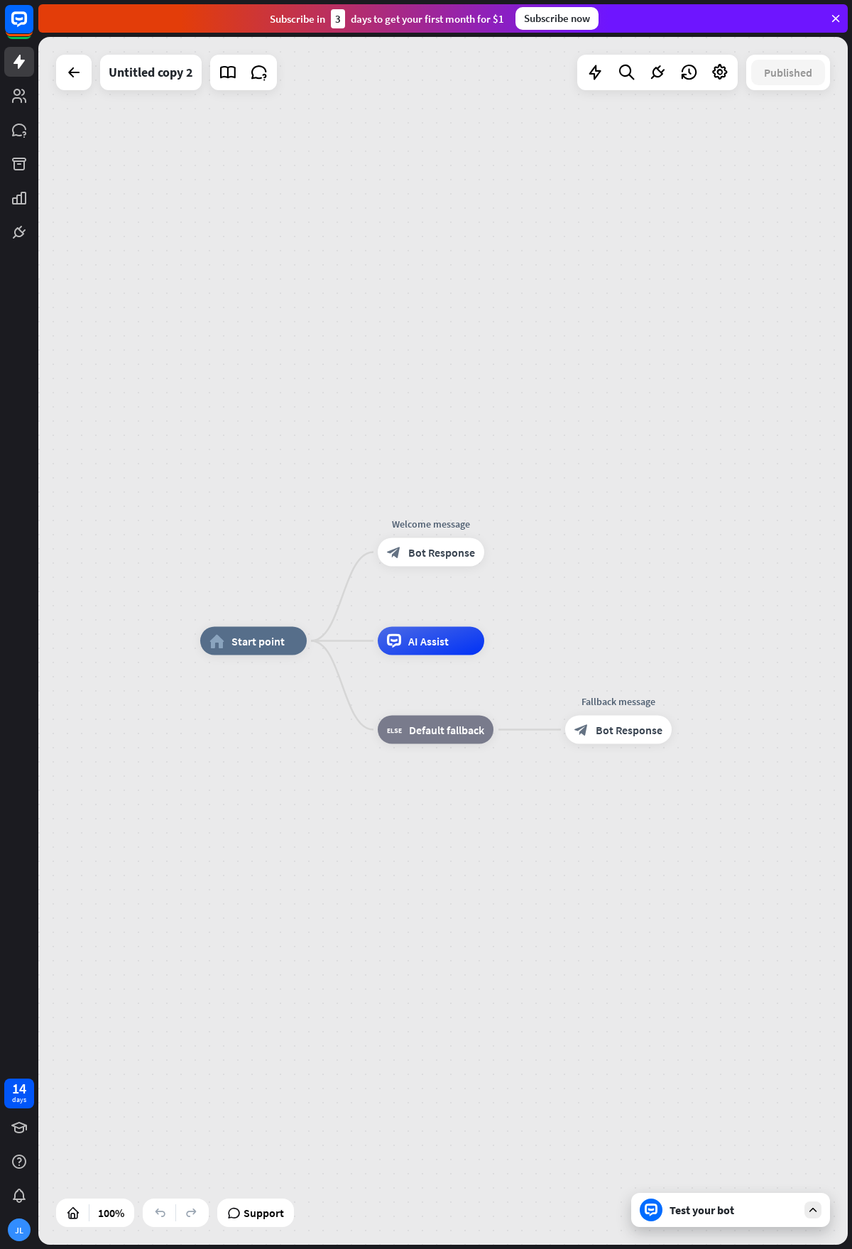
click at [84, 88] on div at bounding box center [73, 72] width 35 height 35
click at [80, 75] on icon at bounding box center [73, 72] width 17 height 17
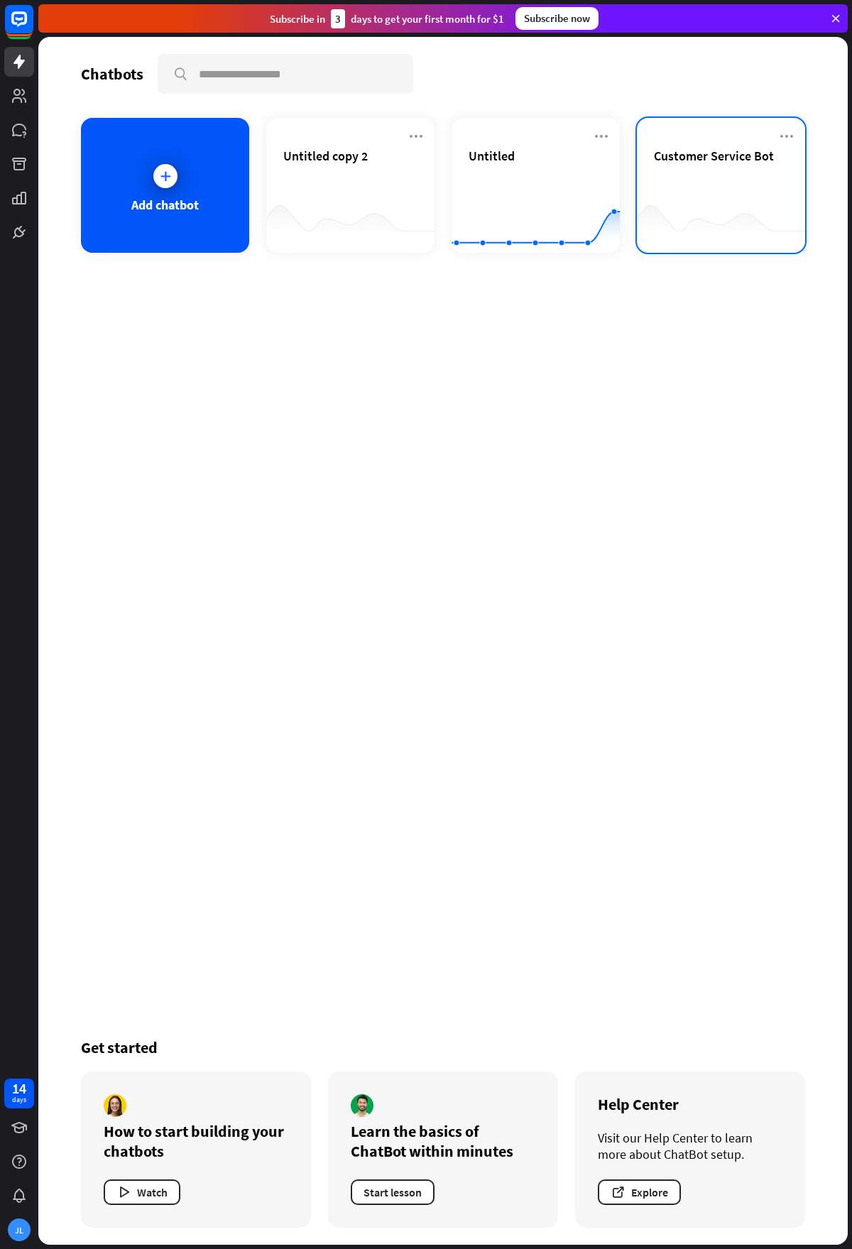
click at [688, 193] on div "Customer Service Bot" at bounding box center [721, 173] width 134 height 50
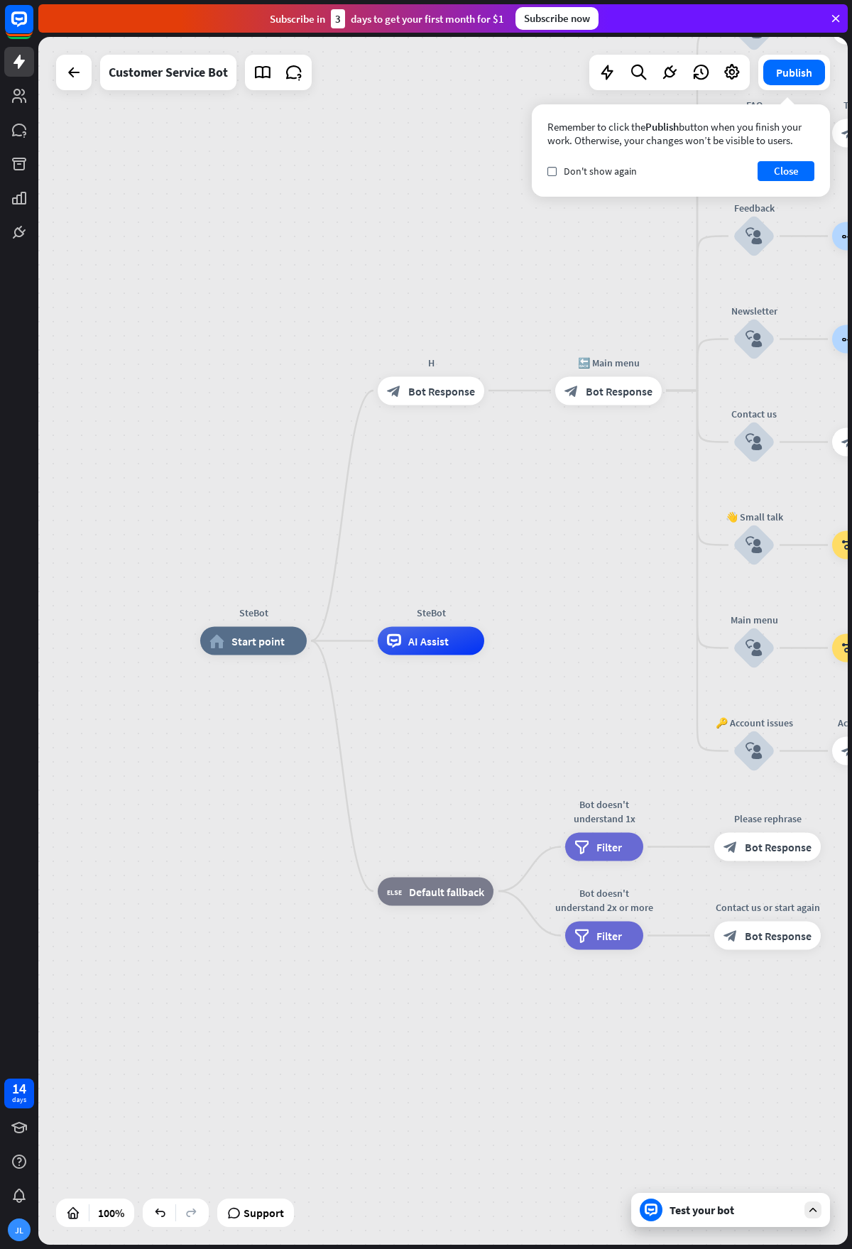
click at [783, 1207] on div "Test your bot" at bounding box center [733, 1210] width 128 height 14
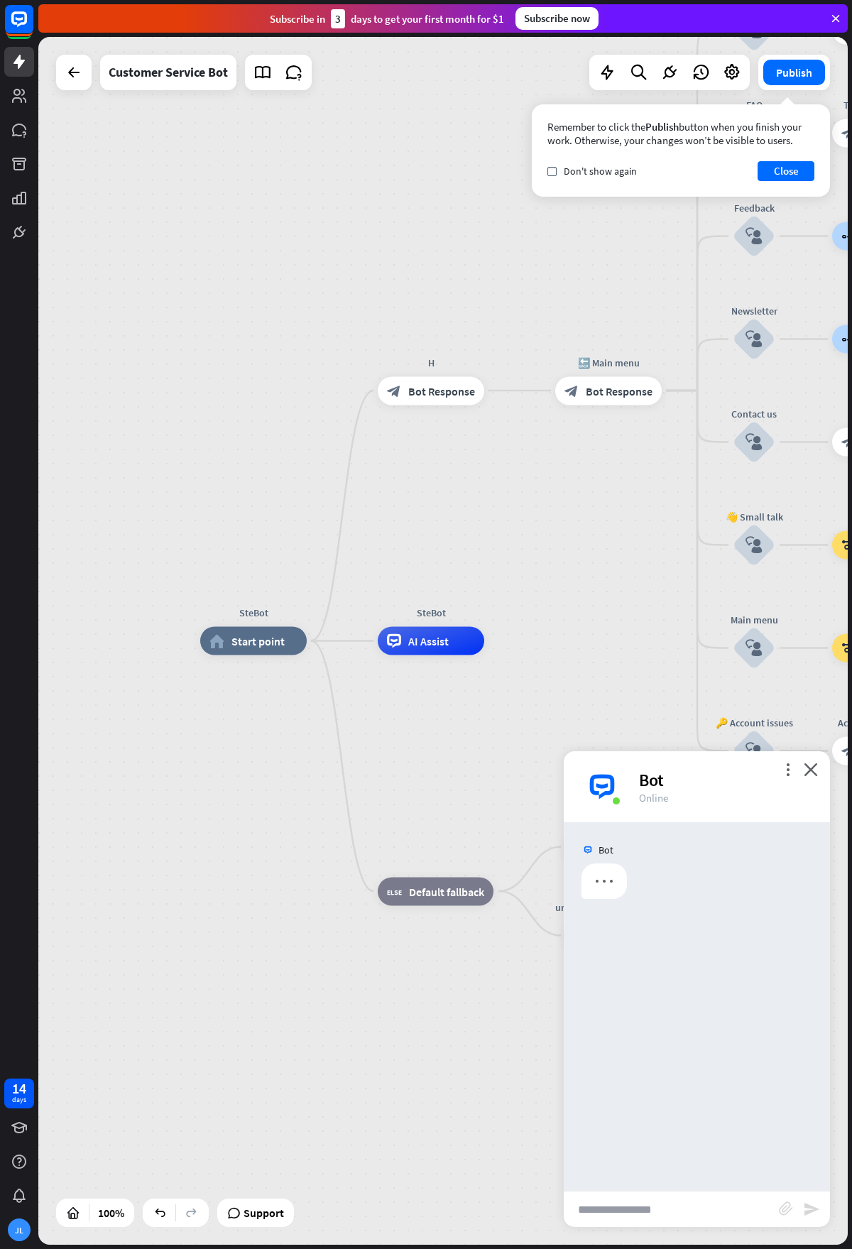
click at [640, 1212] on input "text" at bounding box center [671, 1208] width 215 height 35
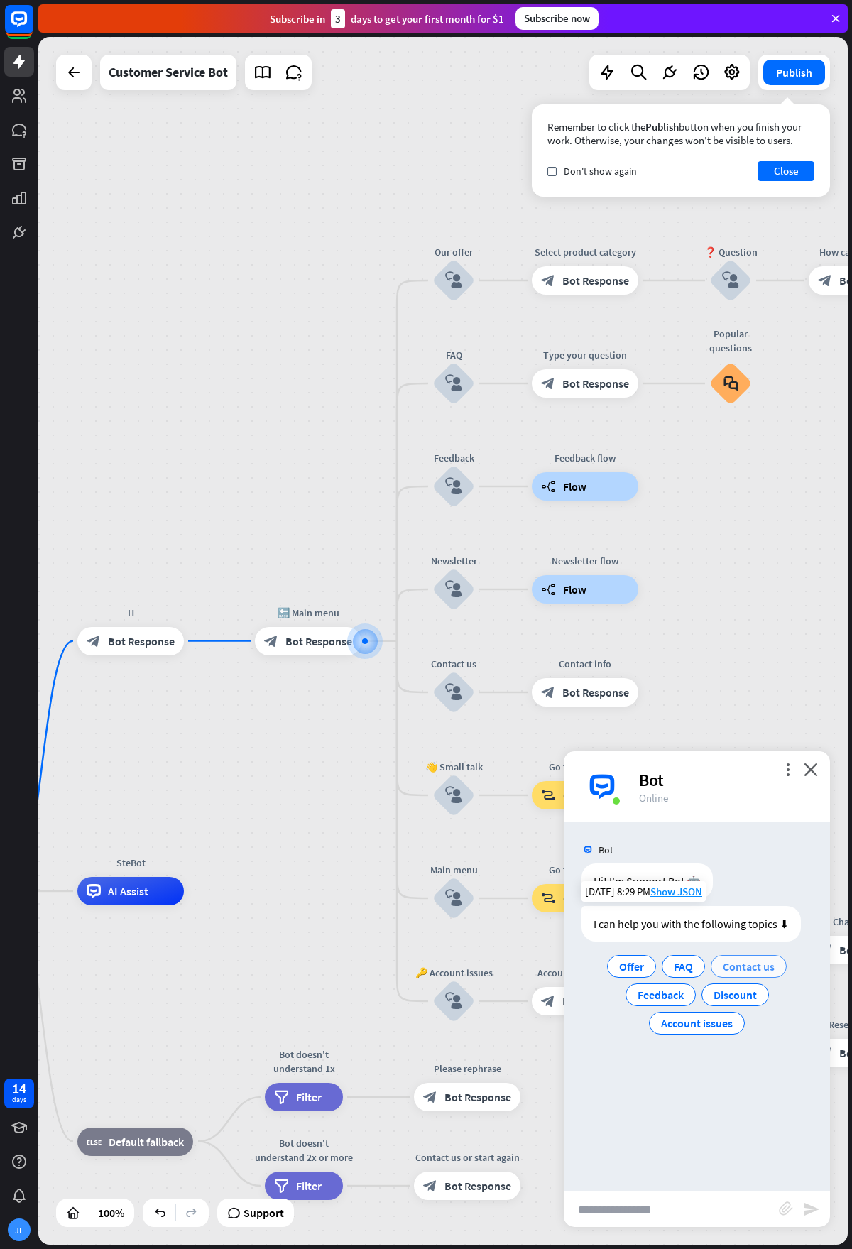
click at [738, 965] on span "Contact us" at bounding box center [749, 966] width 52 height 14
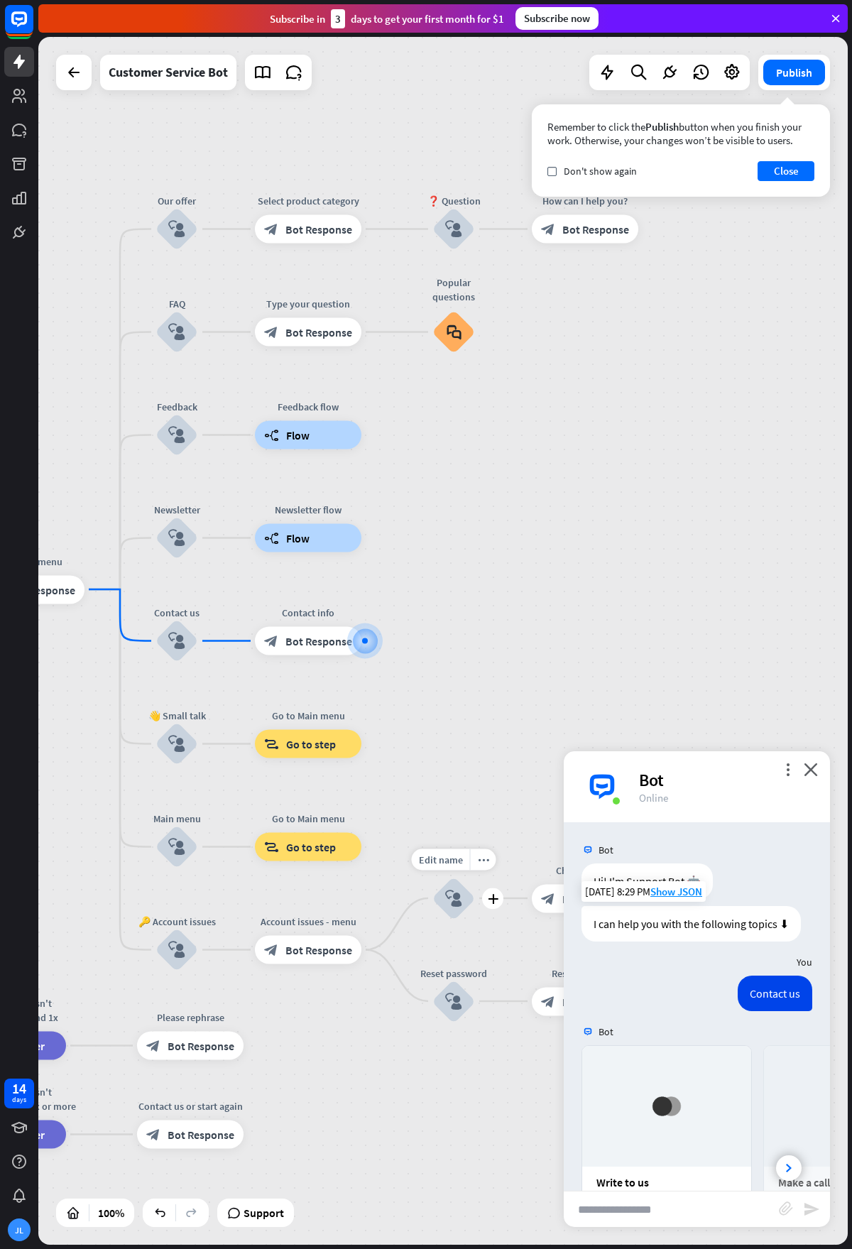
scroll to position [157, 0]
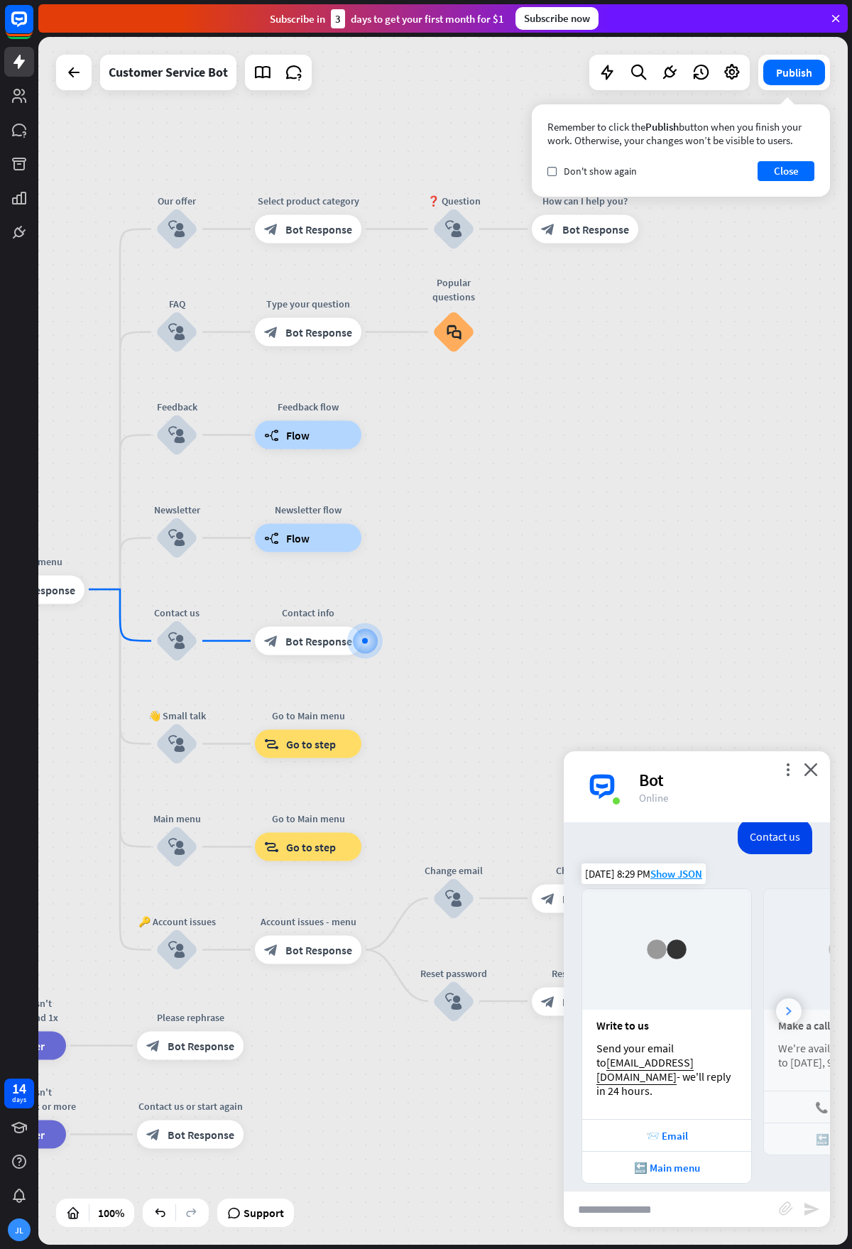
click at [786, 1007] on icon at bounding box center [789, 1011] width 6 height 9
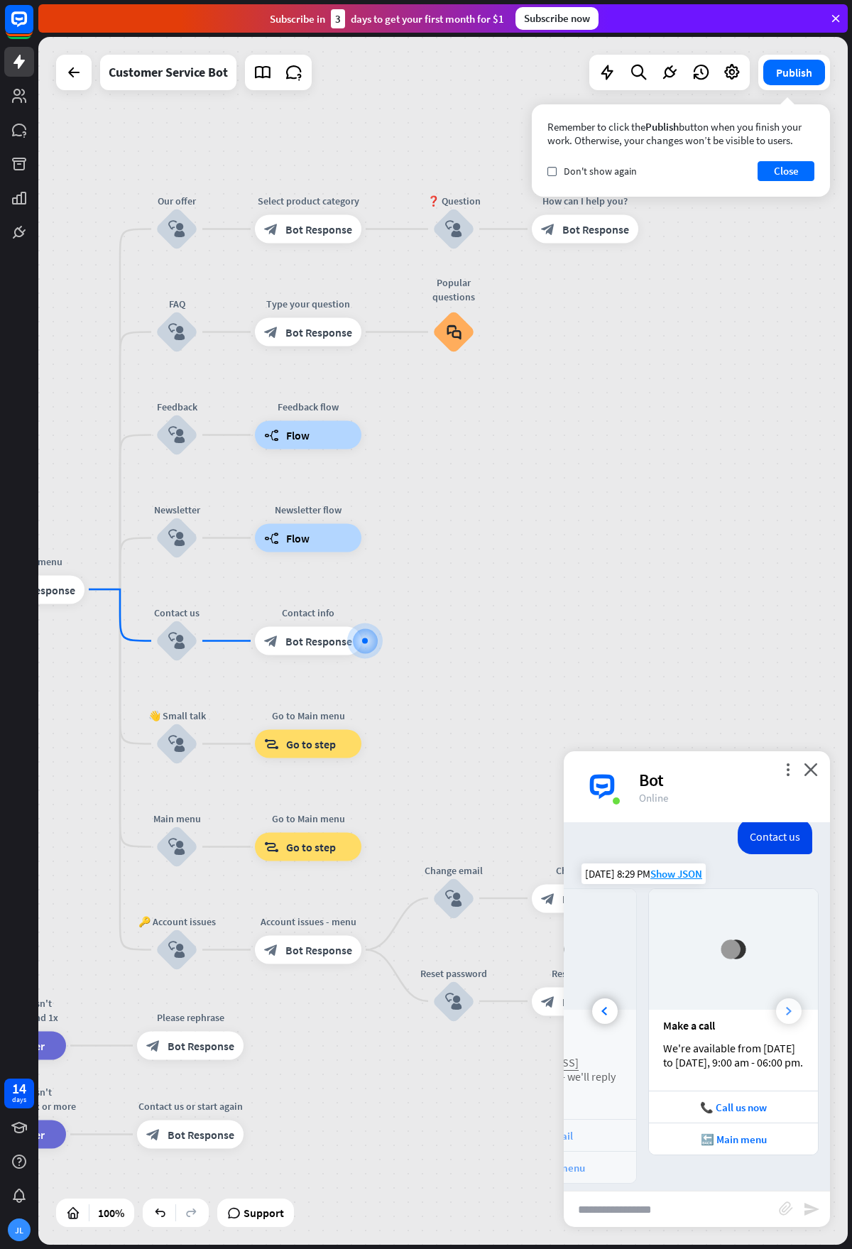
scroll to position [0, 157]
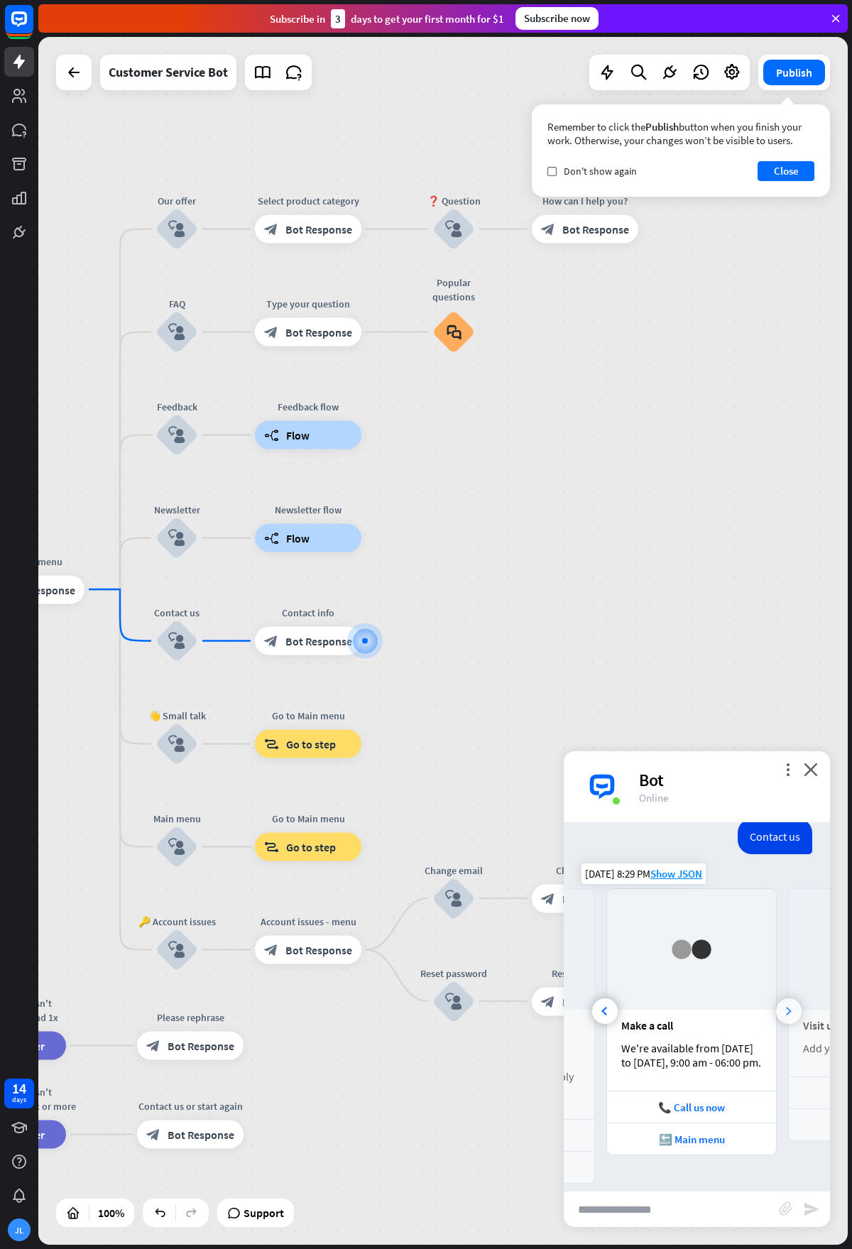
click at [782, 1001] on div at bounding box center [789, 1011] width 26 height 26
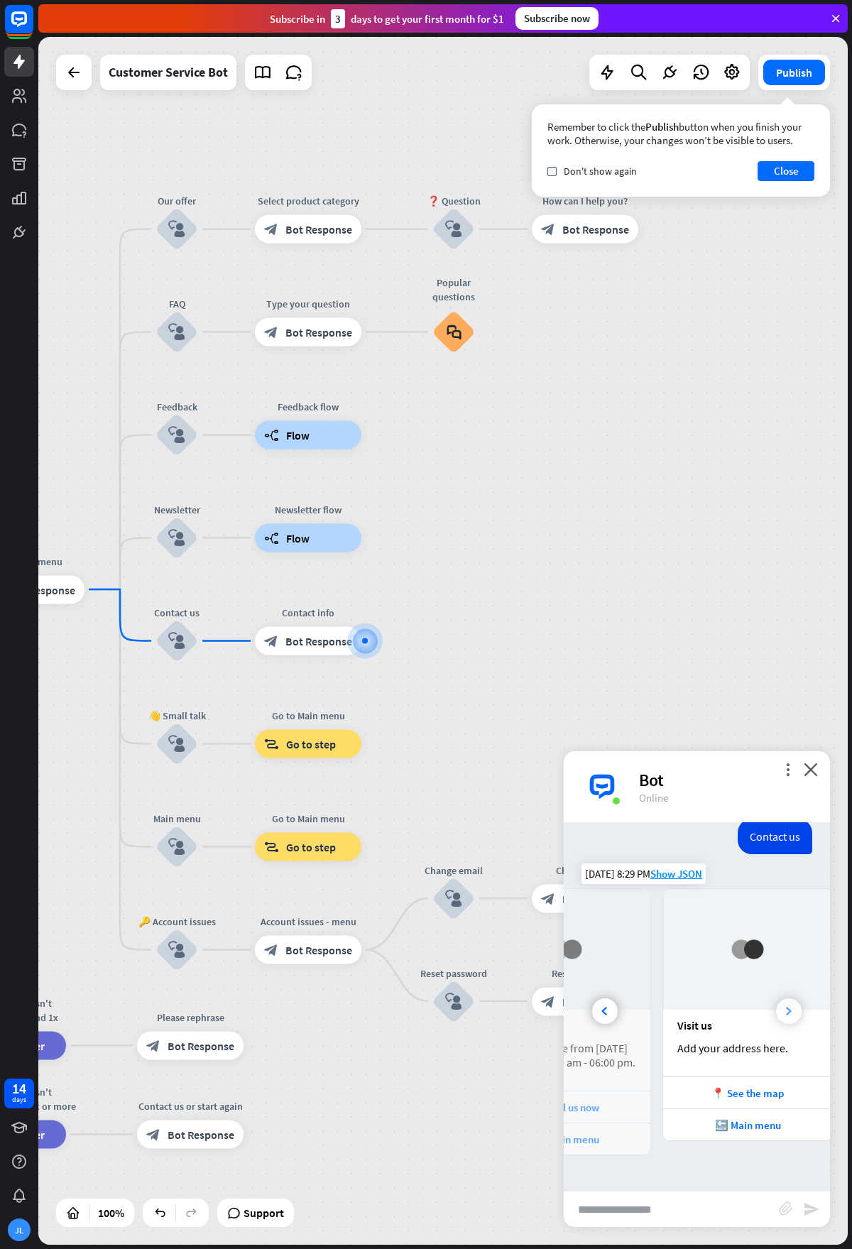
scroll to position [0, 314]
click at [612, 1002] on div at bounding box center [605, 1011] width 26 height 26
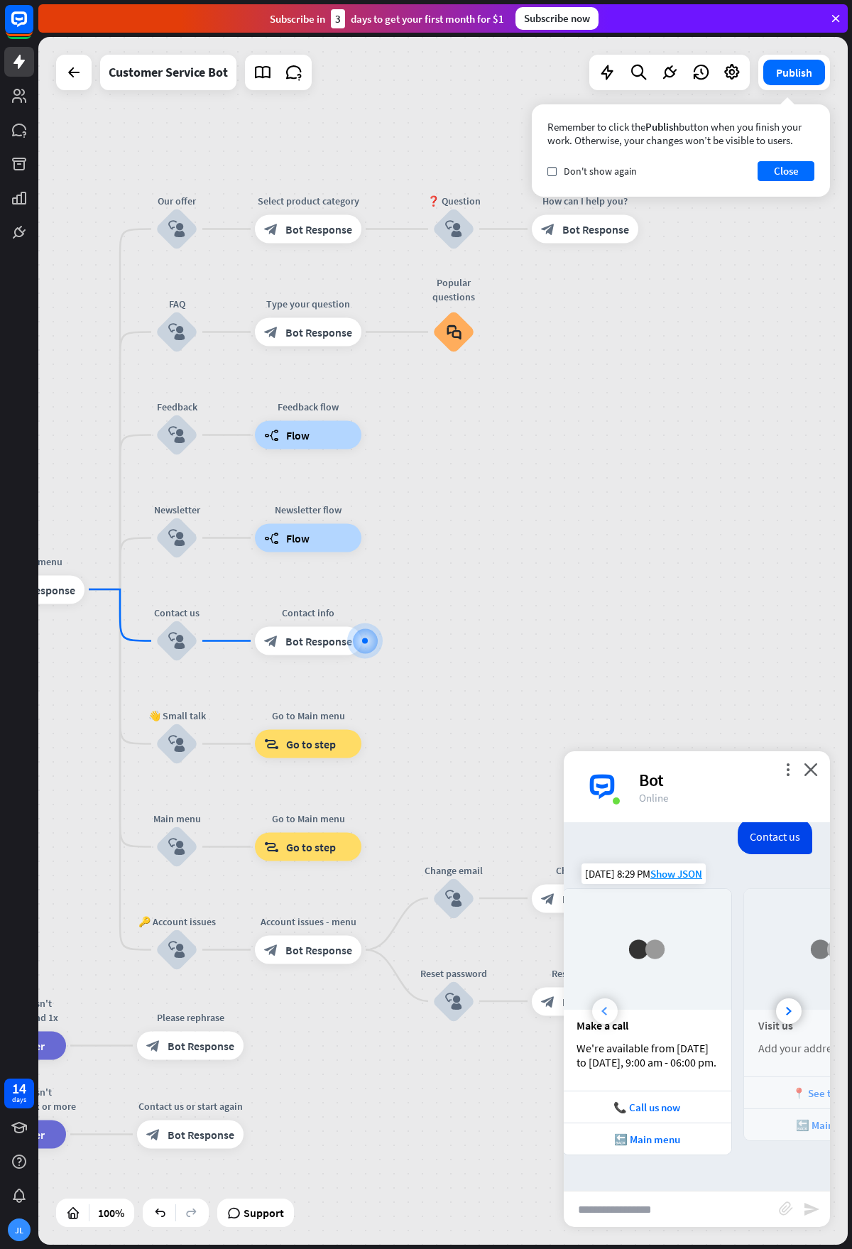
scroll to position [0, 157]
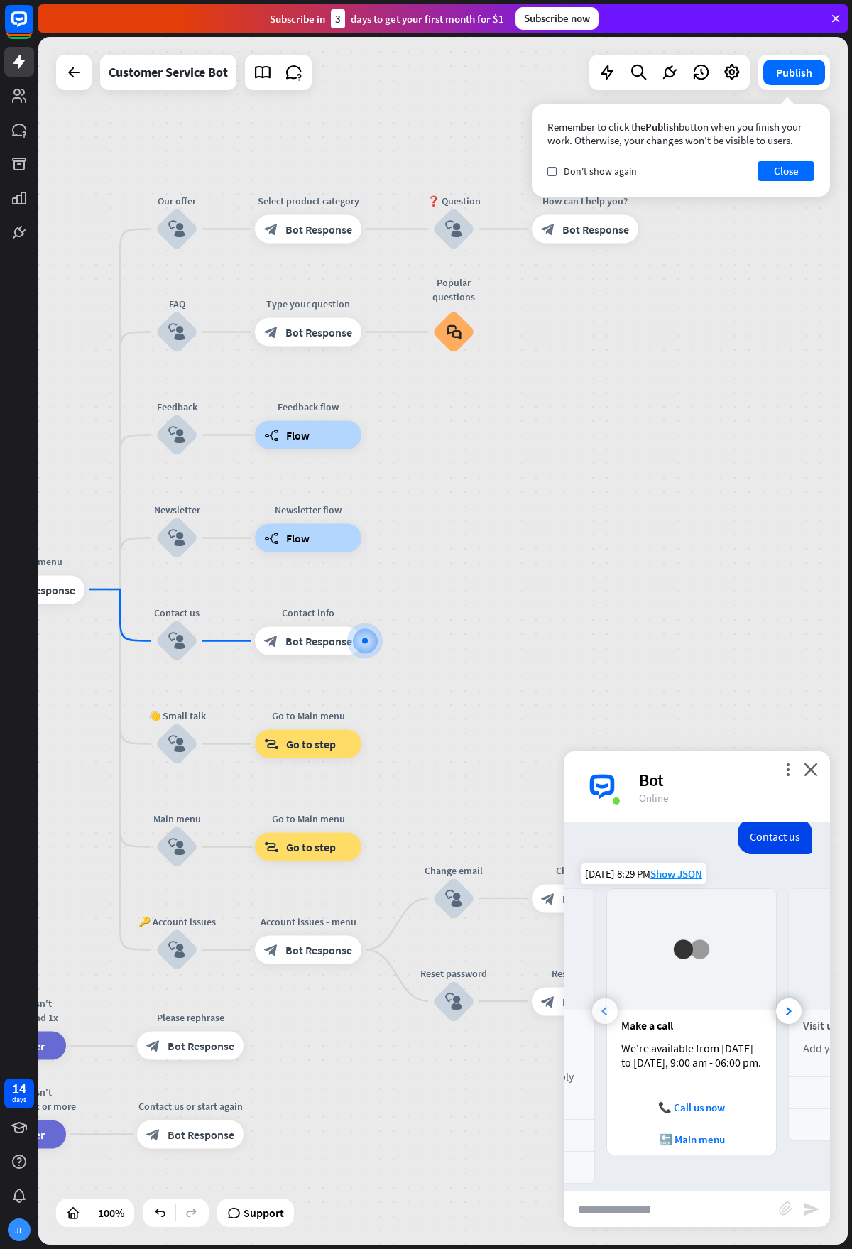
click at [612, 1002] on div at bounding box center [605, 1011] width 26 height 26
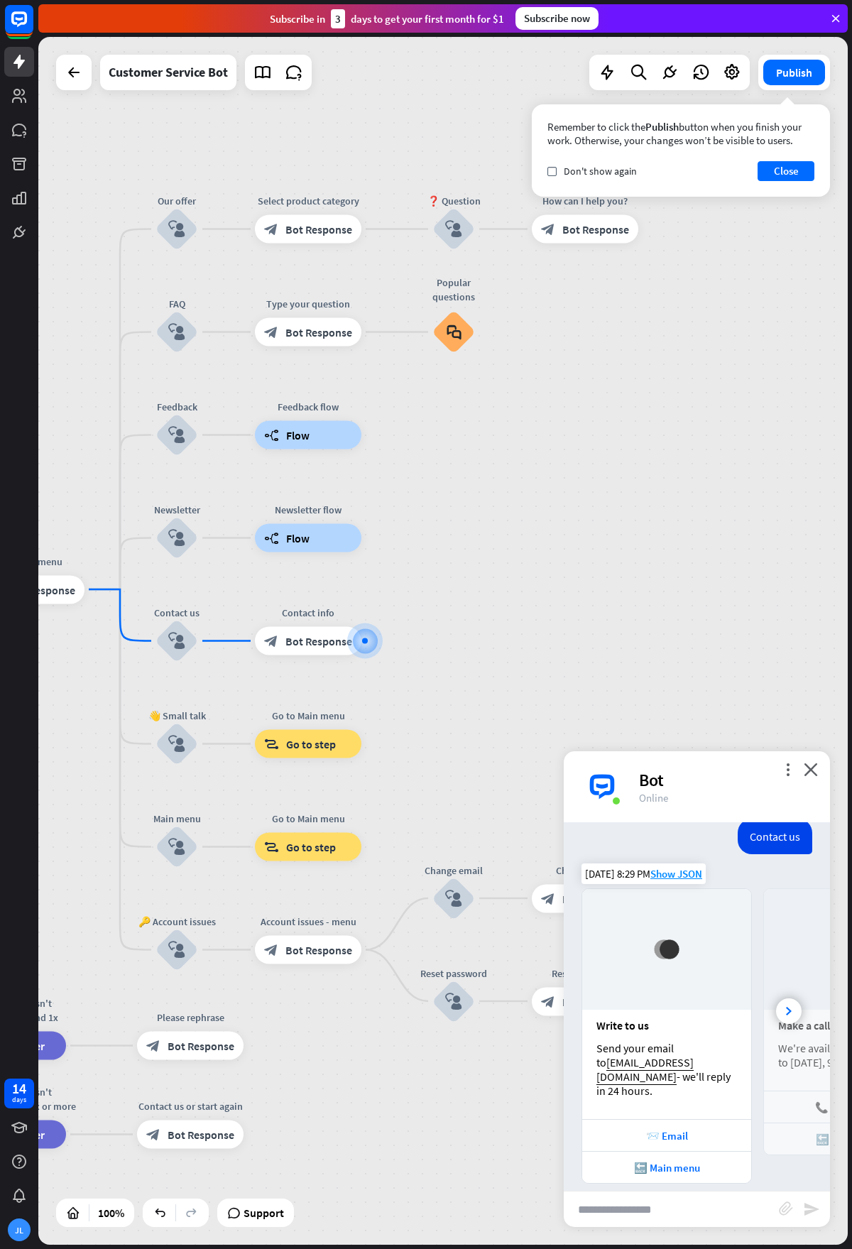
click at [690, 1205] on input "text" at bounding box center [671, 1208] width 215 height 35
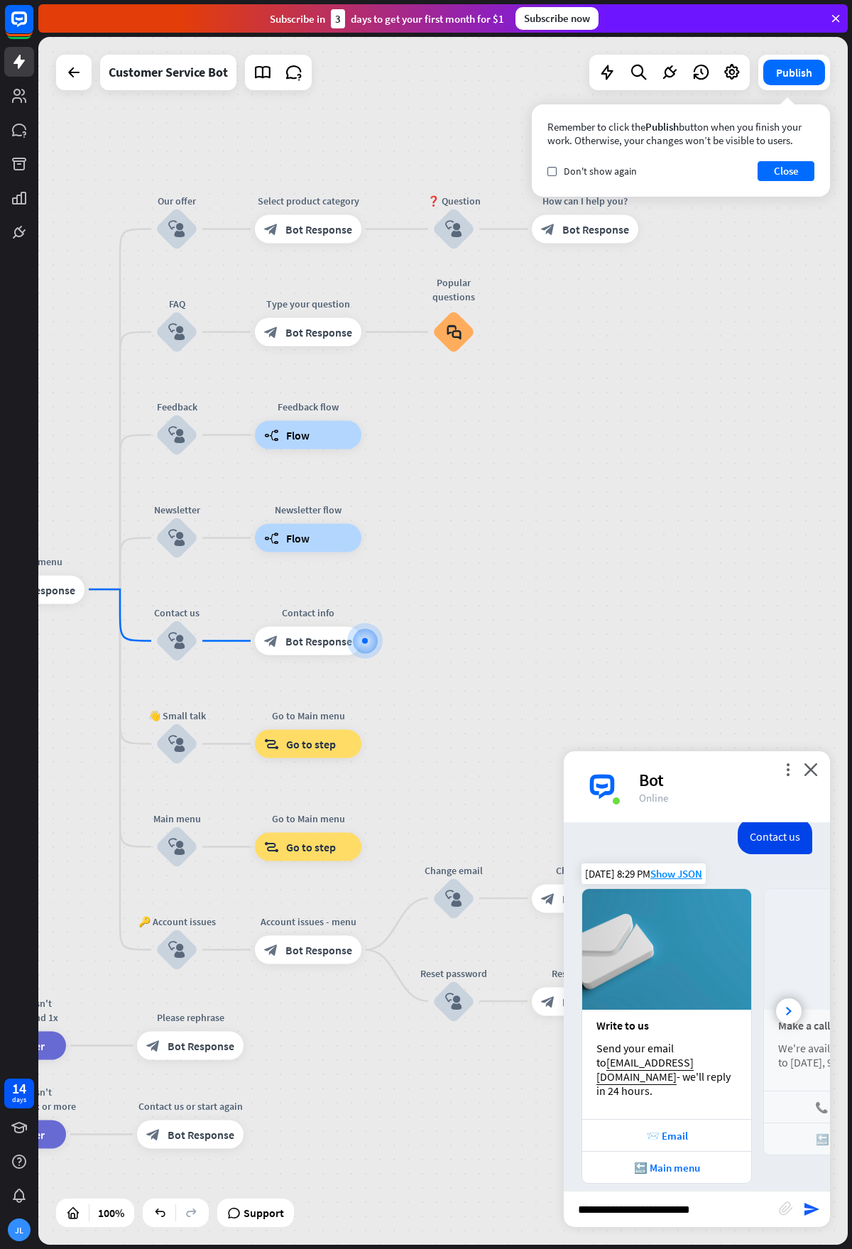
type input "**********"
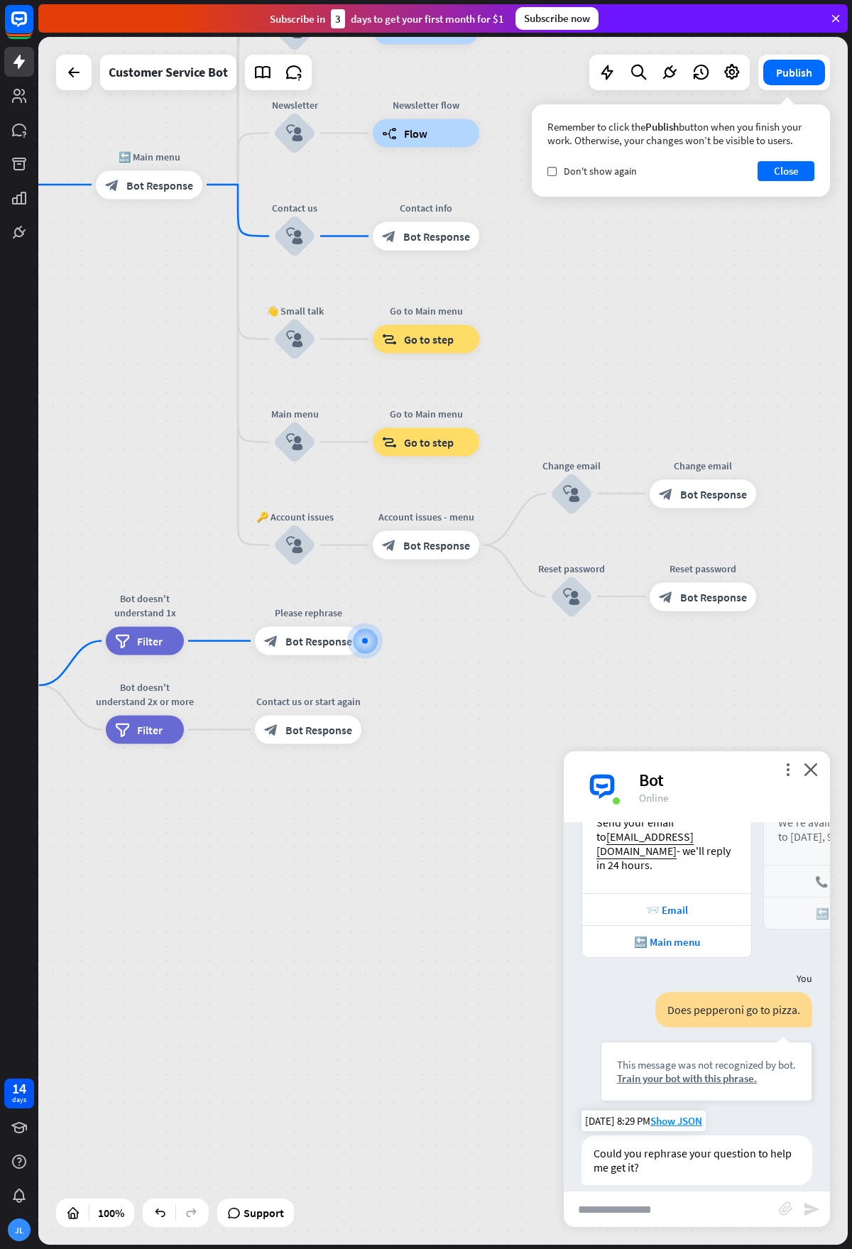
scroll to position [384, 0]
click at [685, 1112] on span "Show JSON" at bounding box center [676, 1118] width 52 height 13
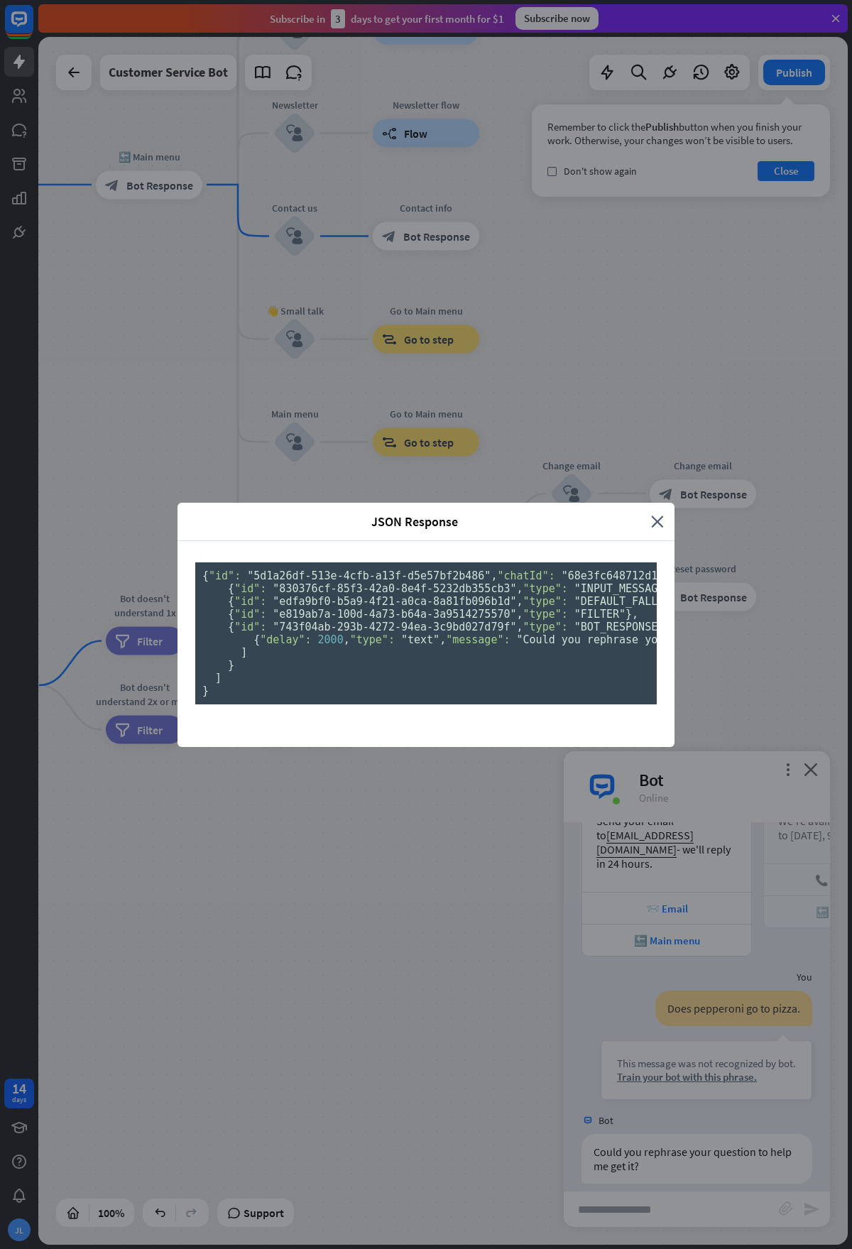
click at [487, 608] on span ""edfa9bf0-b5a9-4f21-a0ca-8a81fb096b1d"" at bounding box center [394, 601] width 243 height 13
click at [497, 680] on pre "{ "id": "5d1a26df-513e-4cfb-a13f-d5e57bf2b486" , "chatId": "68e3fc648712d100072…" at bounding box center [425, 633] width 461 height 142
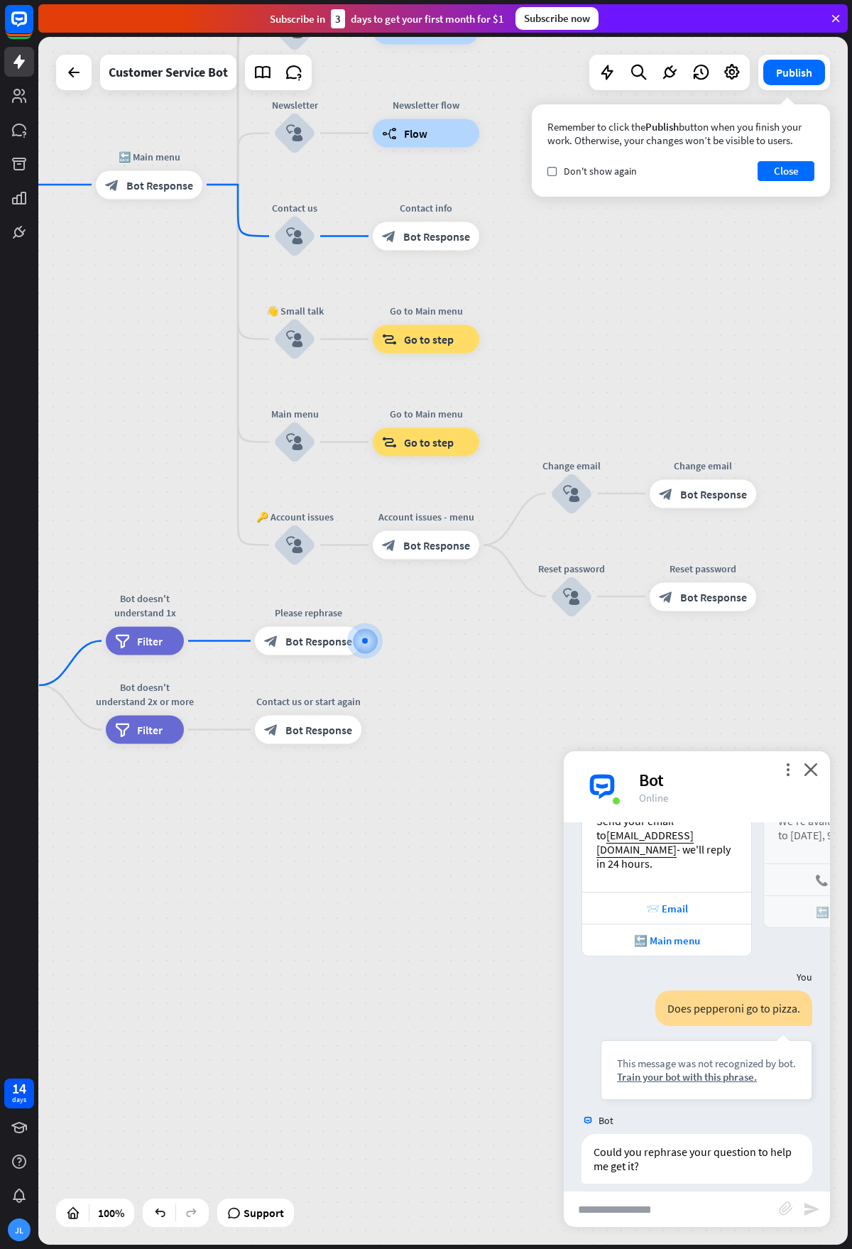
click at [735, 1073] on div "JSON Response close { "id": "5d1a26df-513e-4cfb-a13f-d5e57bf2b486" , "chatId": …" at bounding box center [426, 624] width 852 height 1249
click at [361, 650] on div "Edit name more_horiz plus block_bot_response Bot Response" at bounding box center [308, 641] width 106 height 28
drag, startPoint x: 381, startPoint y: 649, endPoint x: 380, endPoint y: 642, distance: 7.2
click at [381, 648] on div "plus" at bounding box center [378, 640] width 21 height 21
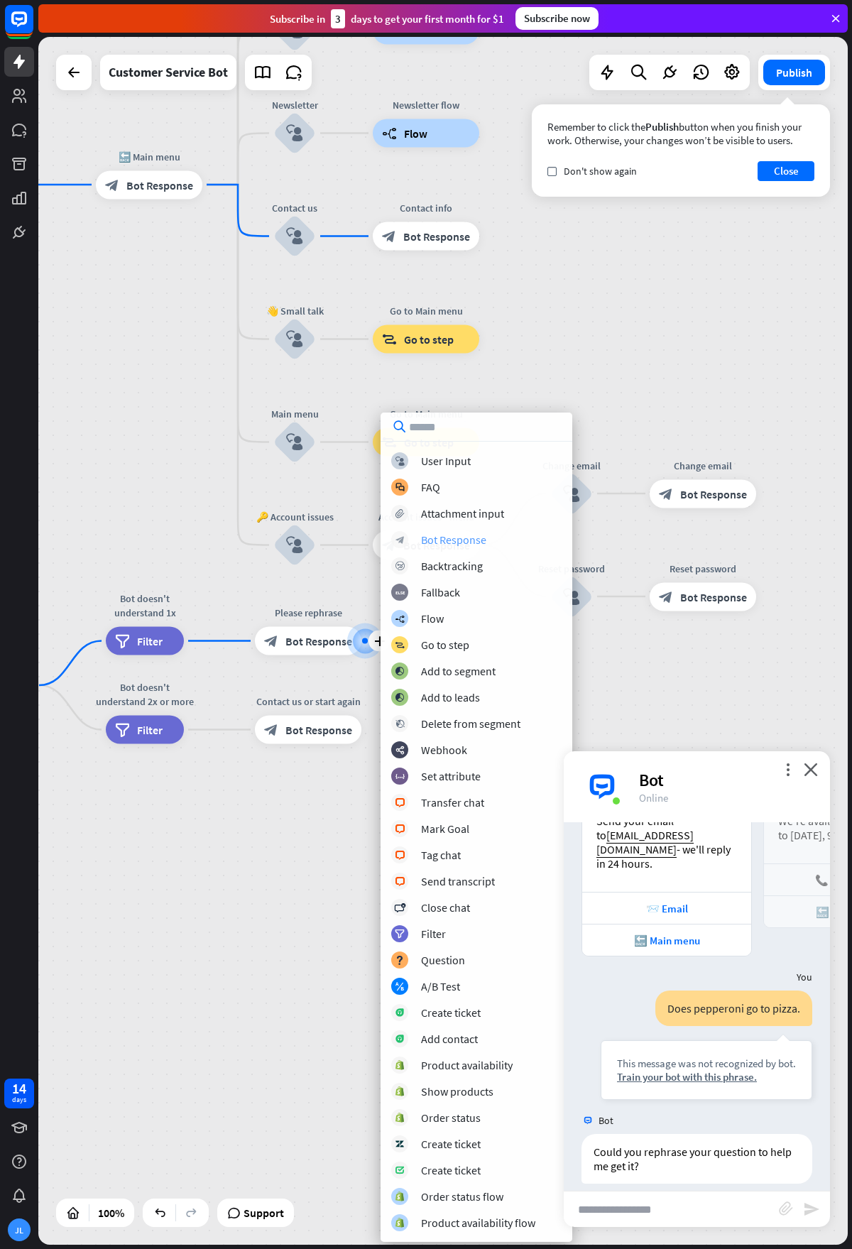
click at [457, 542] on div "Bot Response" at bounding box center [453, 539] width 65 height 14
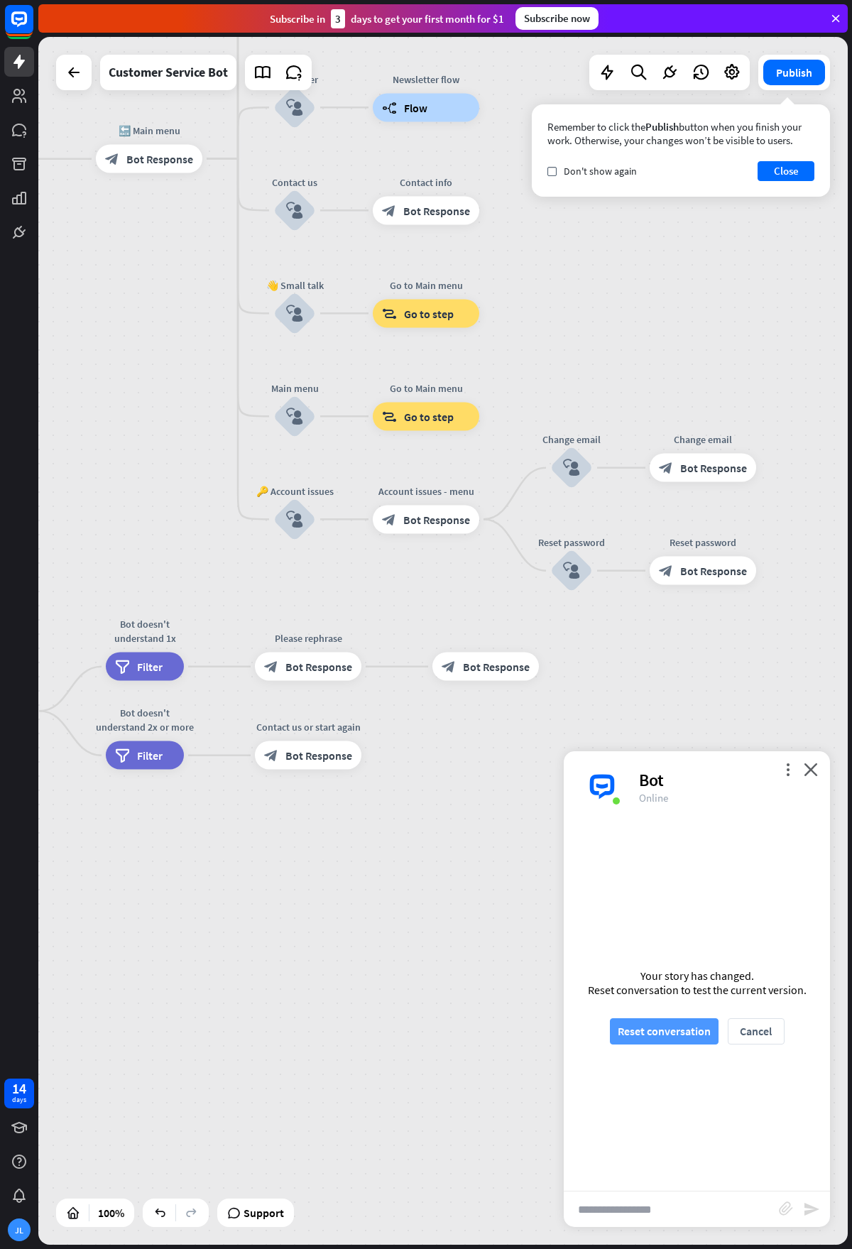
click at [649, 1025] on button "Reset conversation" at bounding box center [664, 1031] width 109 height 26
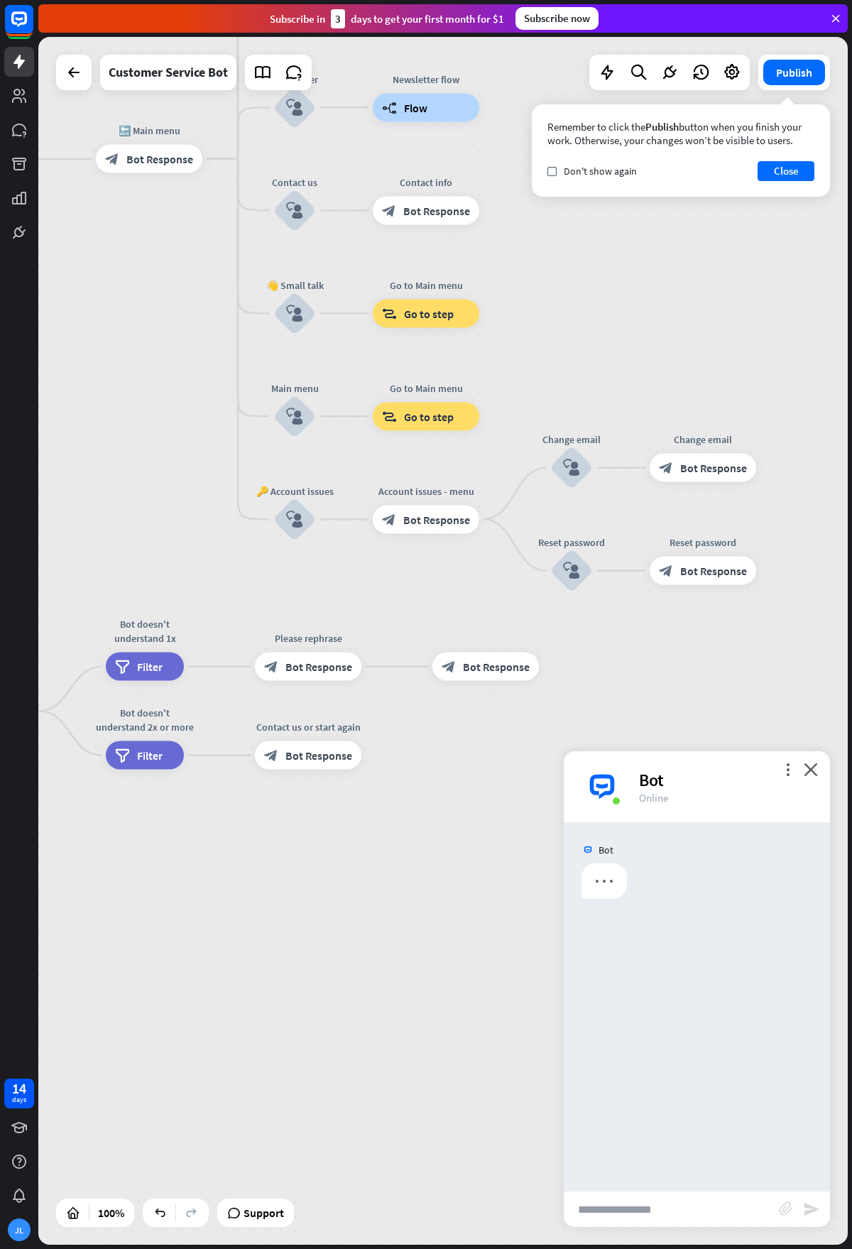
scroll to position [0, 0]
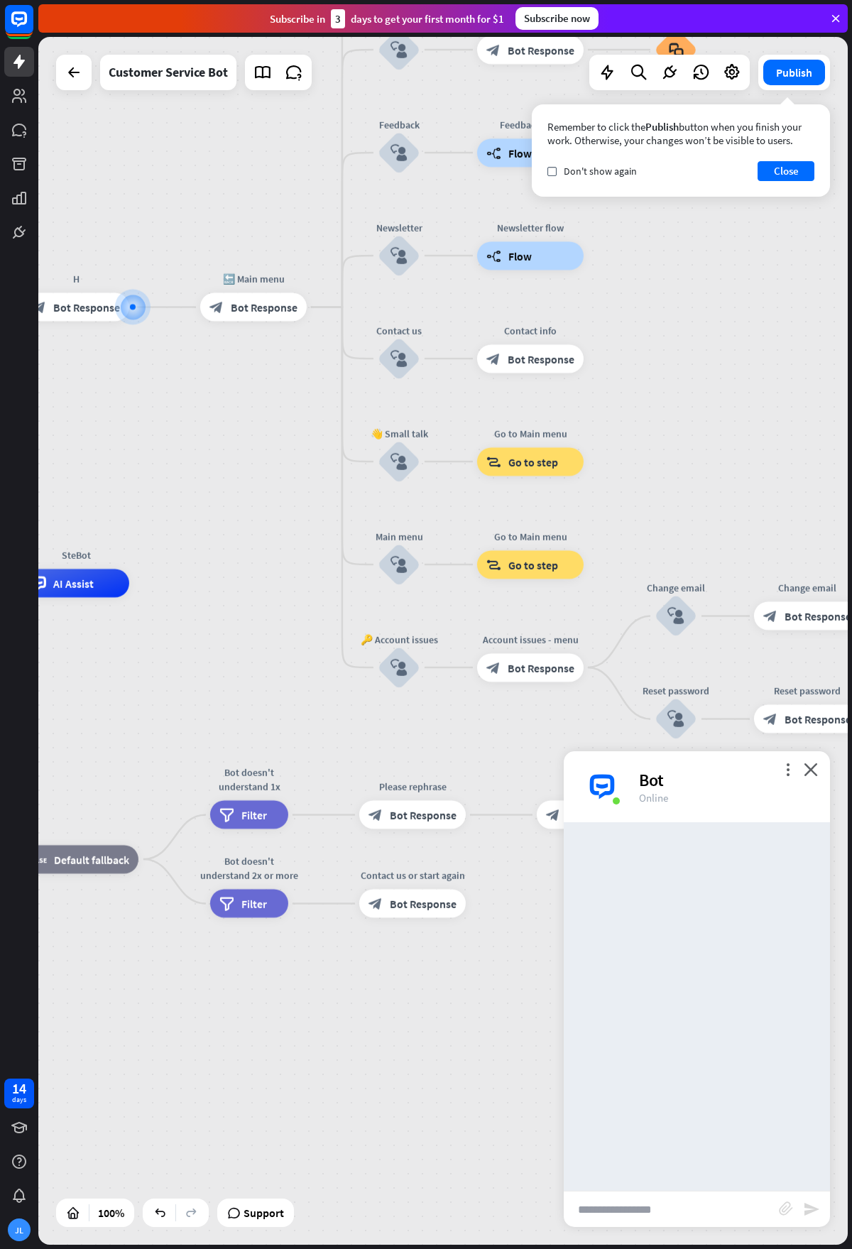
click at [673, 1212] on input "text" at bounding box center [671, 1208] width 215 height 35
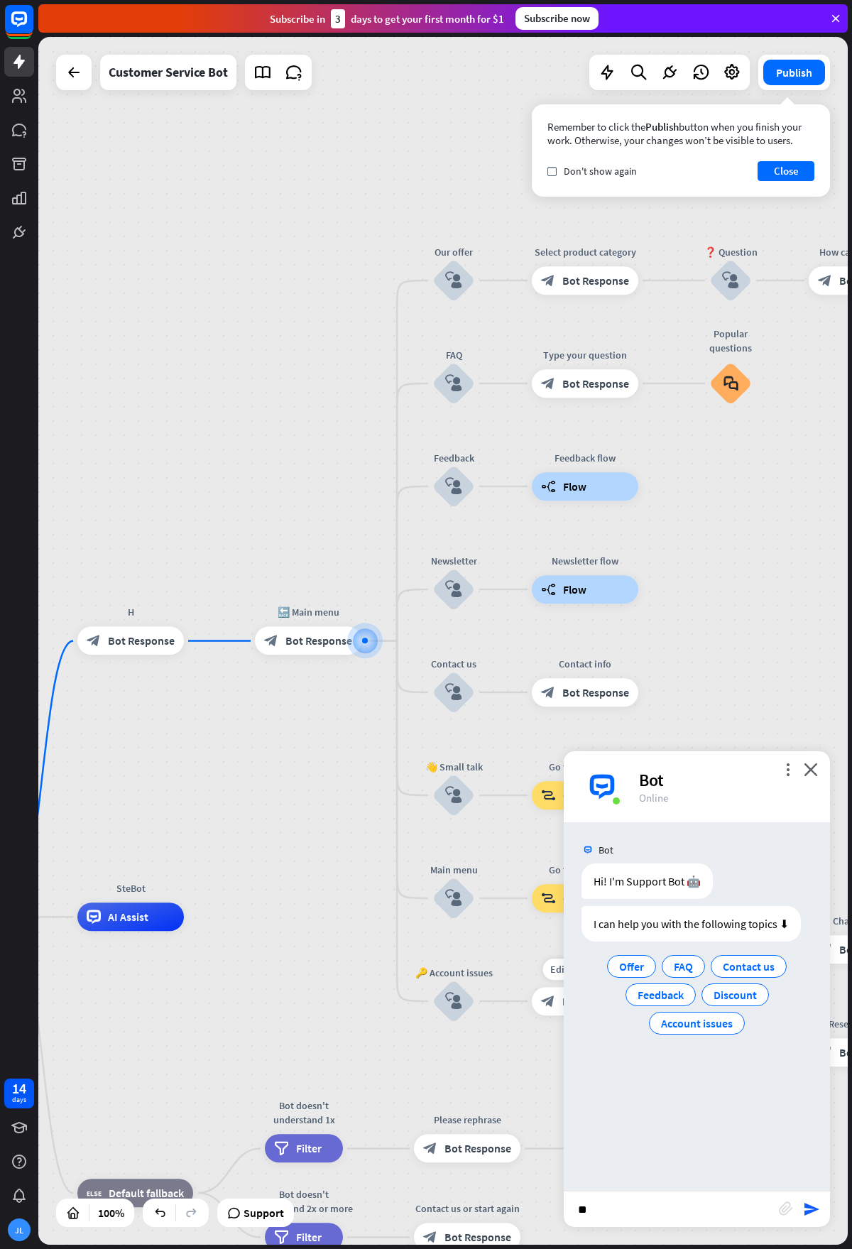
type input "*"
type input "**********"
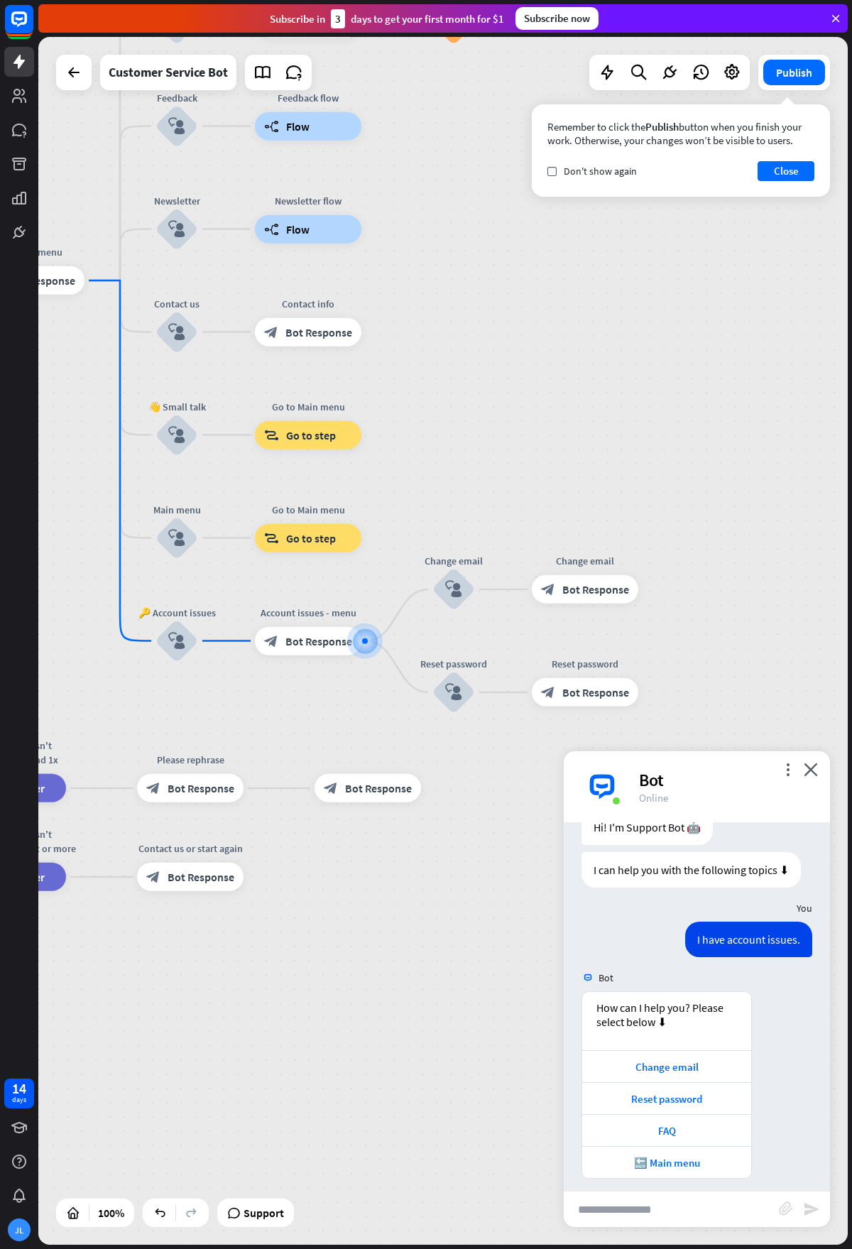
scroll to position [63, 0]
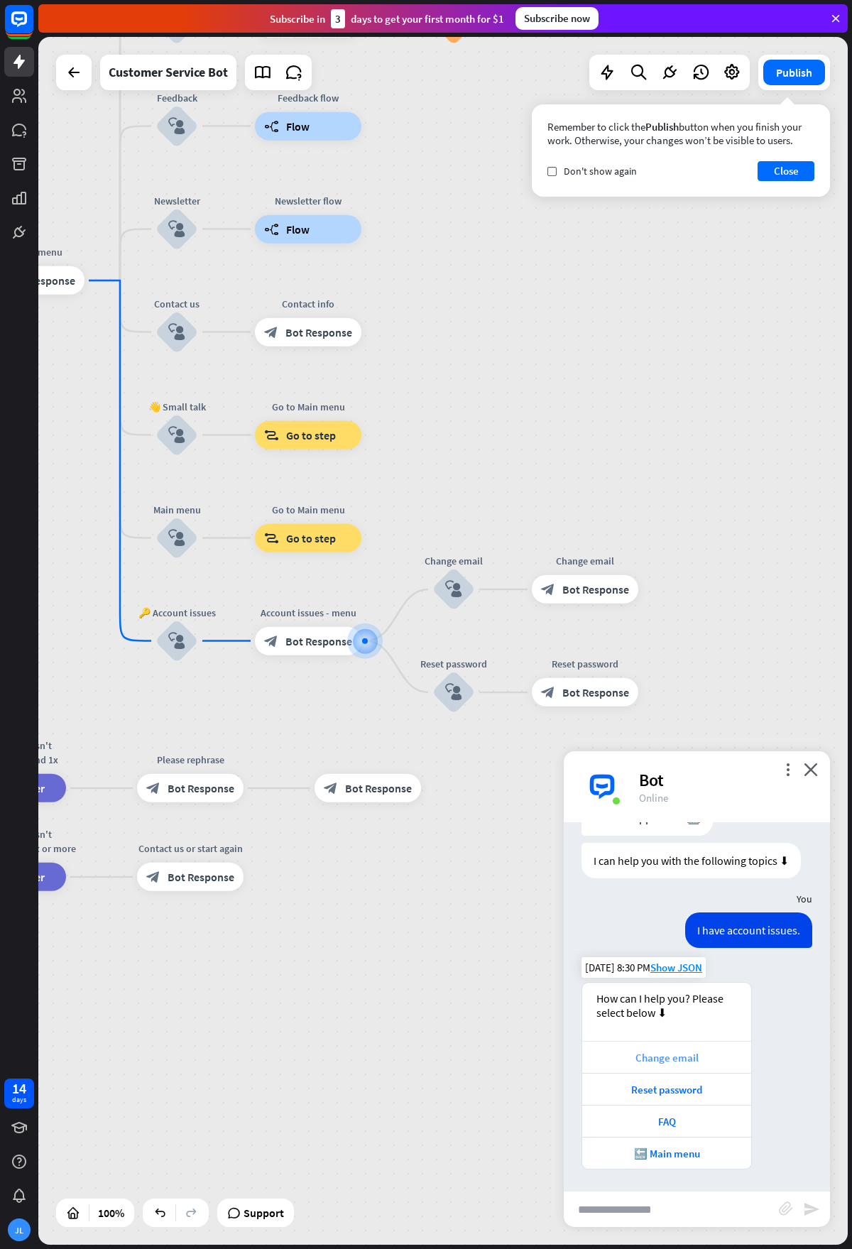
click at [708, 1053] on div "Change email" at bounding box center [666, 1057] width 155 height 13
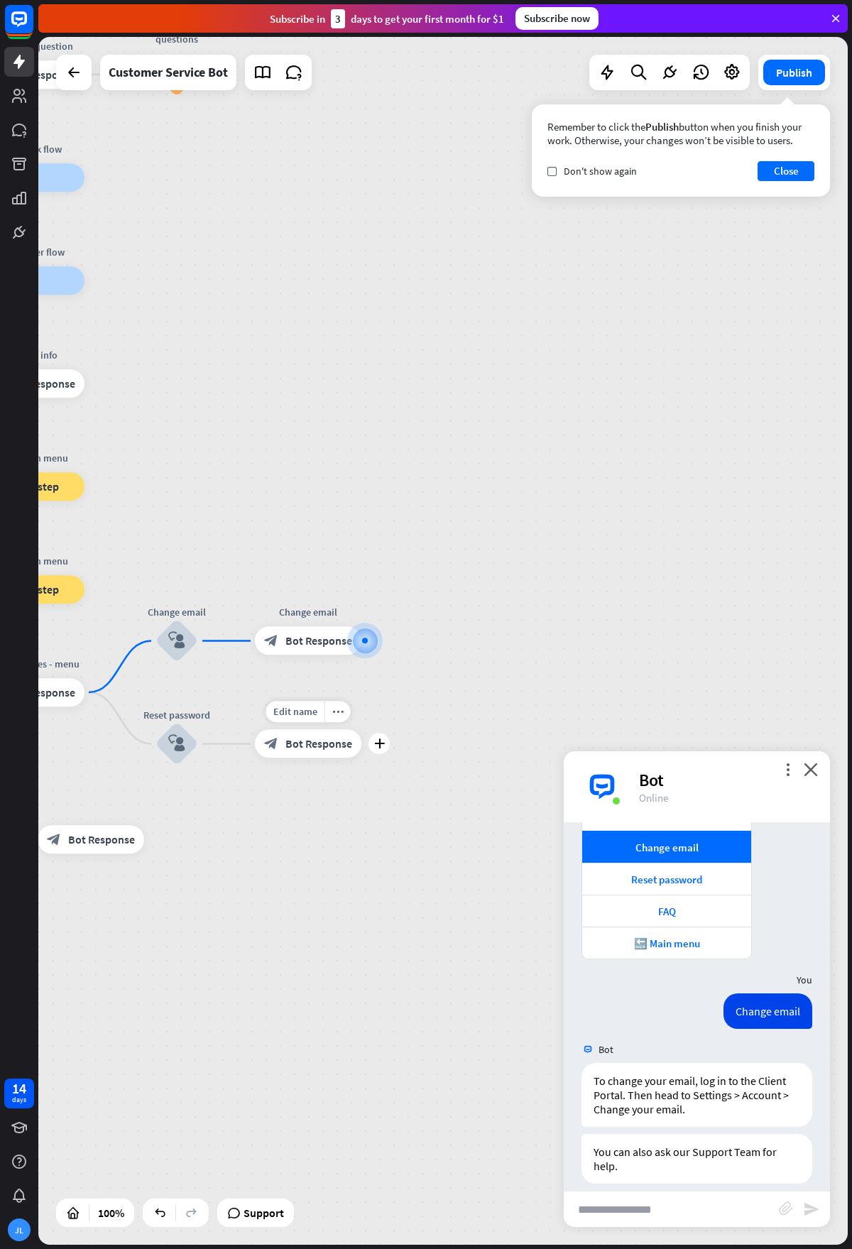
scroll to position [327, 0]
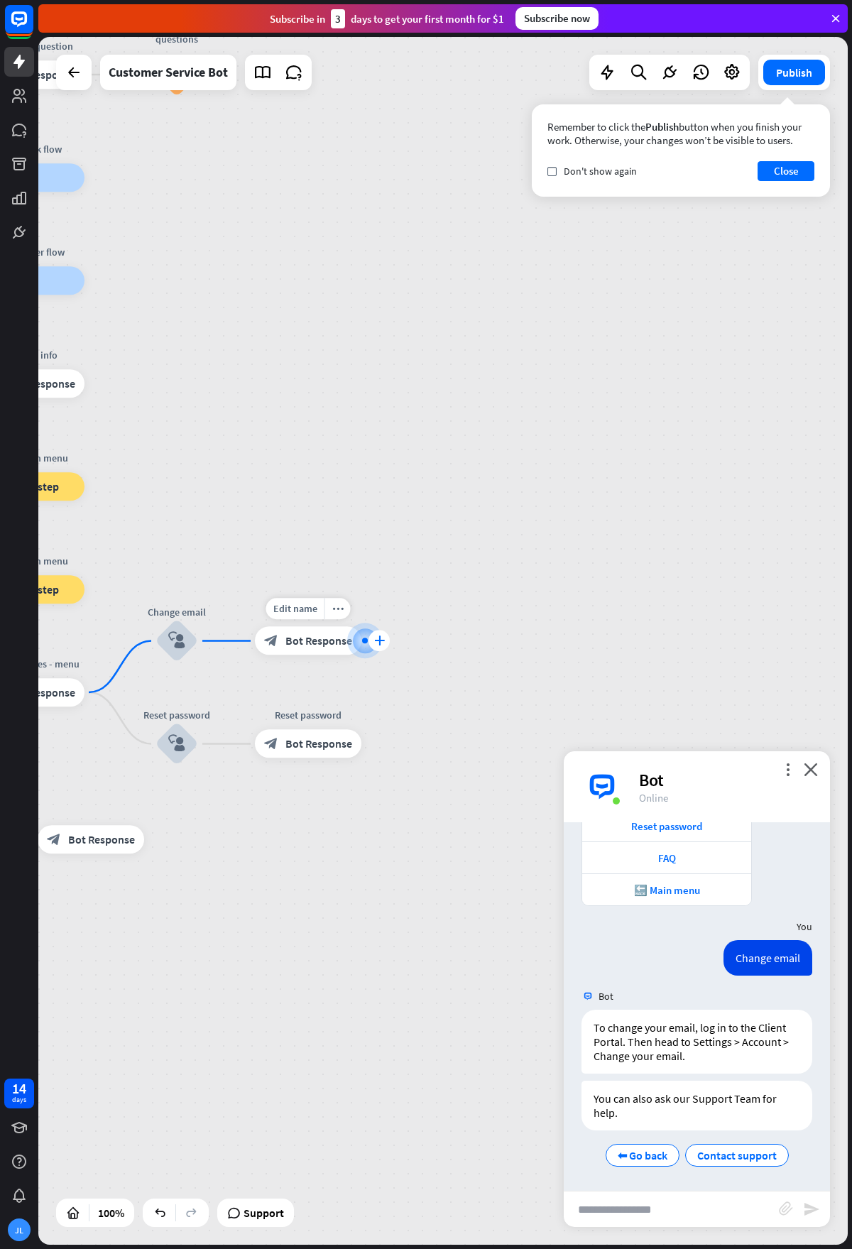
drag, startPoint x: 378, startPoint y: 636, endPoint x: 368, endPoint y: 642, distance: 10.8
click at [377, 637] on icon "plus" at bounding box center [379, 641] width 11 height 10
